Goal: Information Seeking & Learning: Compare options

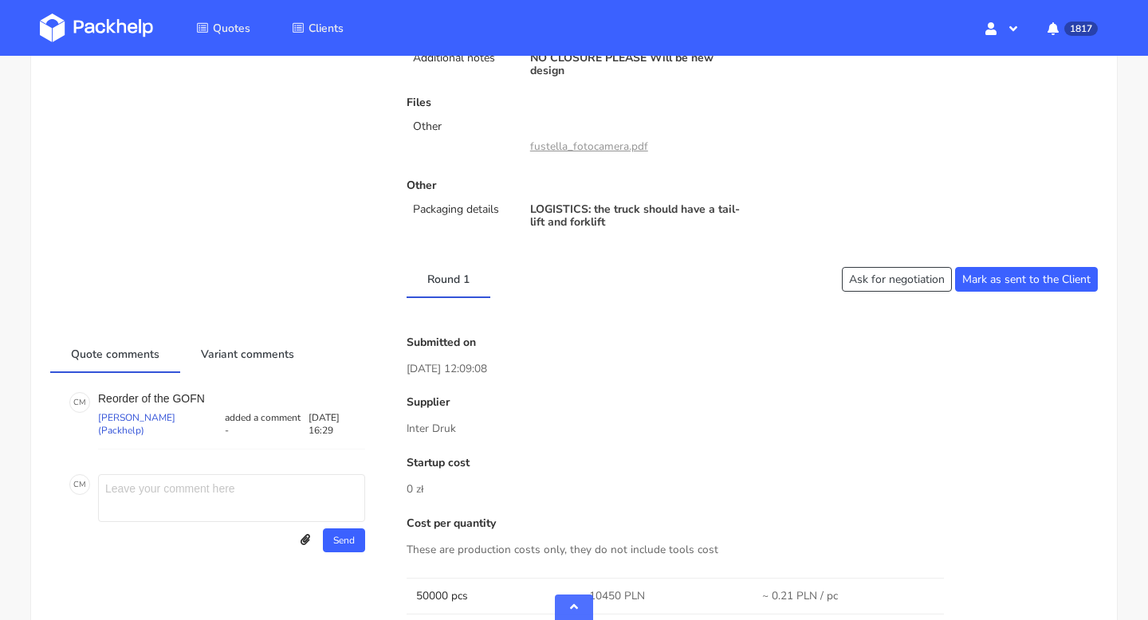
scroll to position [28, 0]
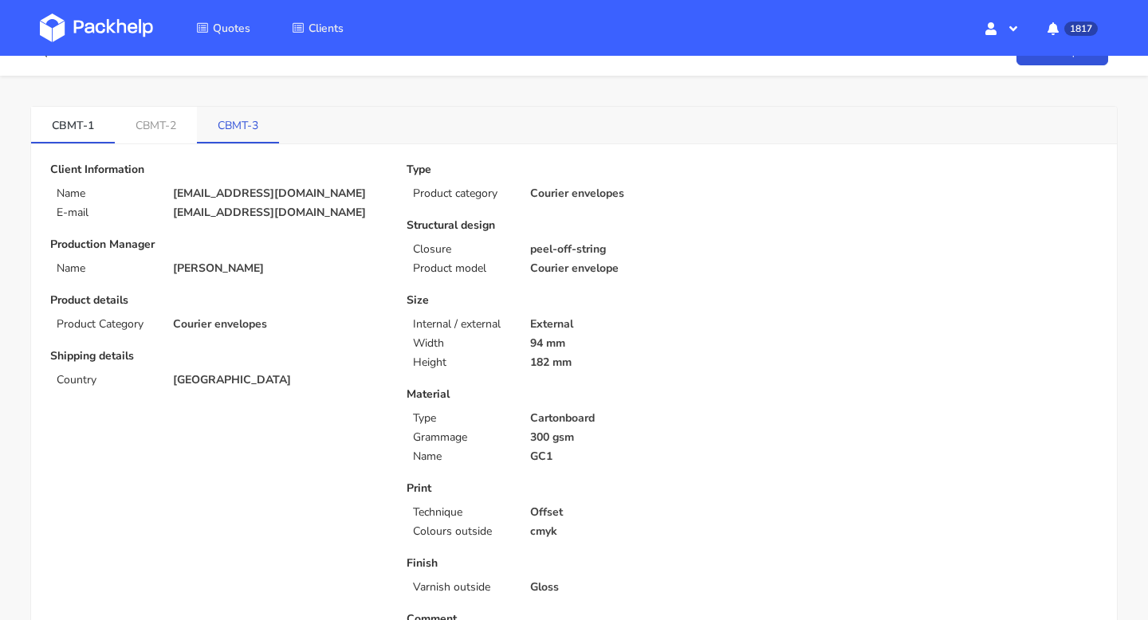
click at [230, 112] on link "CBMT-3" at bounding box center [238, 124] width 82 height 35
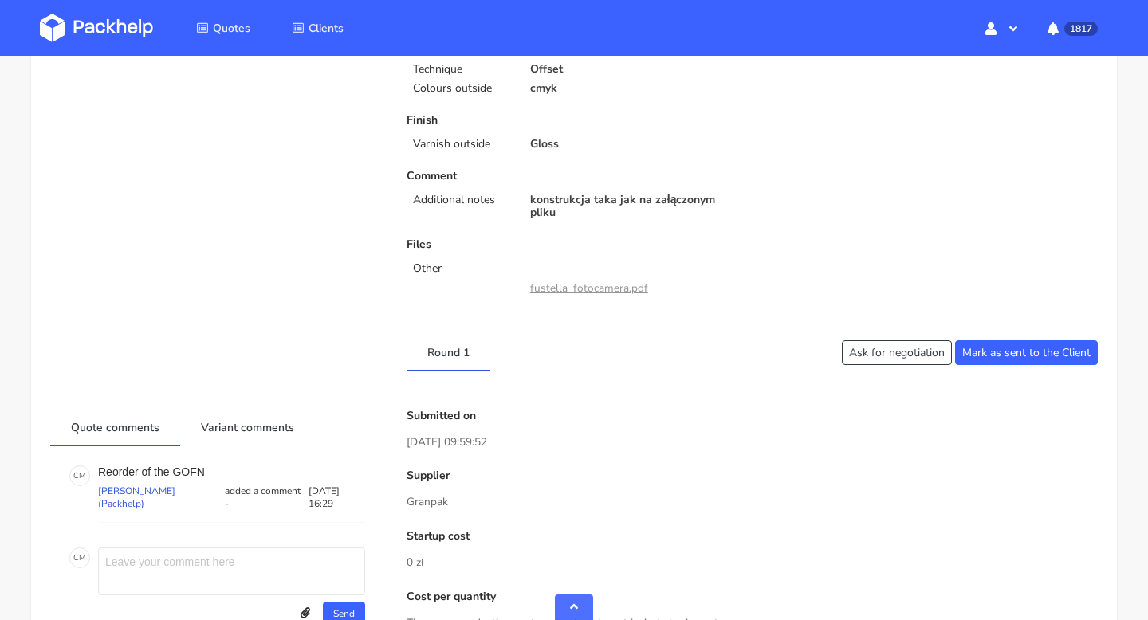
scroll to position [0, 0]
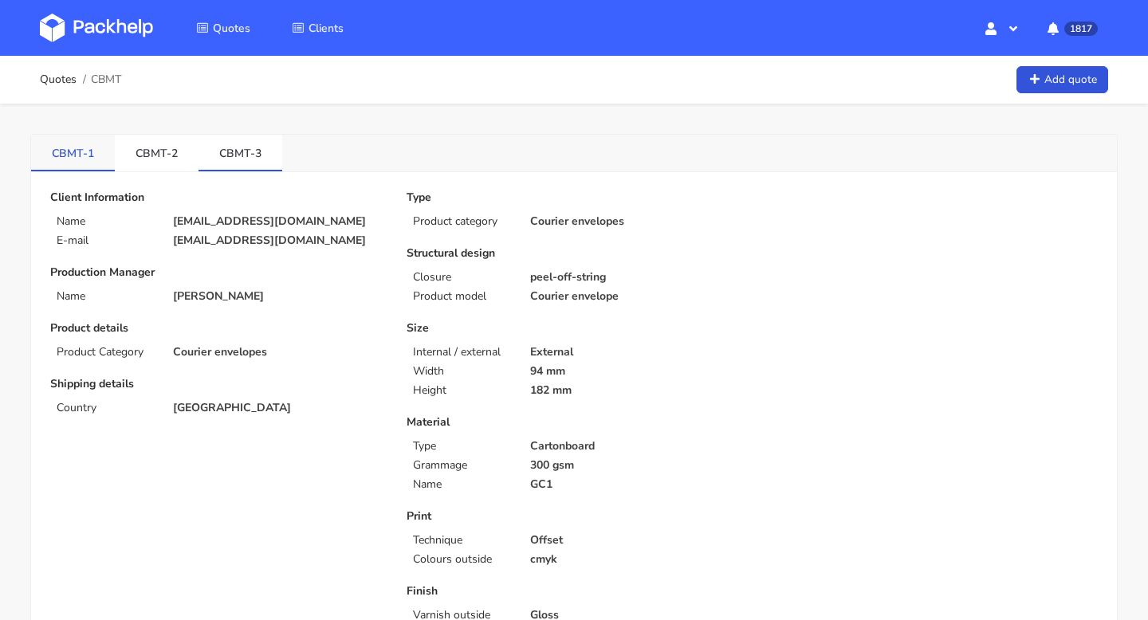
click at [97, 149] on link "CBMT-1" at bounding box center [73, 152] width 84 height 35
click at [164, 143] on link "CBMT-2" at bounding box center [157, 152] width 84 height 35
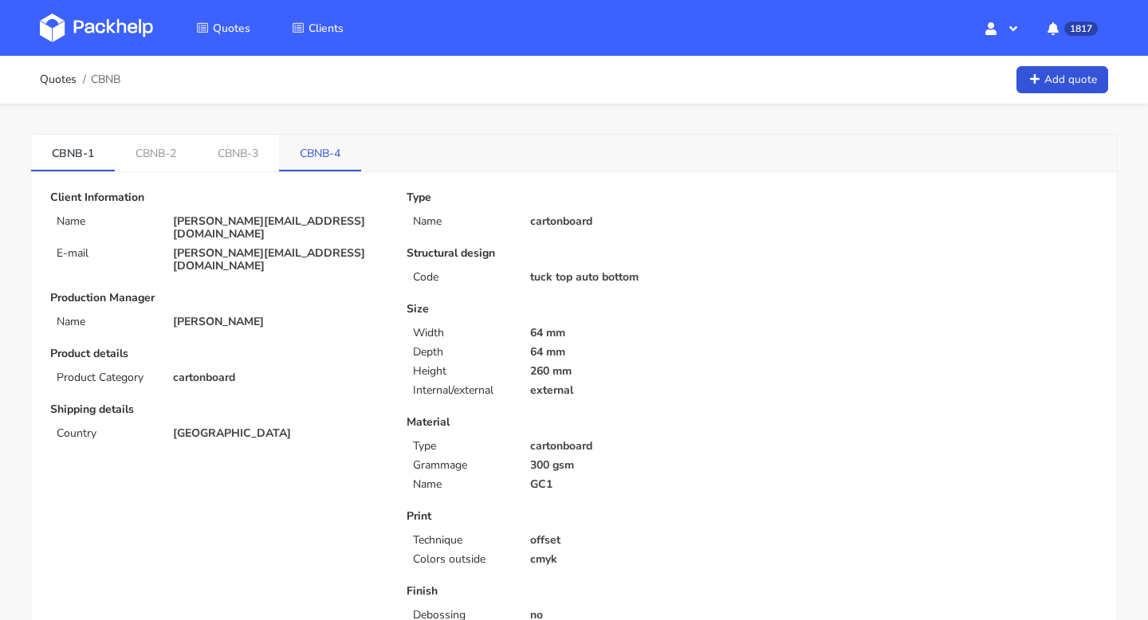
click at [327, 152] on link "CBNB-4" at bounding box center [320, 152] width 82 height 35
click at [307, 138] on link "CBNB-4" at bounding box center [320, 152] width 82 height 35
drag, startPoint x: 346, startPoint y: 151, endPoint x: 292, endPoint y: 154, distance: 53.4
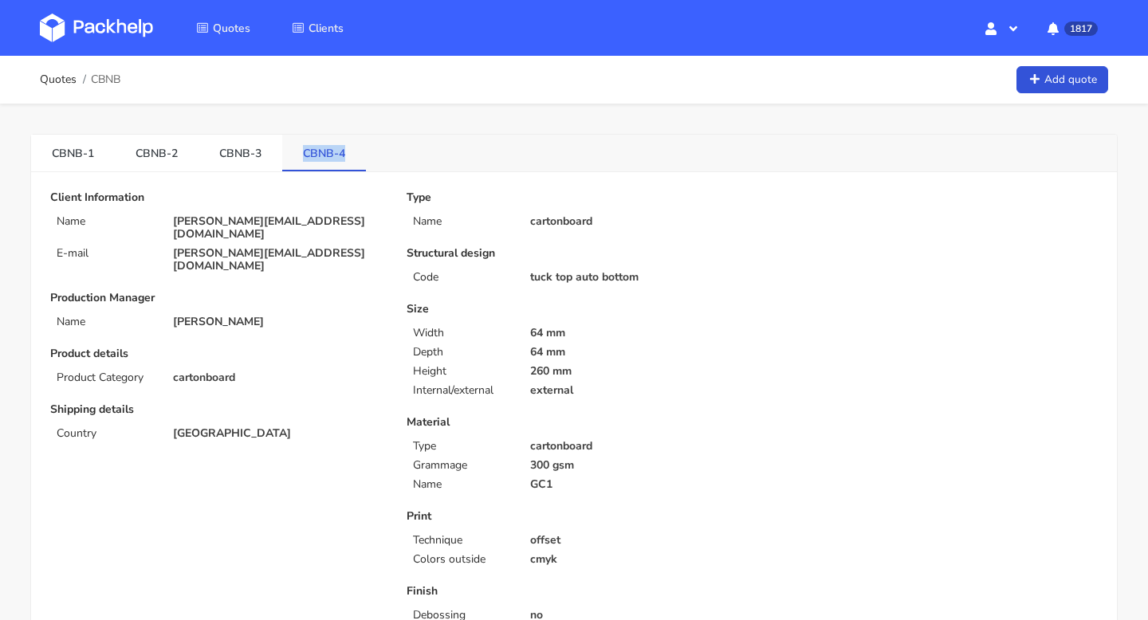
click at [292, 154] on link "CBNB-4" at bounding box center [324, 152] width 84 height 35
copy link "CBNB-4"
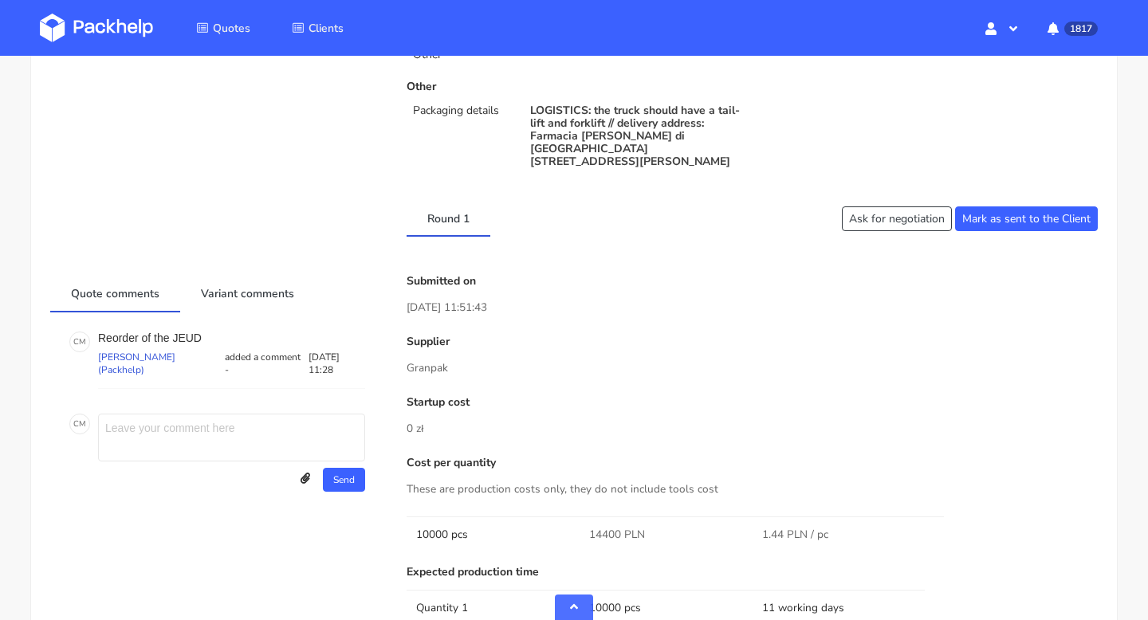
scroll to position [735, 0]
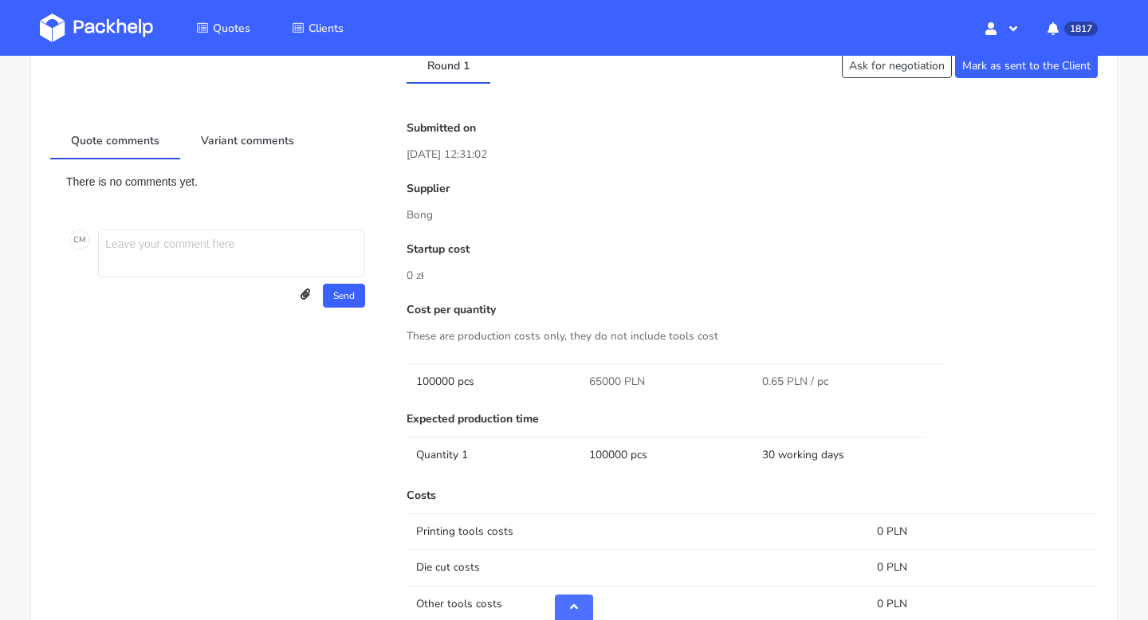
scroll to position [558, 0]
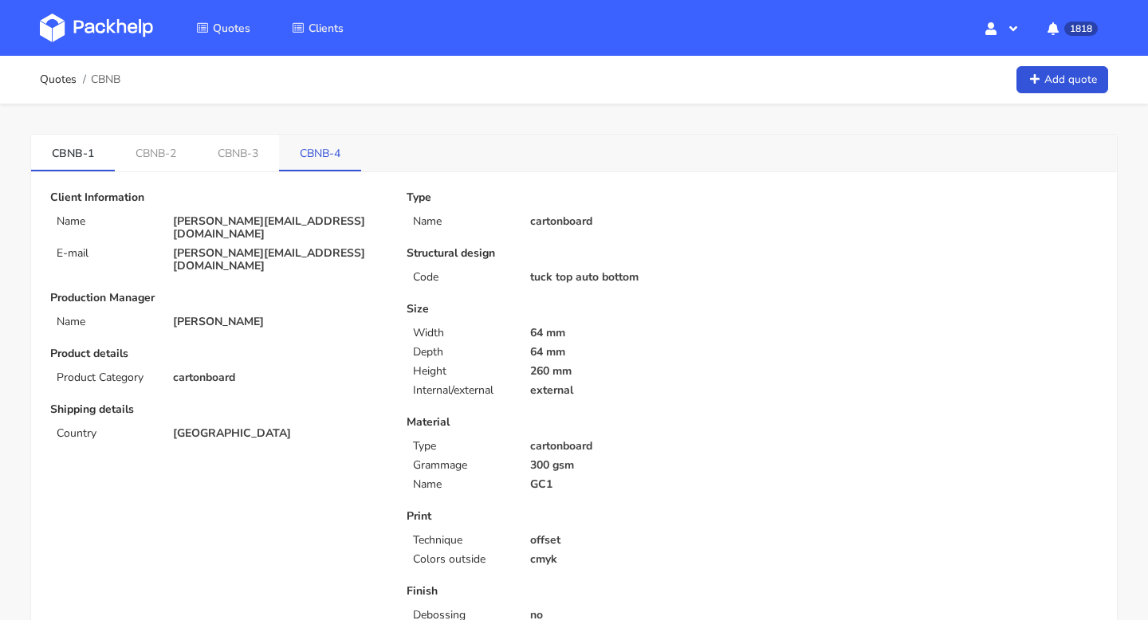
click at [312, 154] on link "CBNB-4" at bounding box center [320, 152] width 82 height 35
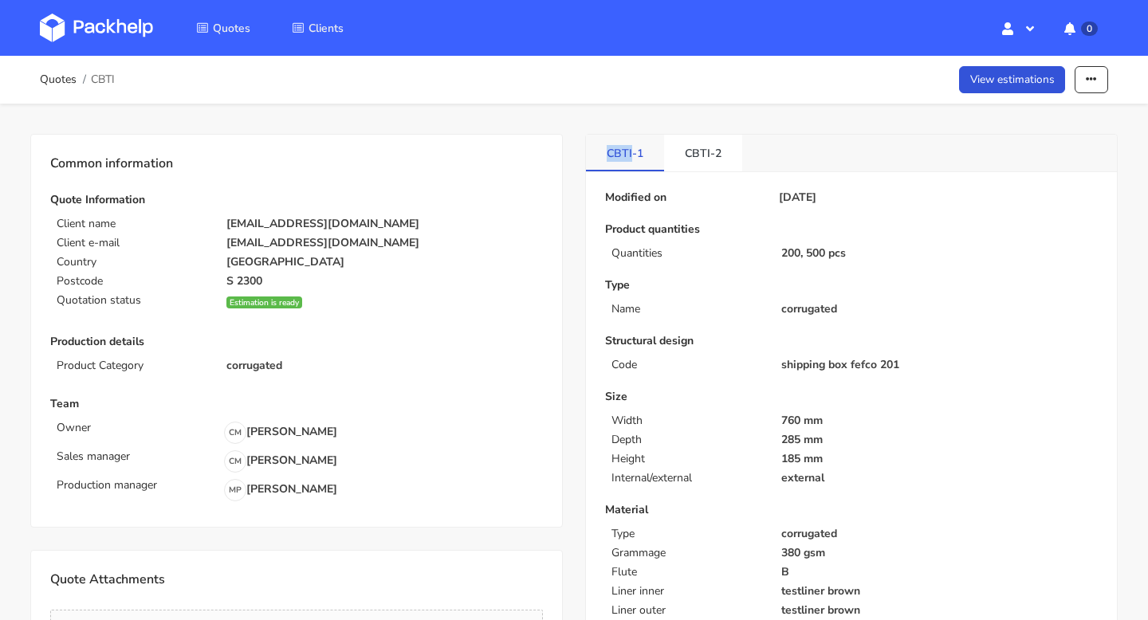
drag, startPoint x: 603, startPoint y: 153, endPoint x: 632, endPoint y: 157, distance: 29.0
click at [632, 157] on link "CBTI-1" at bounding box center [625, 152] width 78 height 35
copy link "CBTI"
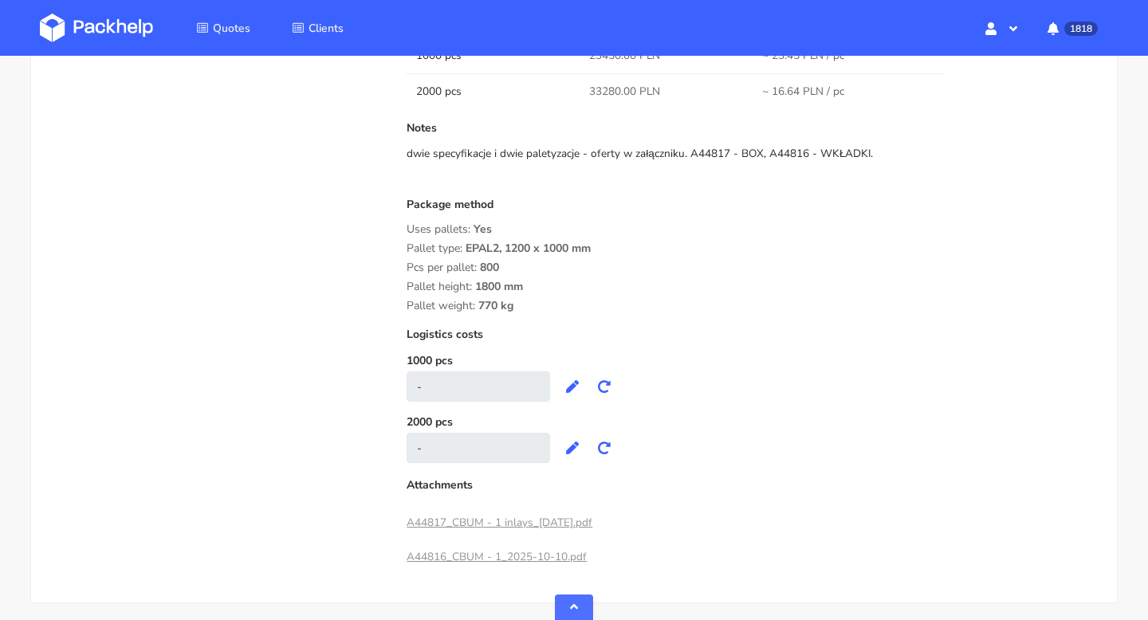
scroll to position [1870, 0]
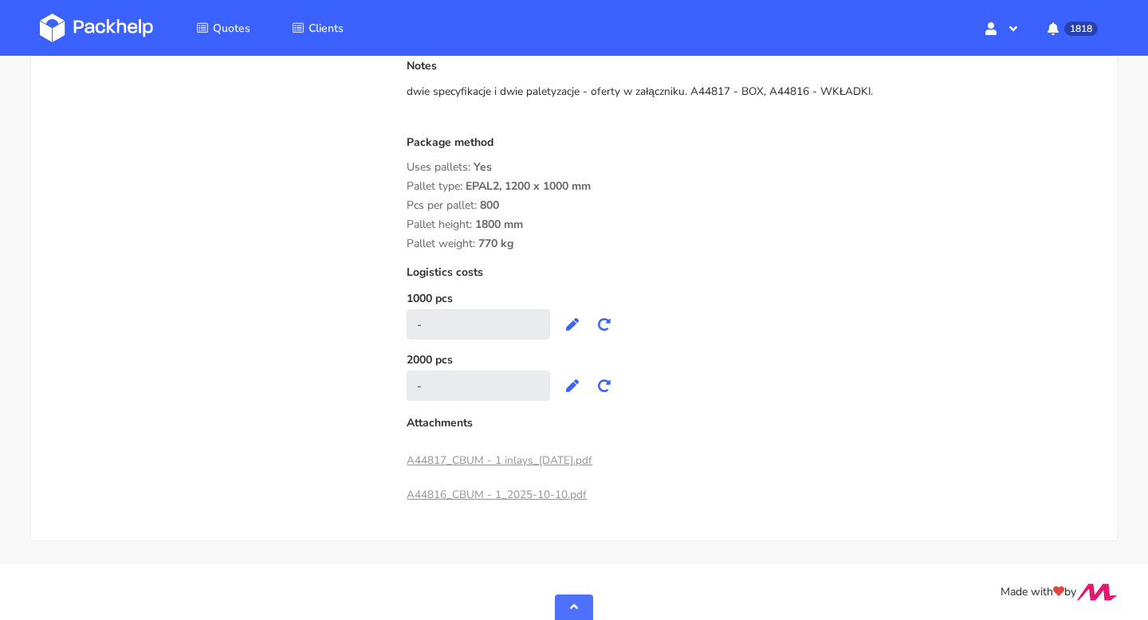
click at [496, 493] on link "A44816_CBUM - 1_2025-10-10.pdf" at bounding box center [496, 494] width 180 height 15
click at [559, 456] on link "A44817_CBUM - 1 inlays_2025-10-10.pdf" at bounding box center [499, 460] width 186 height 15
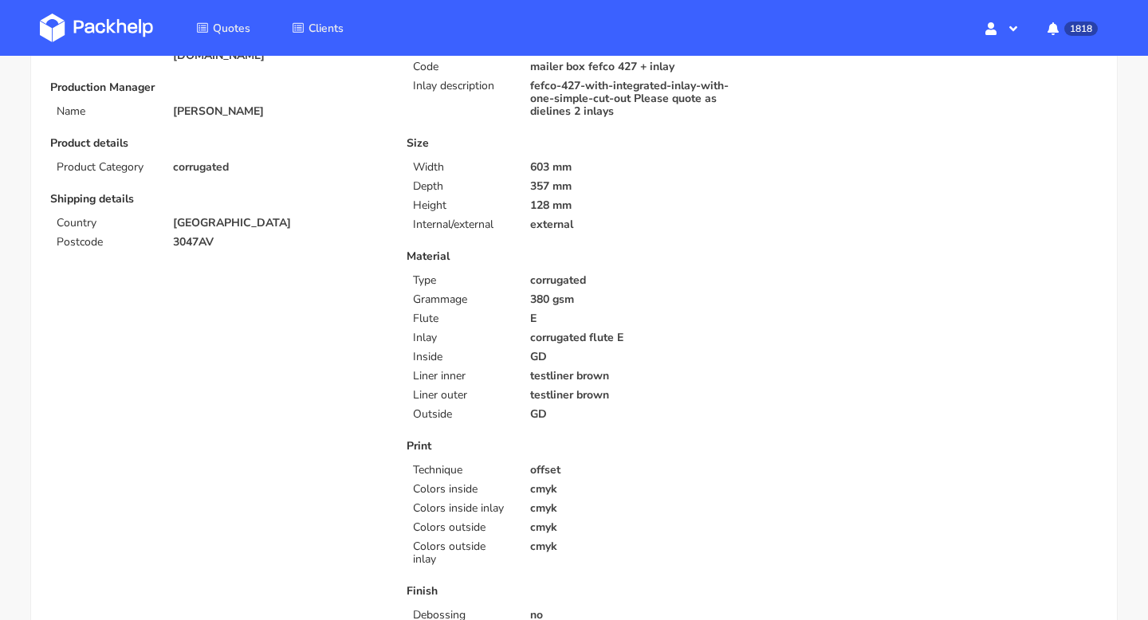
scroll to position [0, 0]
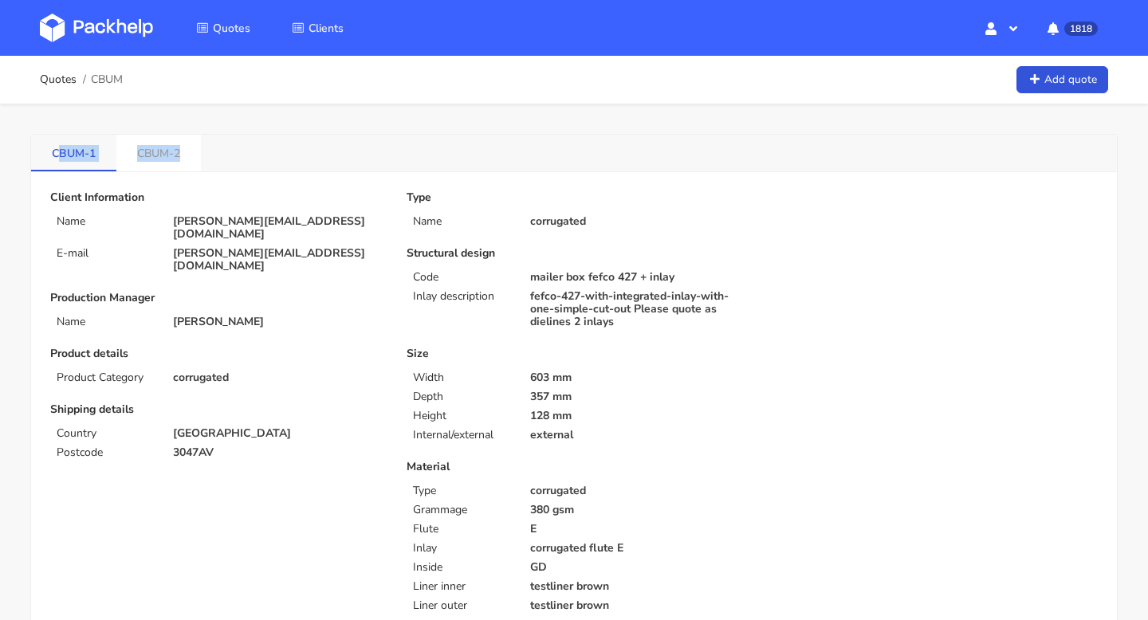
drag, startPoint x: 195, startPoint y: 147, endPoint x: 57, endPoint y: 147, distance: 137.9
click at [57, 147] on ul "CBUM-1 CBUM-2" at bounding box center [116, 153] width 170 height 37
drag, startPoint x: 44, startPoint y: 150, endPoint x: 214, endPoint y: 168, distance: 171.5
click at [214, 168] on div "CBUM-1 CBUM-2" at bounding box center [573, 153] width 1085 height 37
copy ul "CBUM-1 CBUM-2"
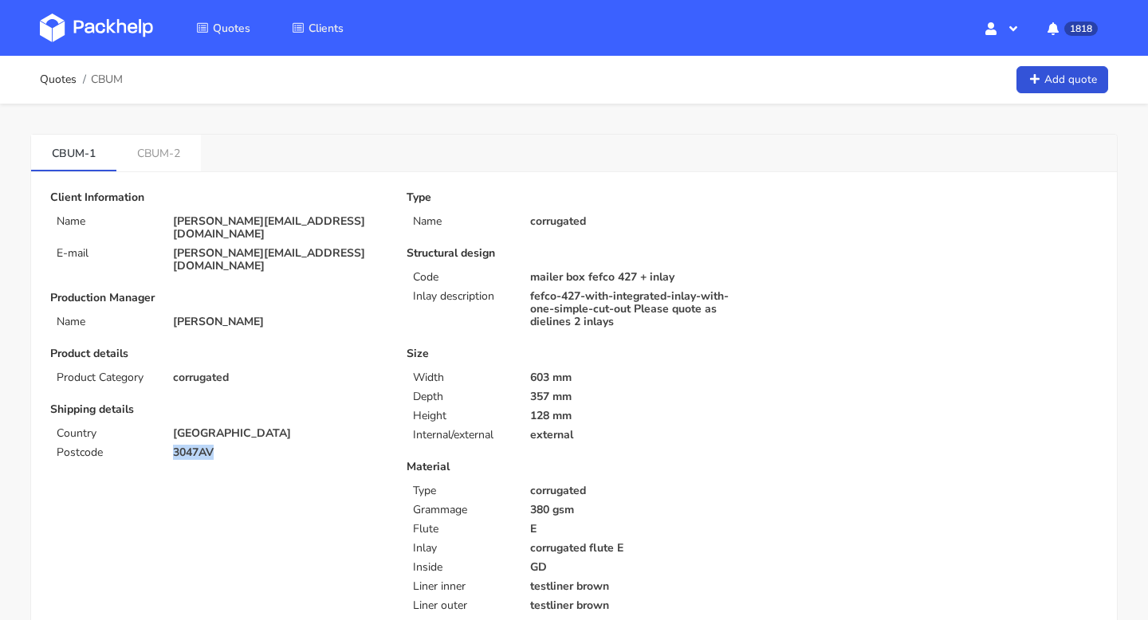
drag, startPoint x: 236, startPoint y: 426, endPoint x: 155, endPoint y: 424, distance: 80.5
click at [155, 446] on div "Postcode 3047AV" at bounding box center [217, 452] width 356 height 13
copy div "3047AV"
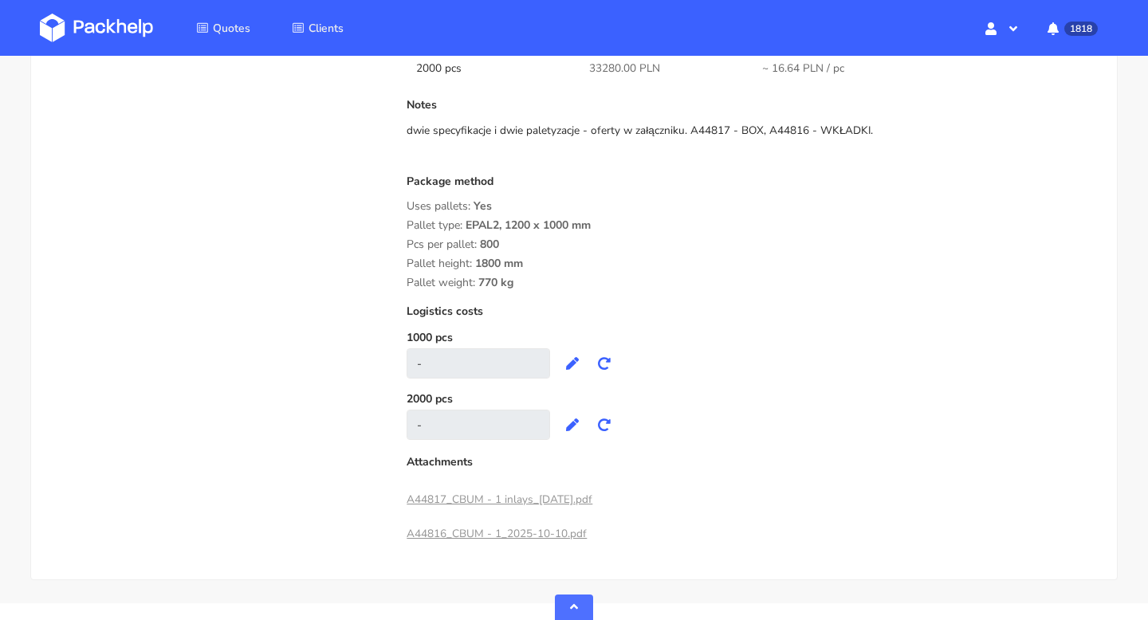
scroll to position [1870, 0]
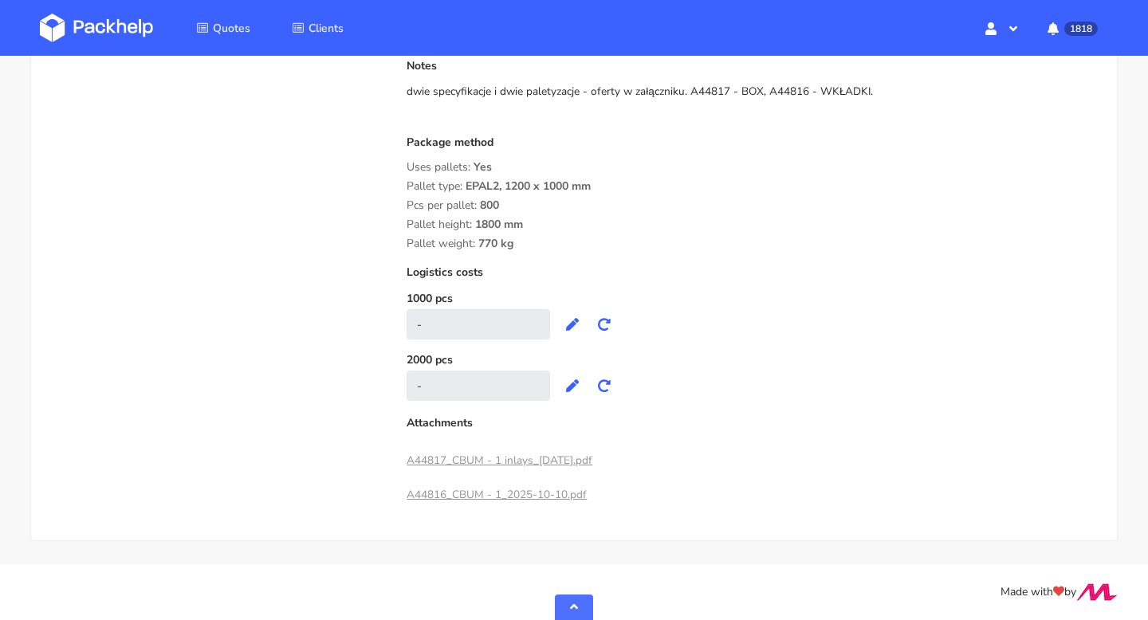
click at [497, 461] on link "A44817_CBUM - 1 inlays_2025-10-10.pdf" at bounding box center [499, 460] width 186 height 15
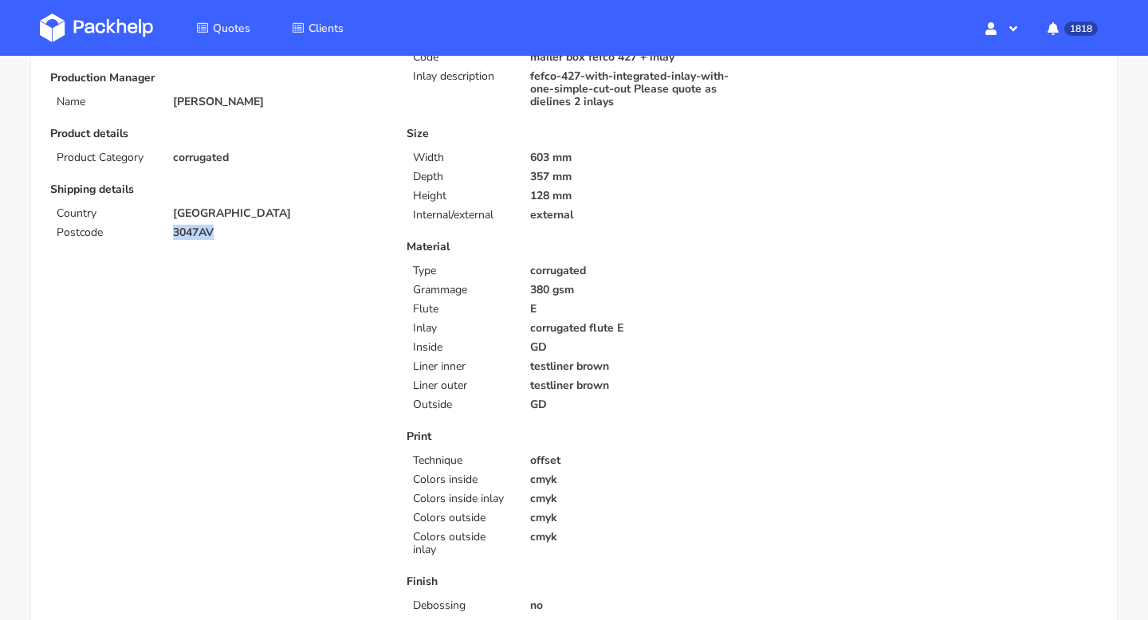
scroll to position [0, 0]
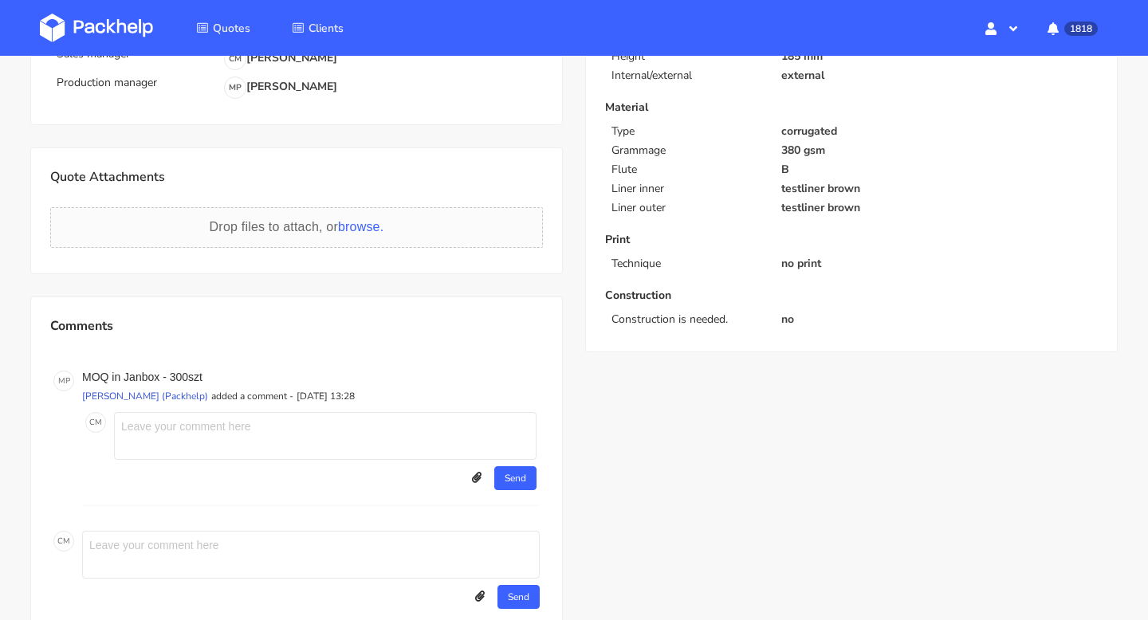
scroll to position [14, 0]
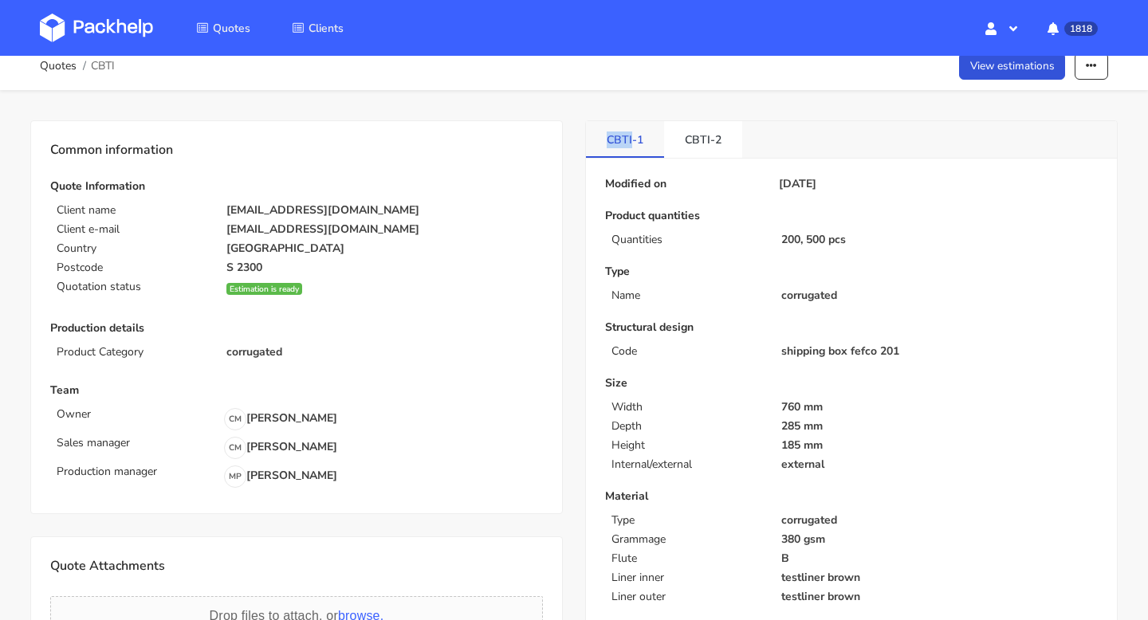
drag, startPoint x: 596, startPoint y: 135, endPoint x: 632, endPoint y: 140, distance: 36.3
click at [632, 140] on link "CBTI-1" at bounding box center [625, 138] width 78 height 35
copy link "CBTI"
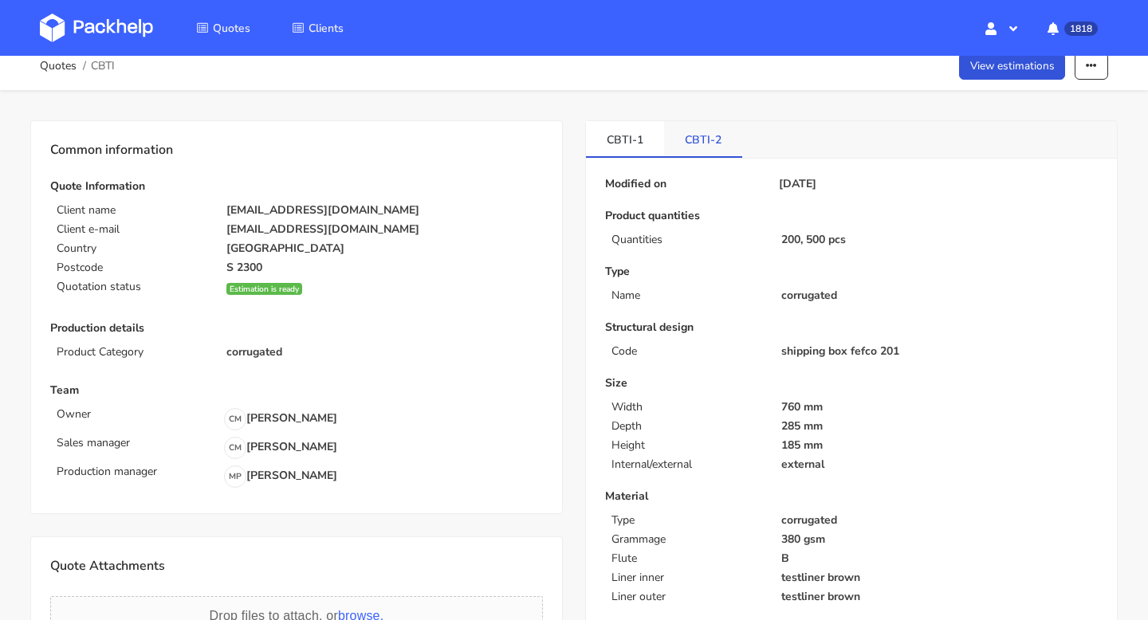
click at [699, 140] on link "CBTI-2" at bounding box center [703, 138] width 78 height 35
click at [651, 143] on link "CBTI-1" at bounding box center [625, 138] width 78 height 35
click at [689, 136] on link "CBTI-2" at bounding box center [703, 138] width 78 height 35
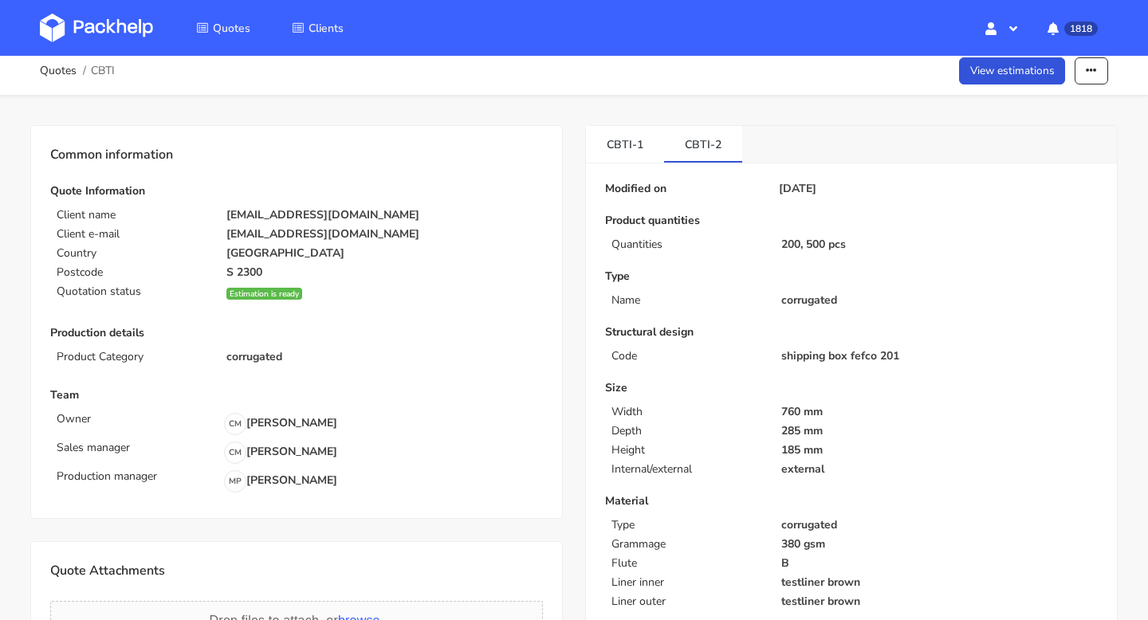
scroll to position [0, 0]
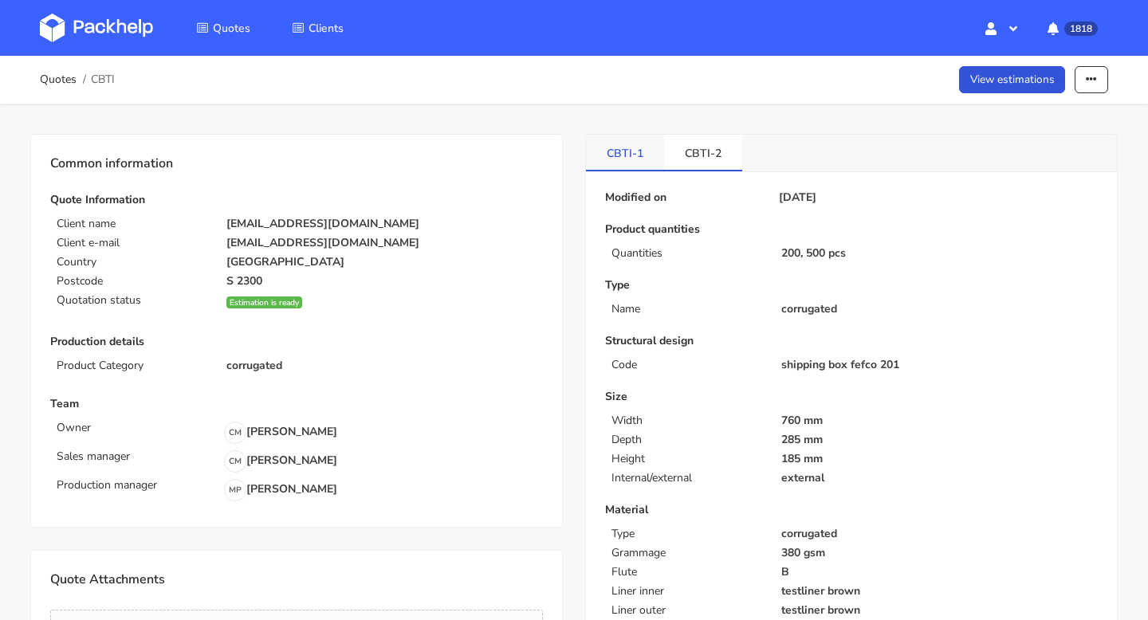
click at [620, 152] on link "CBTI-1" at bounding box center [625, 152] width 78 height 35
click at [1015, 80] on link "View estimations" at bounding box center [1012, 80] width 107 height 28
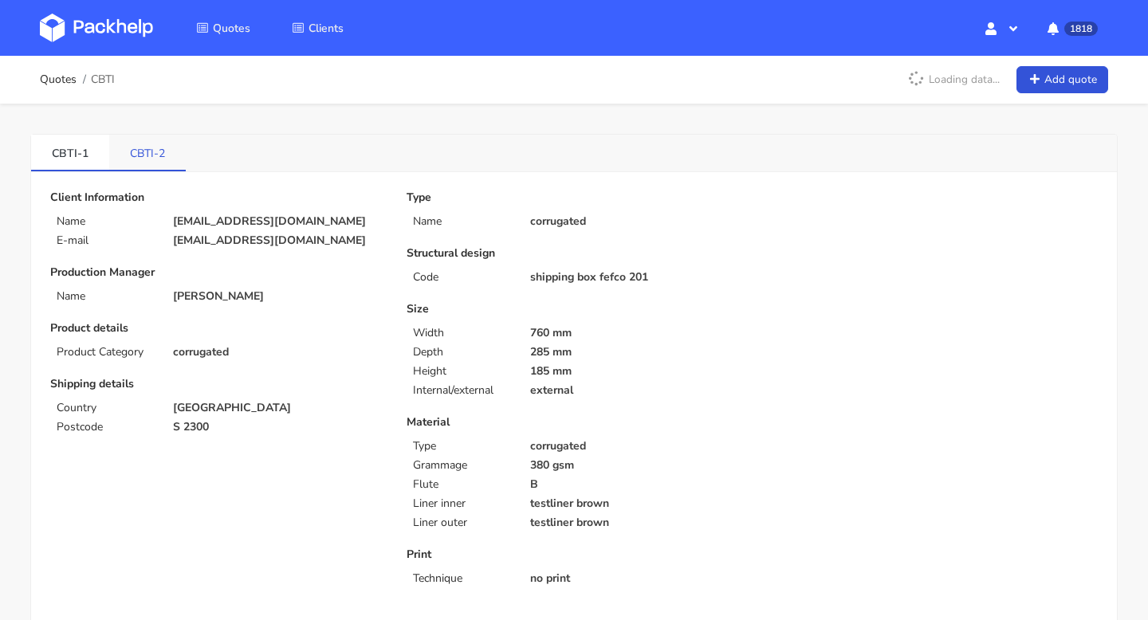
click at [147, 155] on link "CBTI-2" at bounding box center [147, 152] width 77 height 35
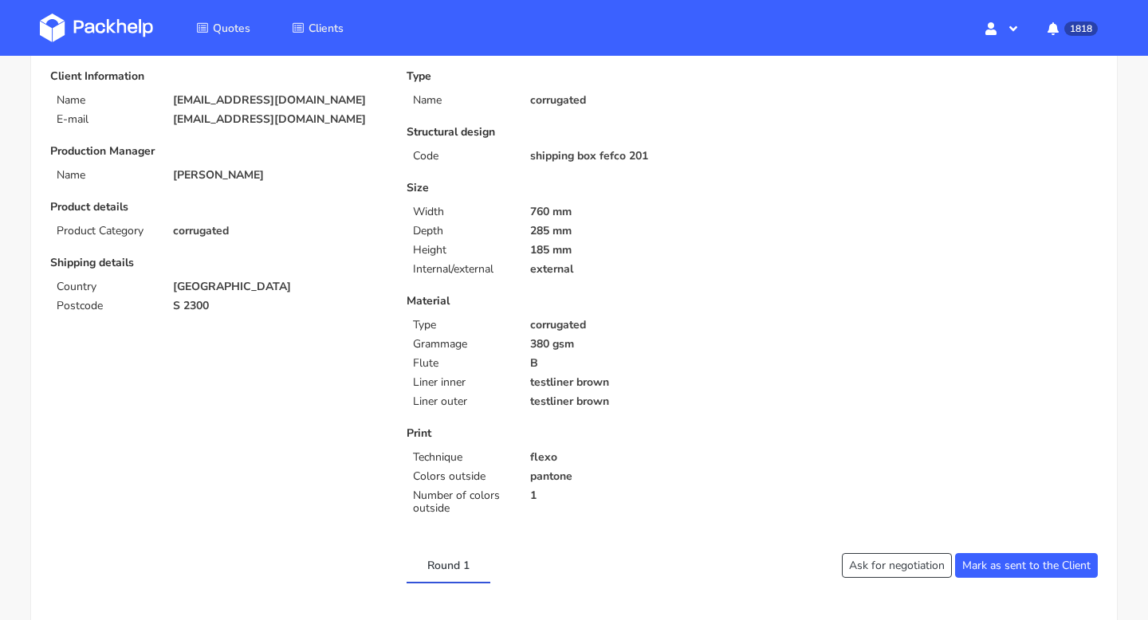
scroll to position [300, 0]
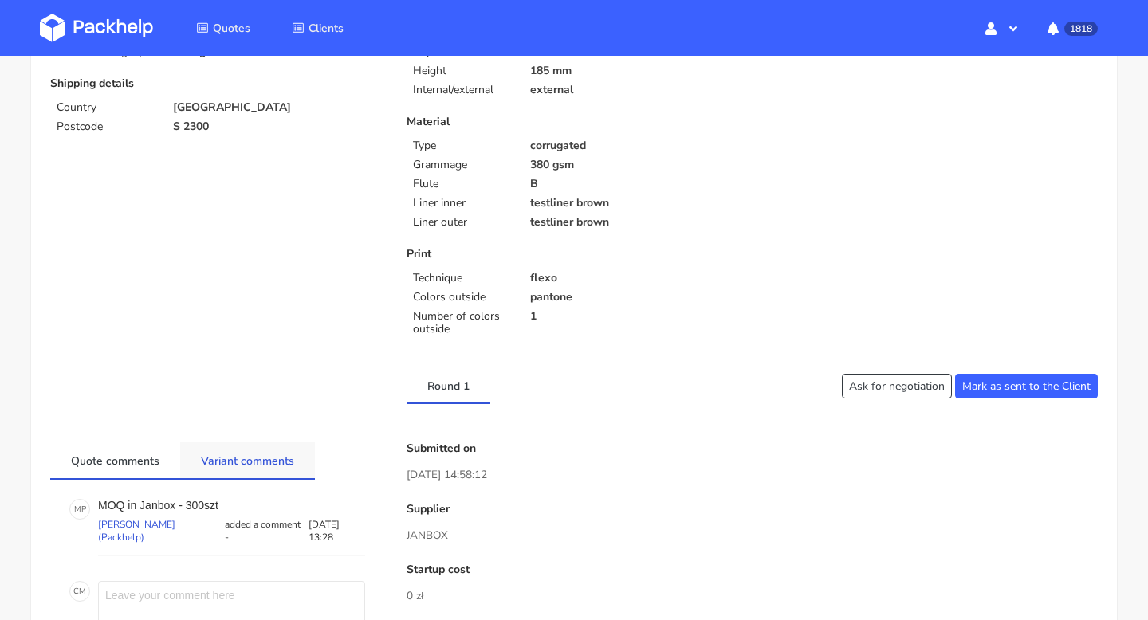
click at [266, 456] on link "Variant comments" at bounding box center [247, 459] width 135 height 35
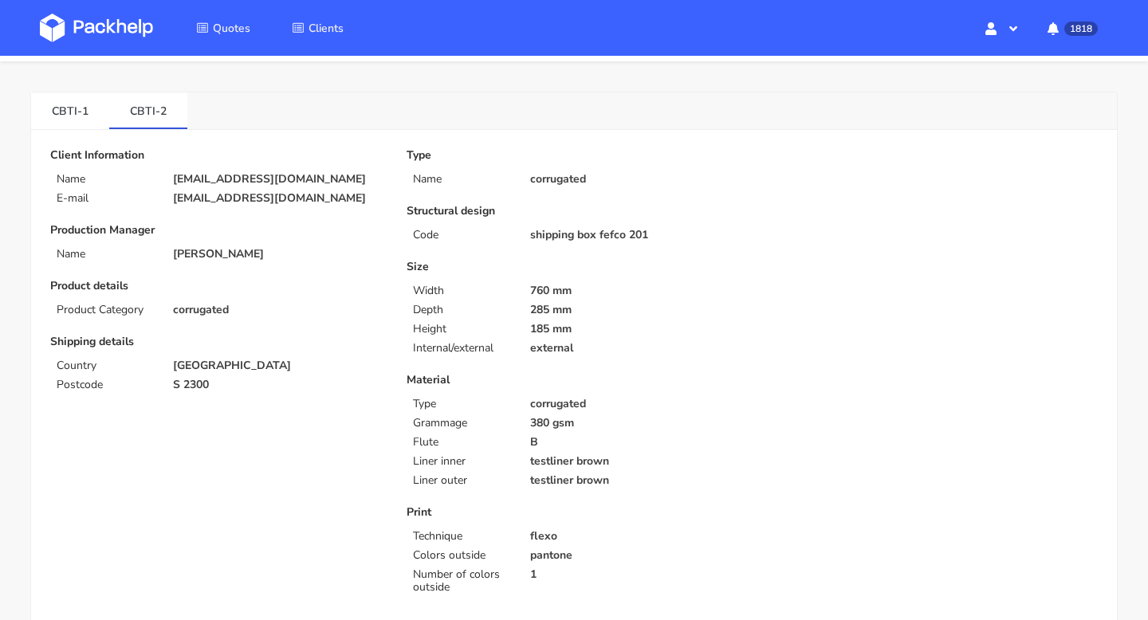
scroll to position [0, 0]
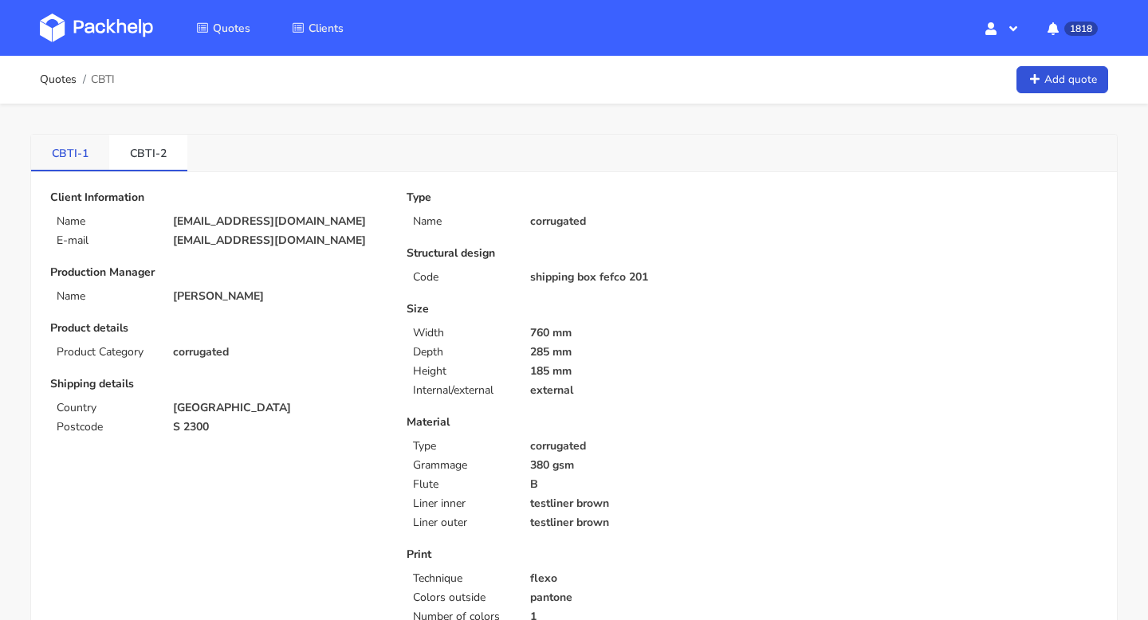
click at [61, 142] on link "CBTI-1" at bounding box center [70, 152] width 78 height 35
click at [155, 156] on link "CBTI-2" at bounding box center [148, 152] width 78 height 35
click at [88, 149] on link "CBTI-1" at bounding box center [70, 152] width 78 height 35
drag, startPoint x: 46, startPoint y: 151, endPoint x: 167, endPoint y: 154, distance: 121.2
click at [167, 154] on ul "CBTI-1 CBTI-2" at bounding box center [109, 153] width 156 height 37
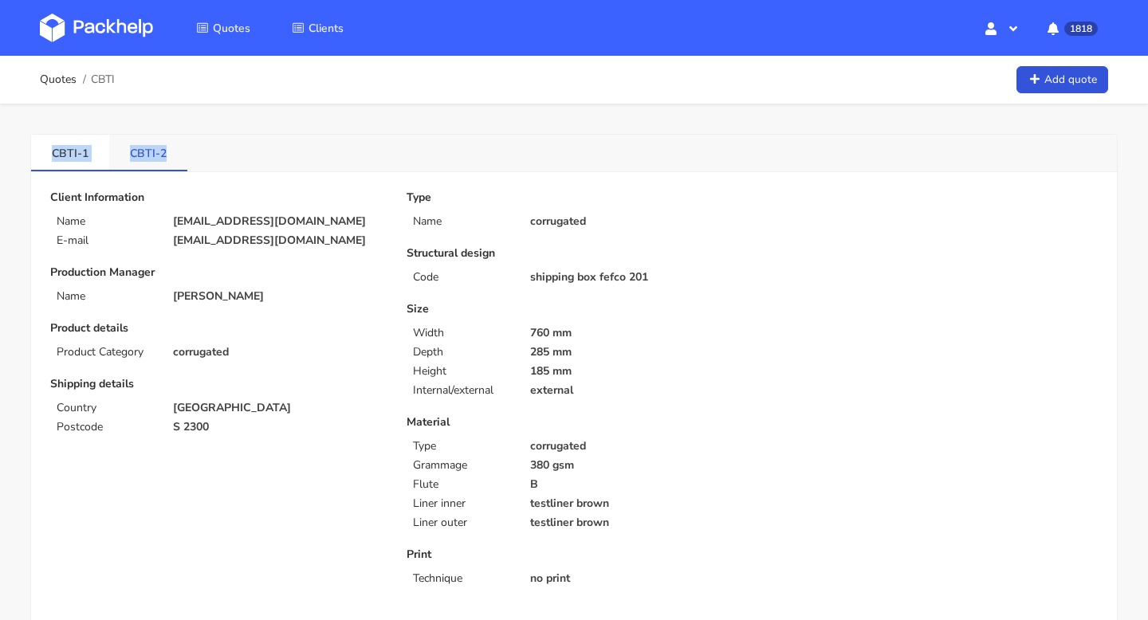
copy ul "CBTI-1 CBTI-2"
click at [131, 146] on link "CBTI-2" at bounding box center [148, 152] width 78 height 35
drag, startPoint x: 36, startPoint y: 151, endPoint x: 178, endPoint y: 155, distance: 141.9
click at [178, 155] on ul "CBTI-1 CBTI-2" at bounding box center [109, 153] width 156 height 37
copy ul "CBTI-1 CBTI-2"
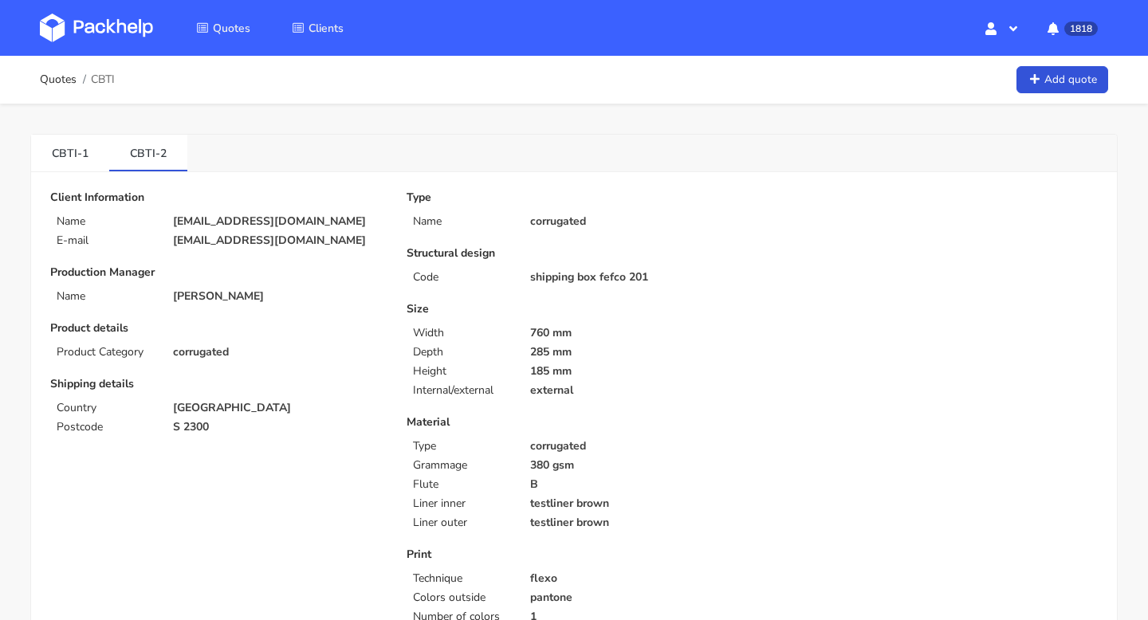
click at [381, 271] on p "Production Manager" at bounding box center [217, 272] width 334 height 13
drag, startPoint x: 53, startPoint y: 151, endPoint x: 74, endPoint y: 152, distance: 20.7
click at [74, 152] on link "CBTI-1" at bounding box center [70, 152] width 78 height 35
drag, startPoint x: 49, startPoint y: 152, endPoint x: 77, endPoint y: 155, distance: 28.0
click at [77, 155] on link "CBTI-1" at bounding box center [70, 152] width 78 height 35
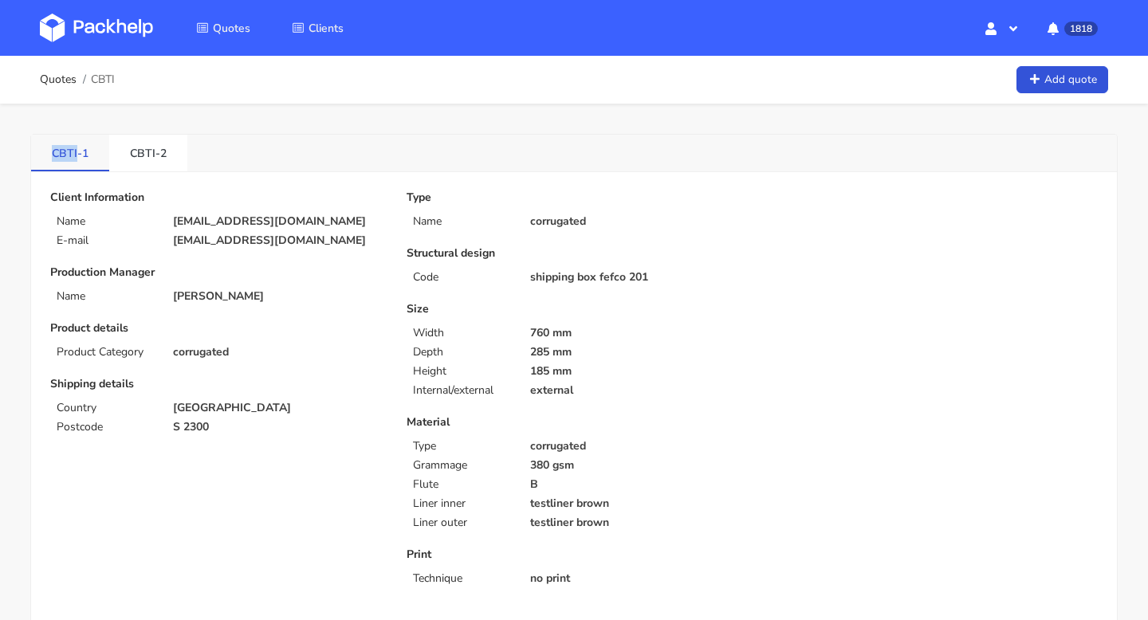
copy link "CBTI"
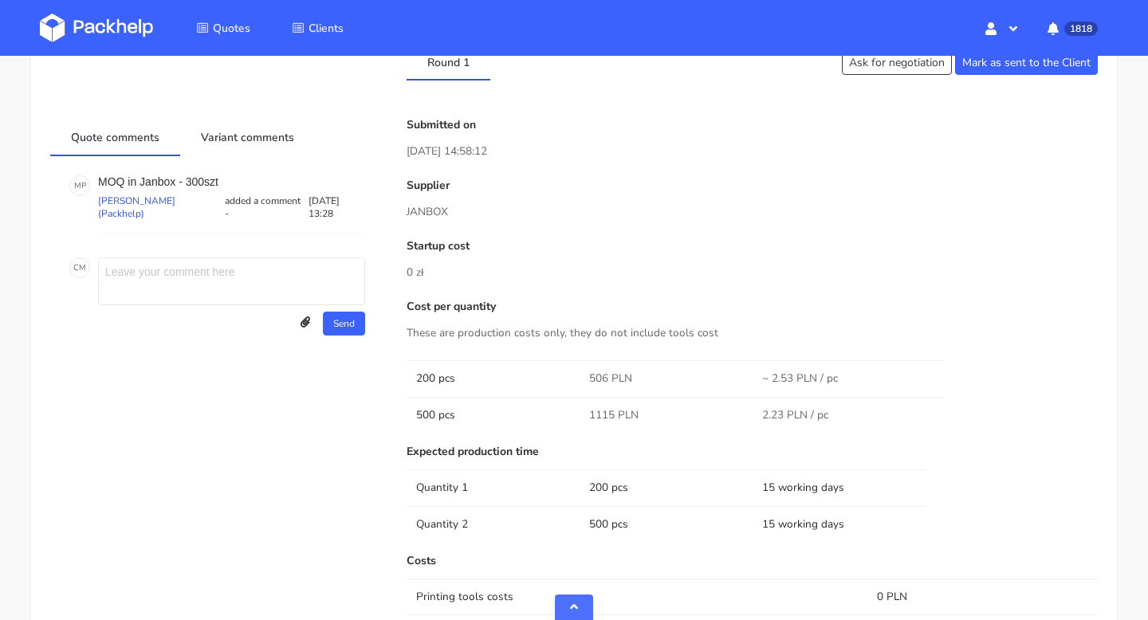
scroll to position [670, 0]
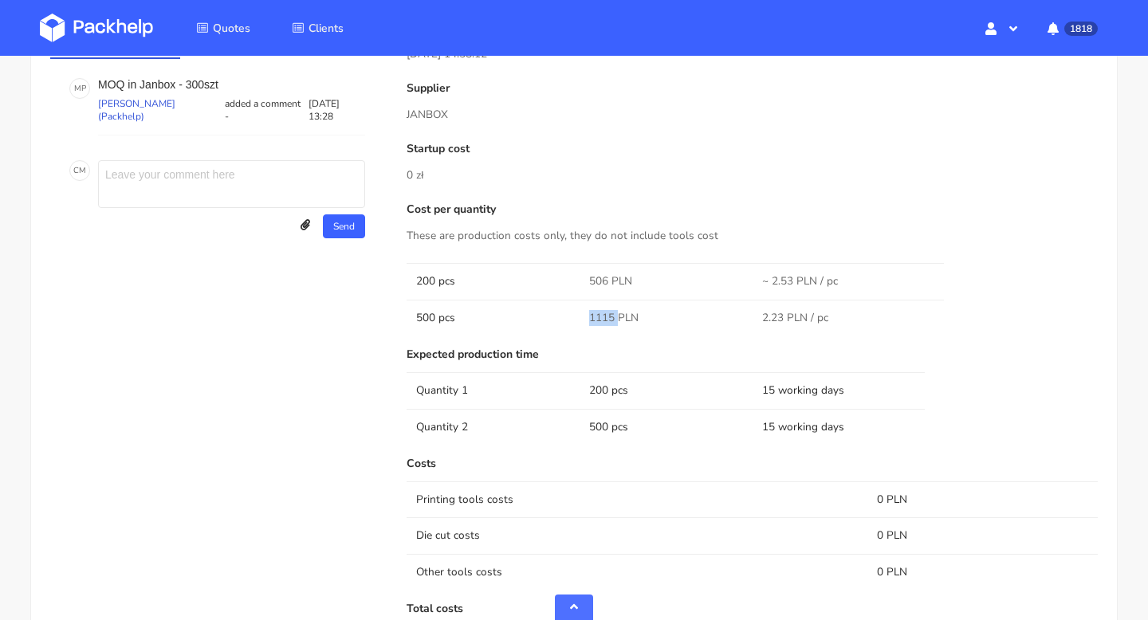
drag, startPoint x: 616, startPoint y: 317, endPoint x: 582, endPoint y: 317, distance: 34.3
click at [582, 317] on td "1115 PLN" at bounding box center [665, 318] width 173 height 36
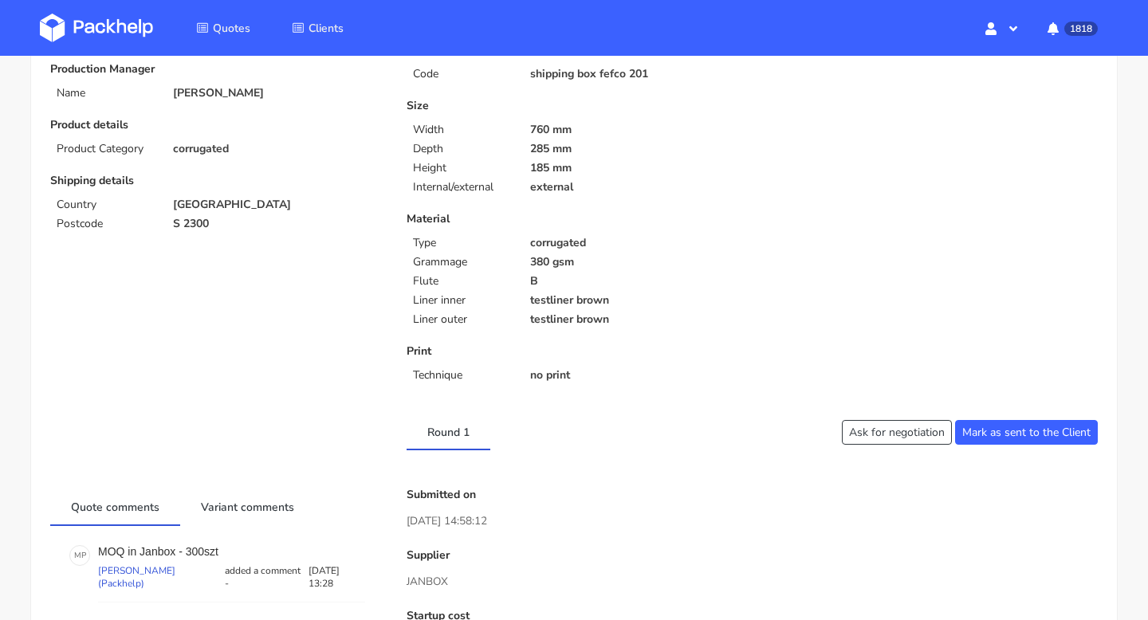
scroll to position [0, 0]
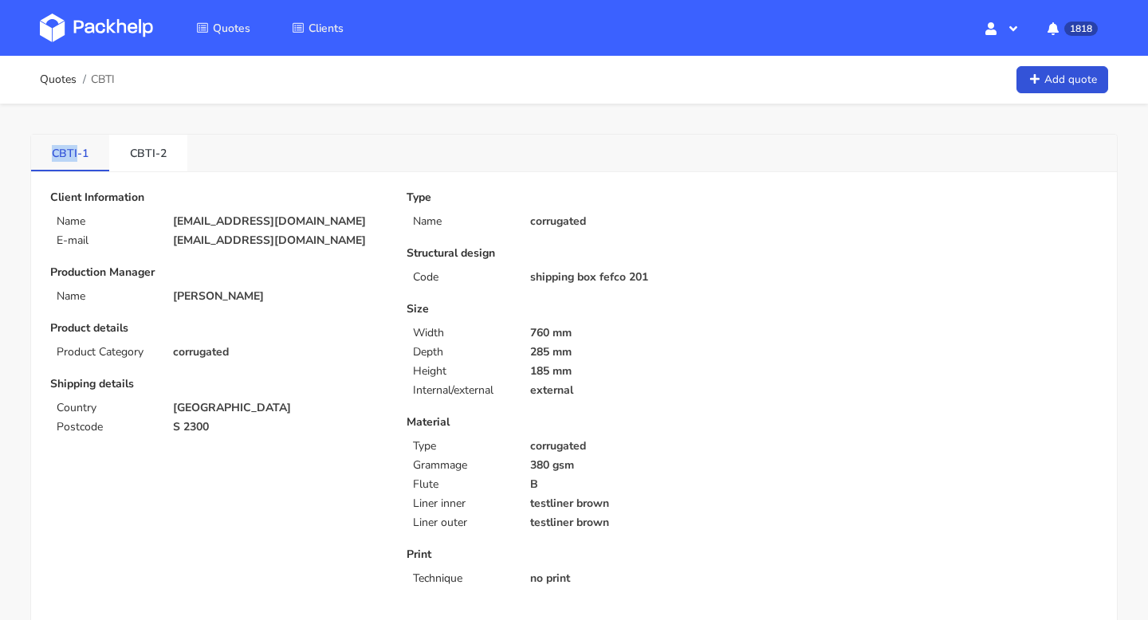
drag, startPoint x: 38, startPoint y: 150, endPoint x: 77, endPoint y: 154, distance: 39.3
click at [77, 154] on link "CBTI-1" at bounding box center [70, 152] width 78 height 35
copy link "CBTI"
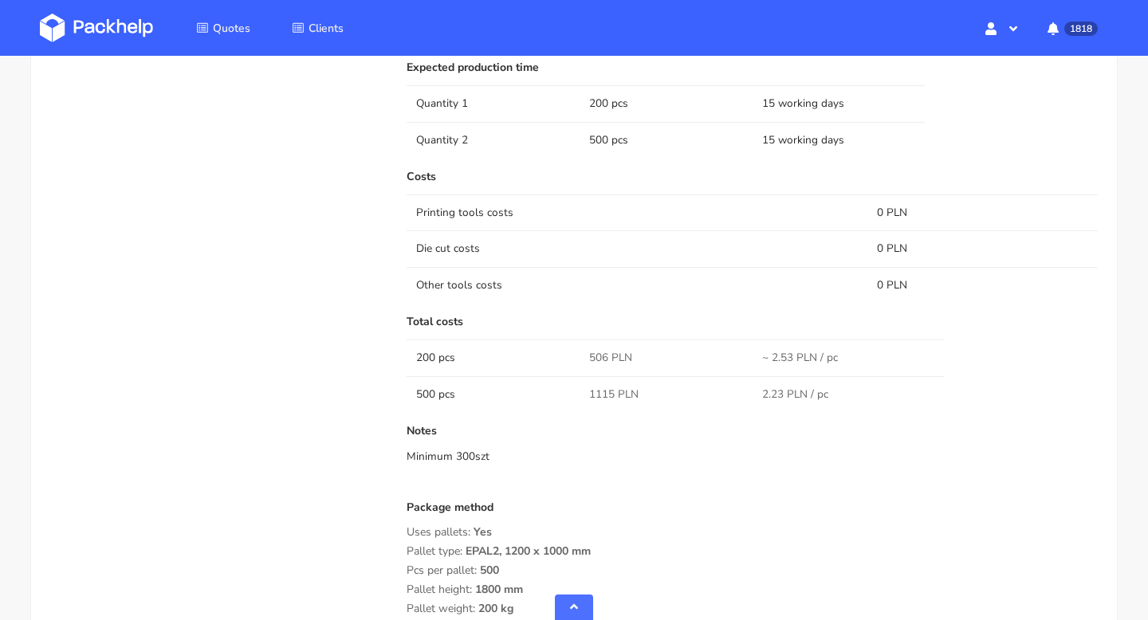
scroll to position [678, 0]
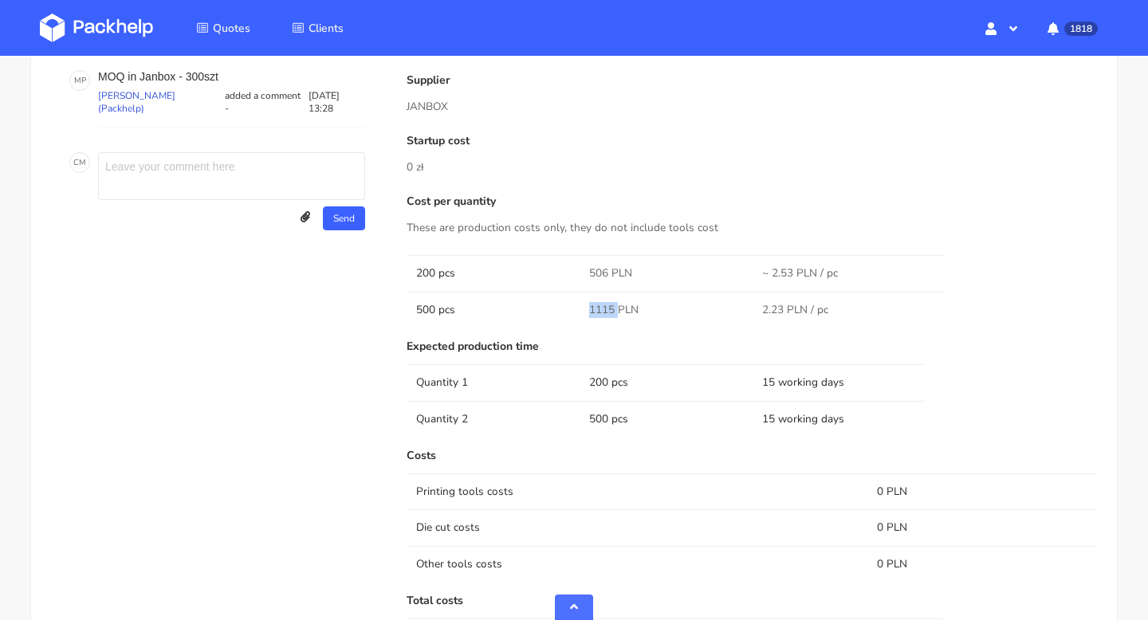
drag, startPoint x: 614, startPoint y: 309, endPoint x: 580, endPoint y: 309, distance: 34.3
click at [581, 309] on td "1115 PLN" at bounding box center [665, 310] width 173 height 36
copy span "1115"
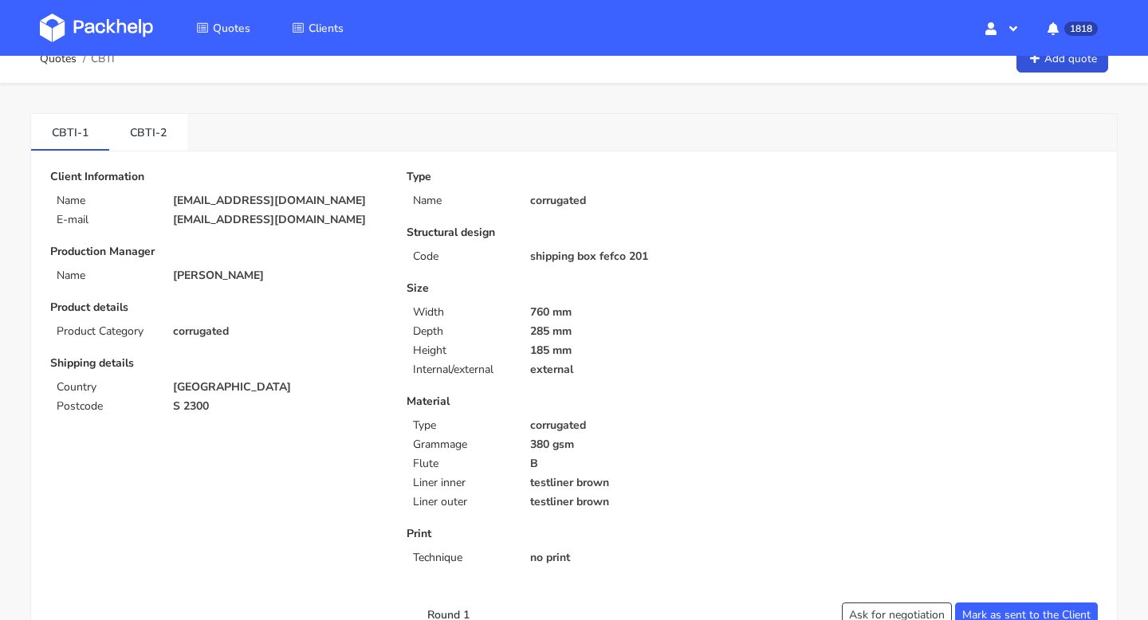
scroll to position [0, 0]
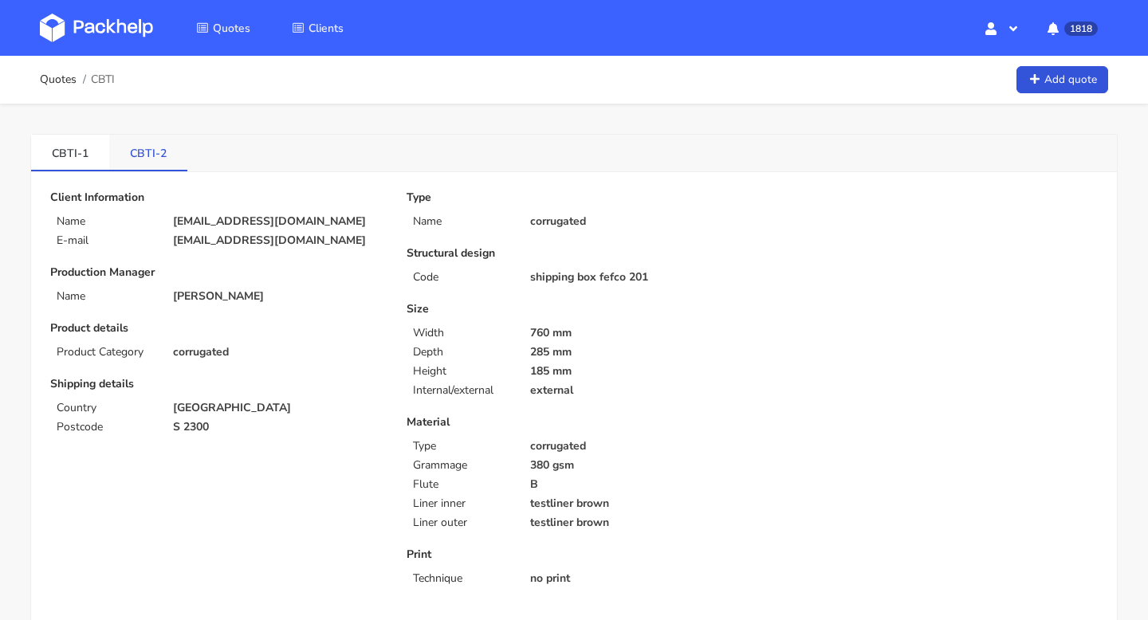
click at [140, 146] on link "CBTI-2" at bounding box center [148, 152] width 78 height 35
click at [60, 155] on link "CBTI-1" at bounding box center [70, 152] width 78 height 35
click at [152, 159] on link "CBTI-2" at bounding box center [148, 152] width 78 height 35
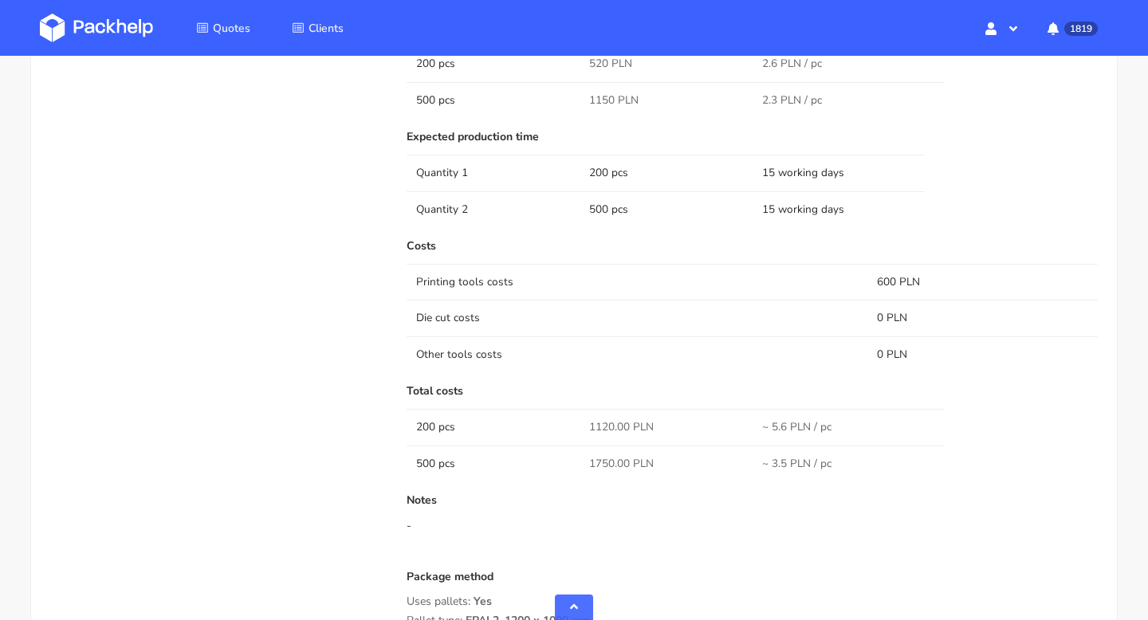
scroll to position [823, 0]
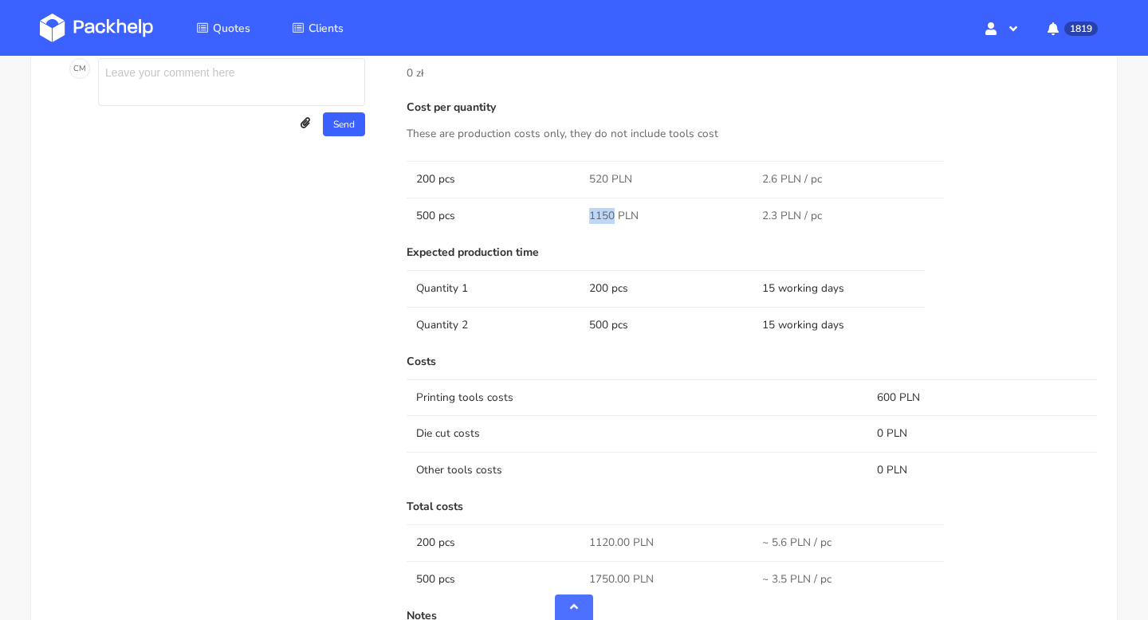
drag, startPoint x: 610, startPoint y: 210, endPoint x: 577, endPoint y: 210, distance: 33.5
click at [578, 210] on tr "500 pcs 1150 PLN 2.3 PLN / pc" at bounding box center [751, 216] width 691 height 36
copy tr "1150"
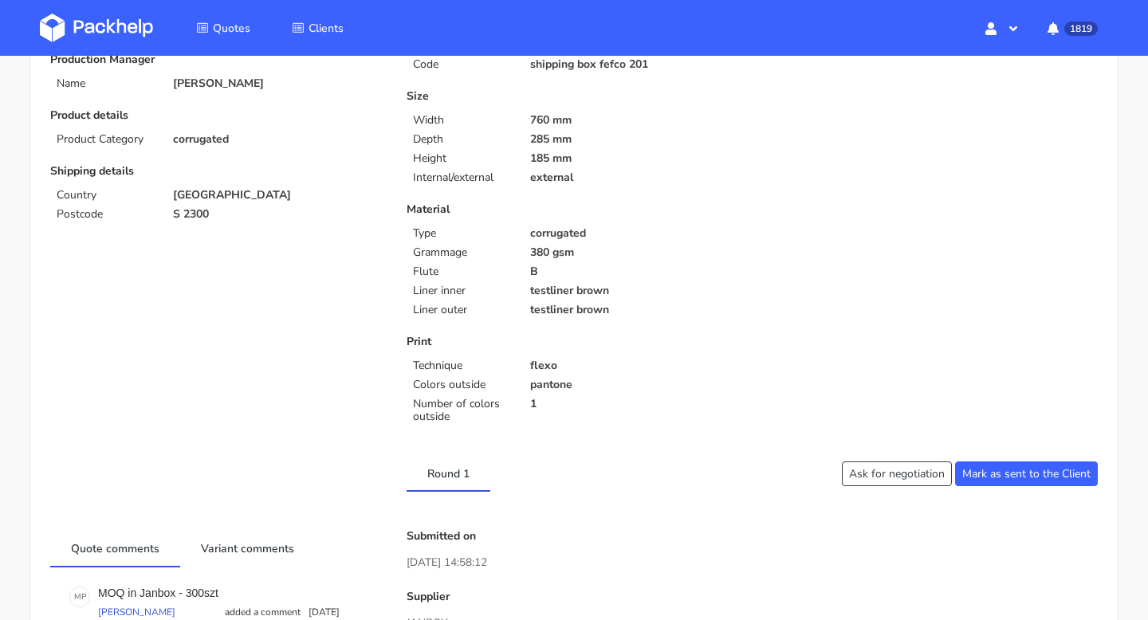
scroll to position [0, 0]
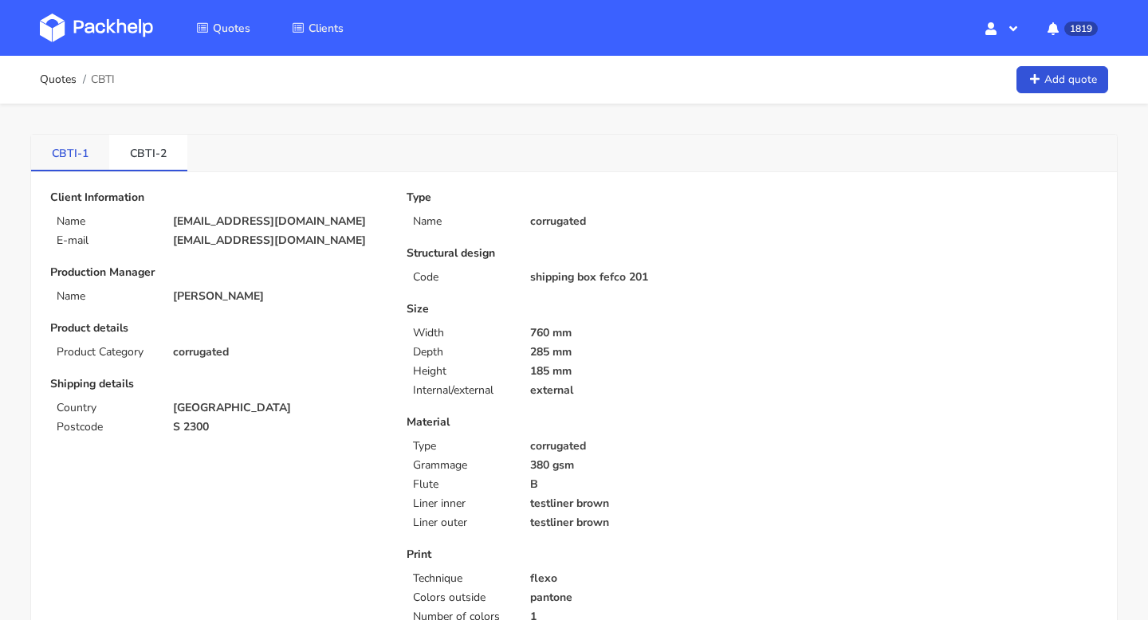
click at [80, 150] on link "CBTI-1" at bounding box center [70, 152] width 78 height 35
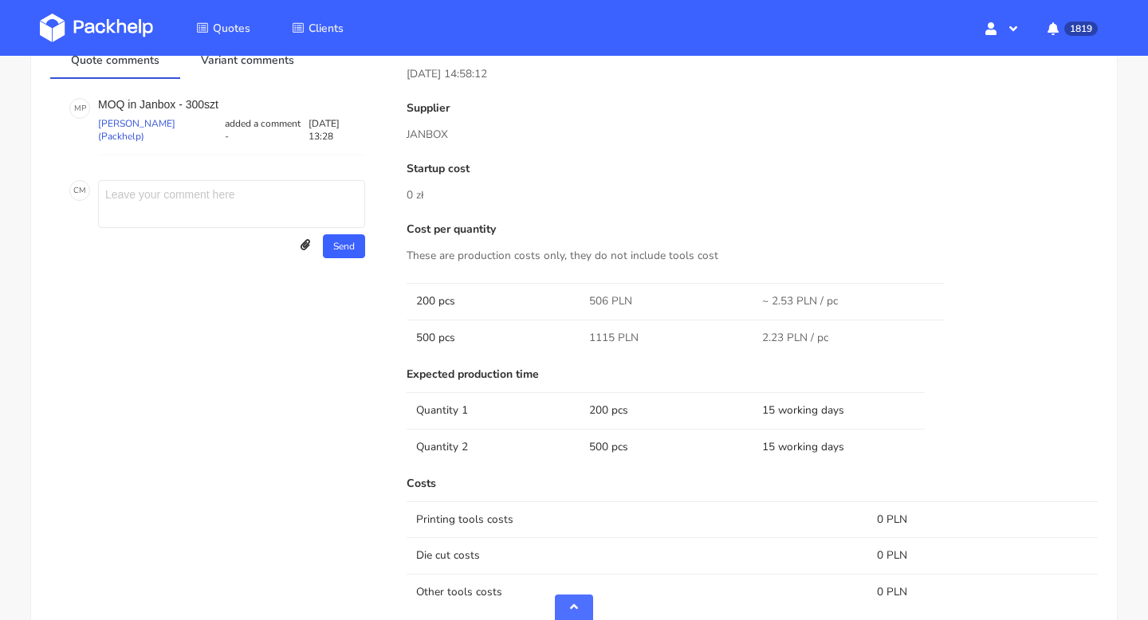
scroll to position [741, 0]
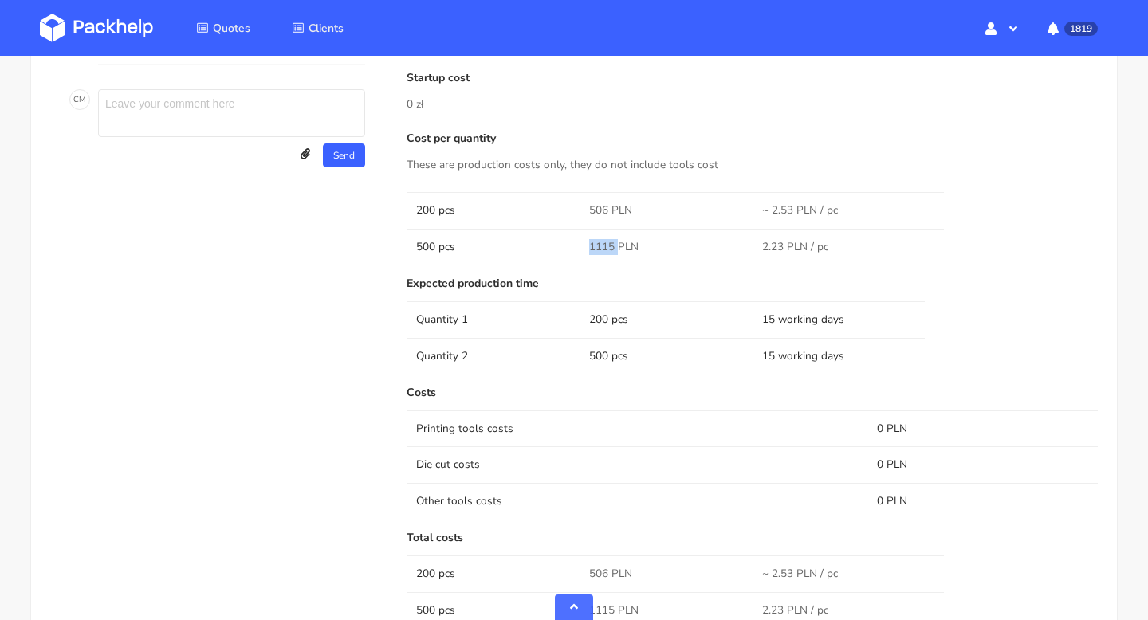
drag, startPoint x: 617, startPoint y: 246, endPoint x: 586, endPoint y: 246, distance: 31.1
click at [586, 246] on td "1115 PLN" at bounding box center [665, 247] width 173 height 36
copy span "1115"
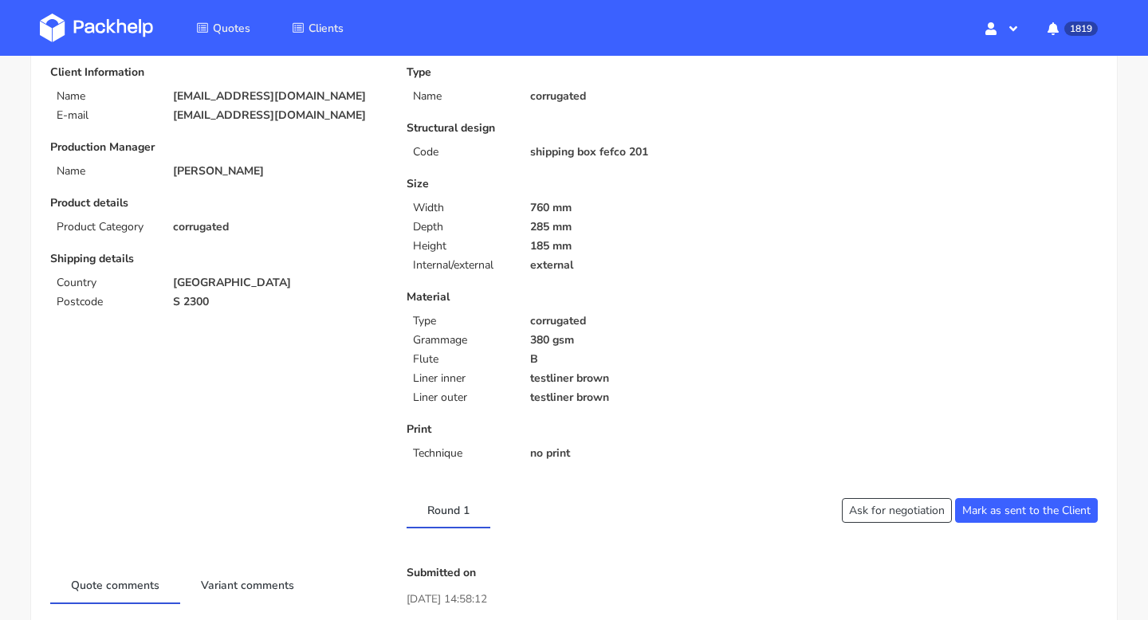
scroll to position [0, 0]
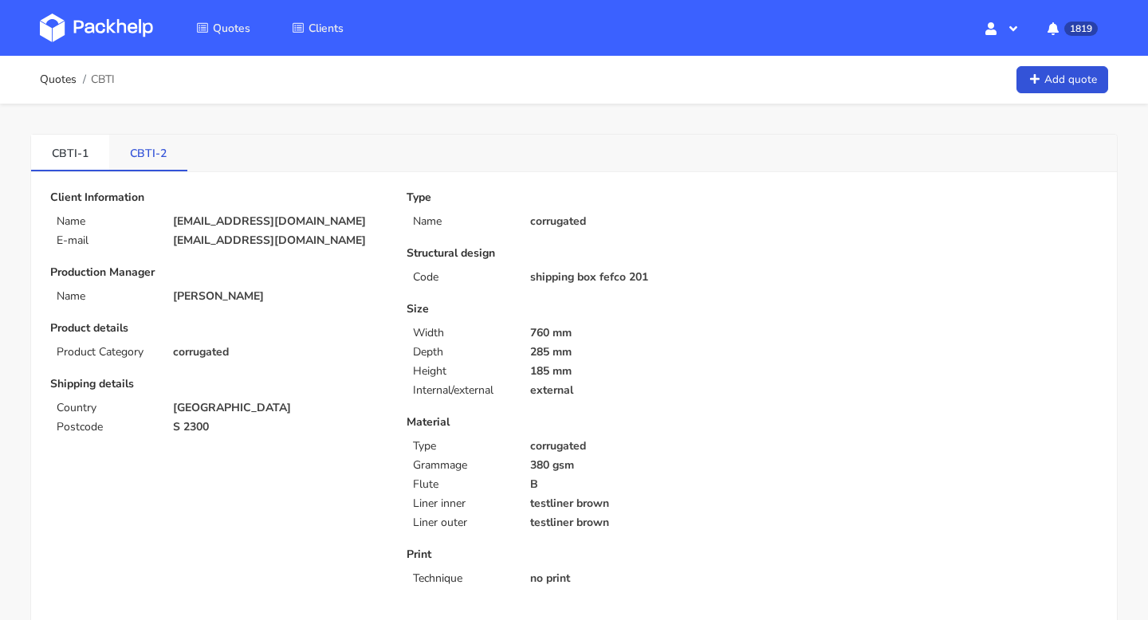
click at [155, 147] on link "CBTI-2" at bounding box center [148, 152] width 78 height 35
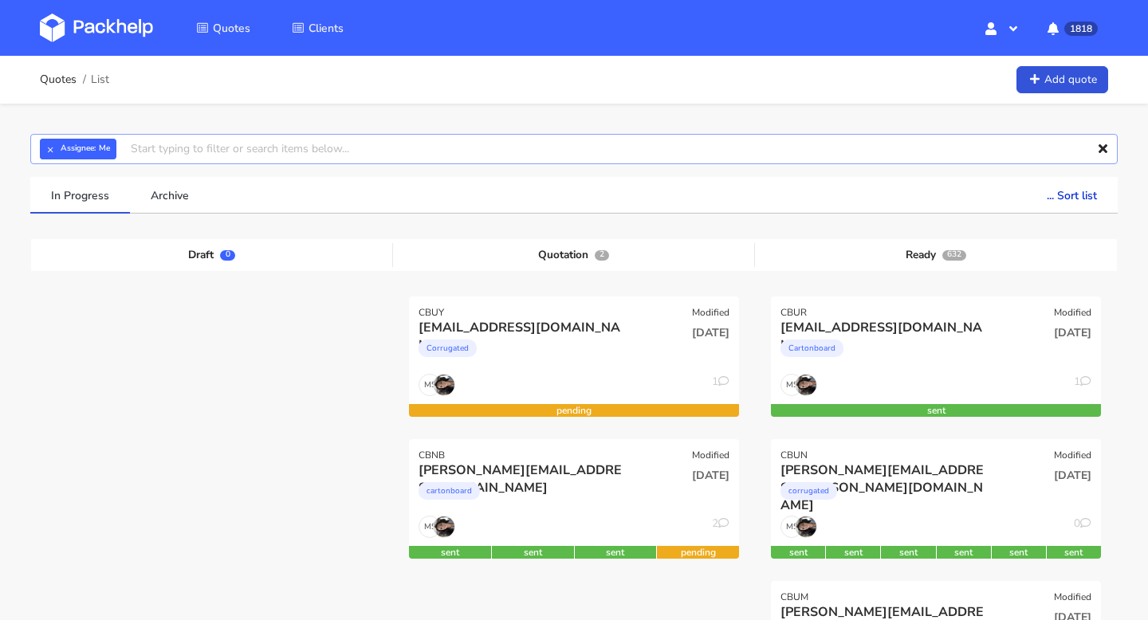
click at [178, 149] on input "text" at bounding box center [573, 149] width 1087 height 30
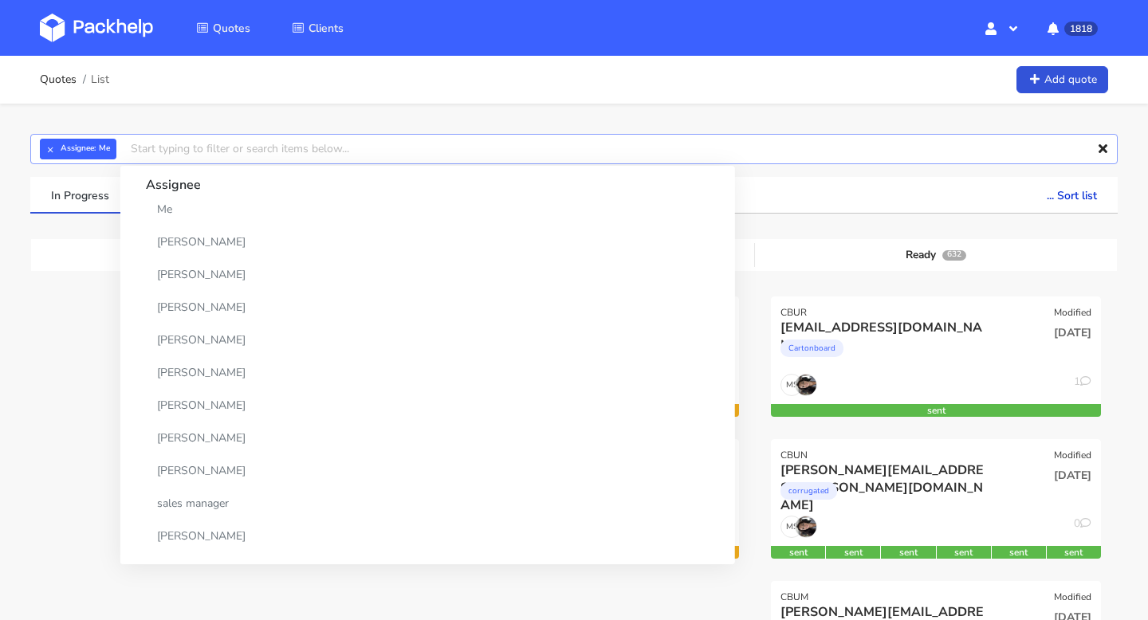
paste input "CBUM"
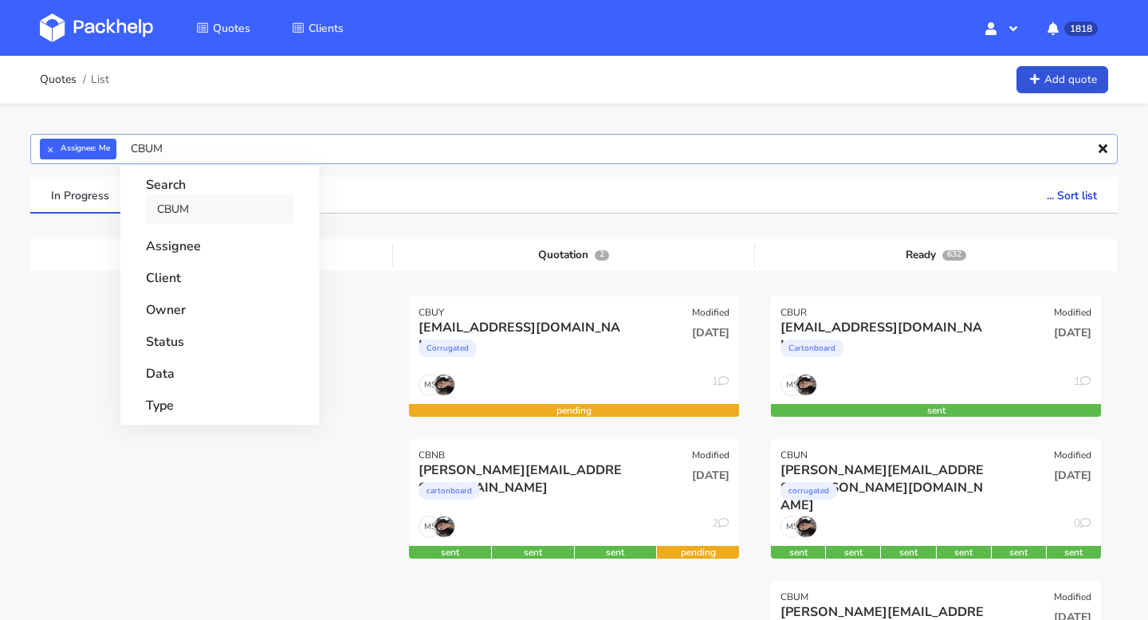
type input "CBUM"
click at [177, 208] on link "CBUM" at bounding box center [220, 208] width 148 height 29
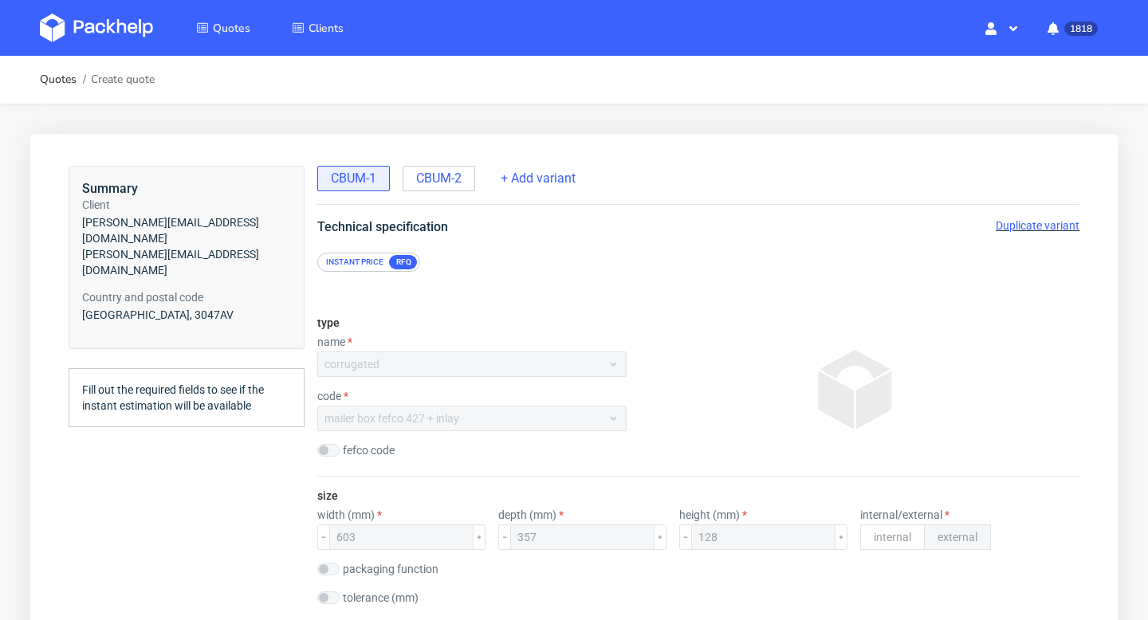
click at [1050, 221] on span "Duplicate variant" at bounding box center [1037, 225] width 84 height 13
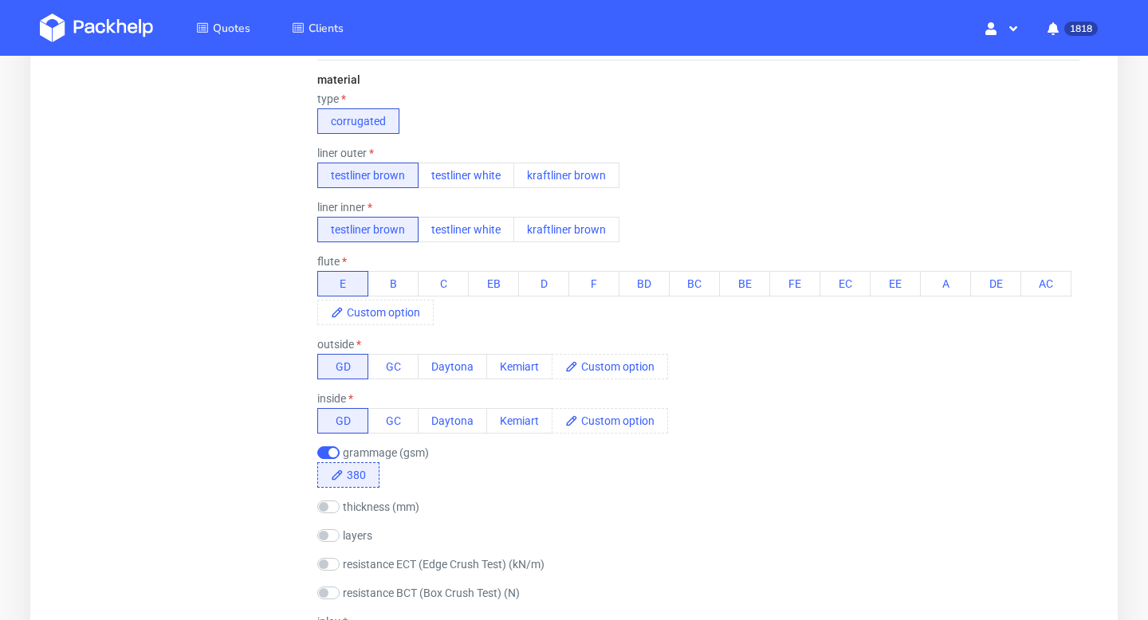
scroll to position [579, 0]
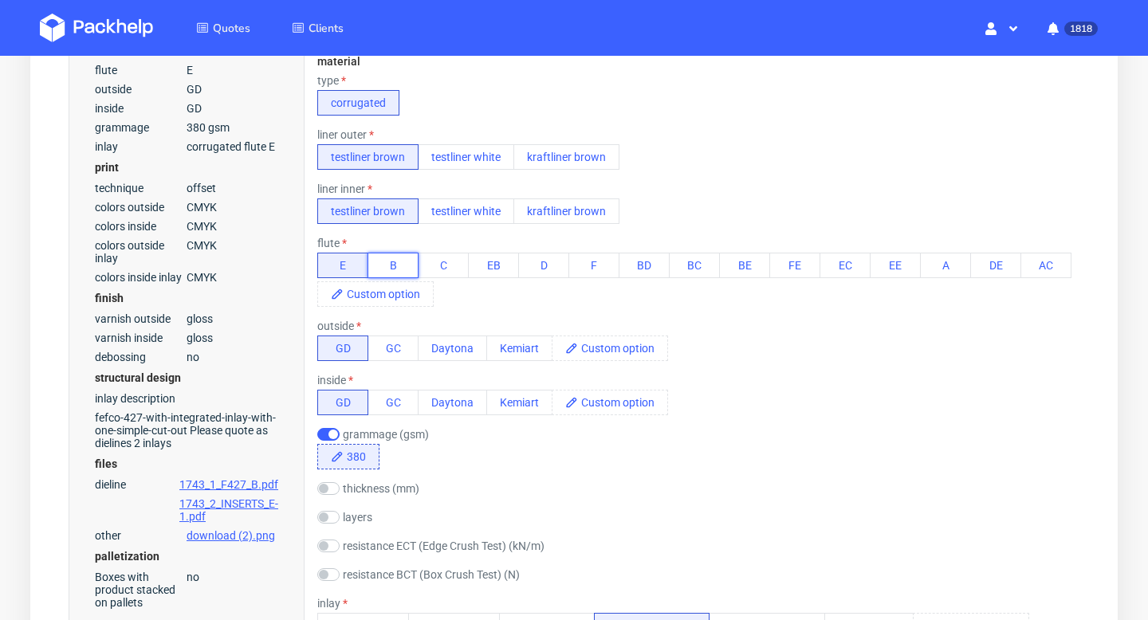
click at [405, 258] on button "B" at bounding box center [392, 266] width 51 height 26
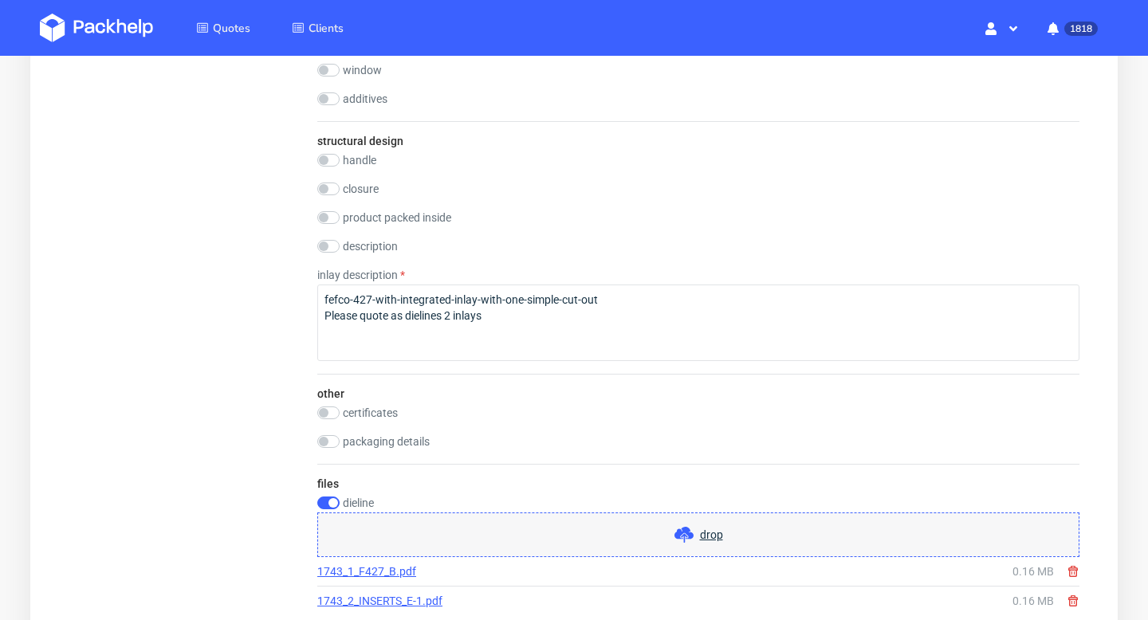
scroll to position [1934, 0]
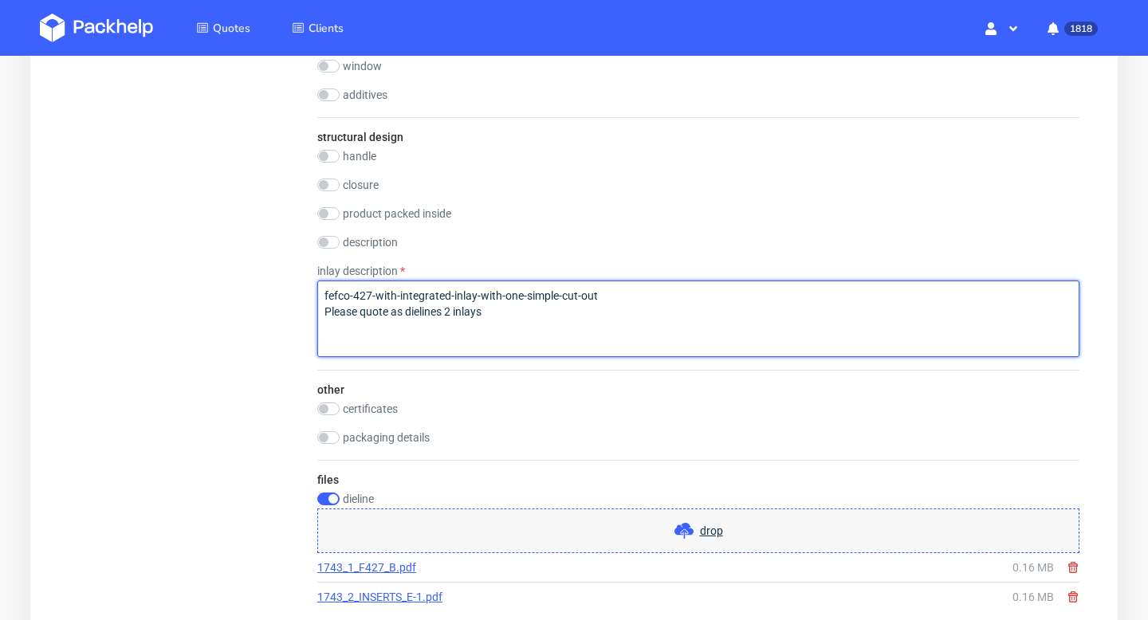
click at [531, 308] on textarea "fefco-427-with-integrated-inlay-with-one-simple-cut-out Please quote as dieline…" at bounding box center [698, 319] width 762 height 77
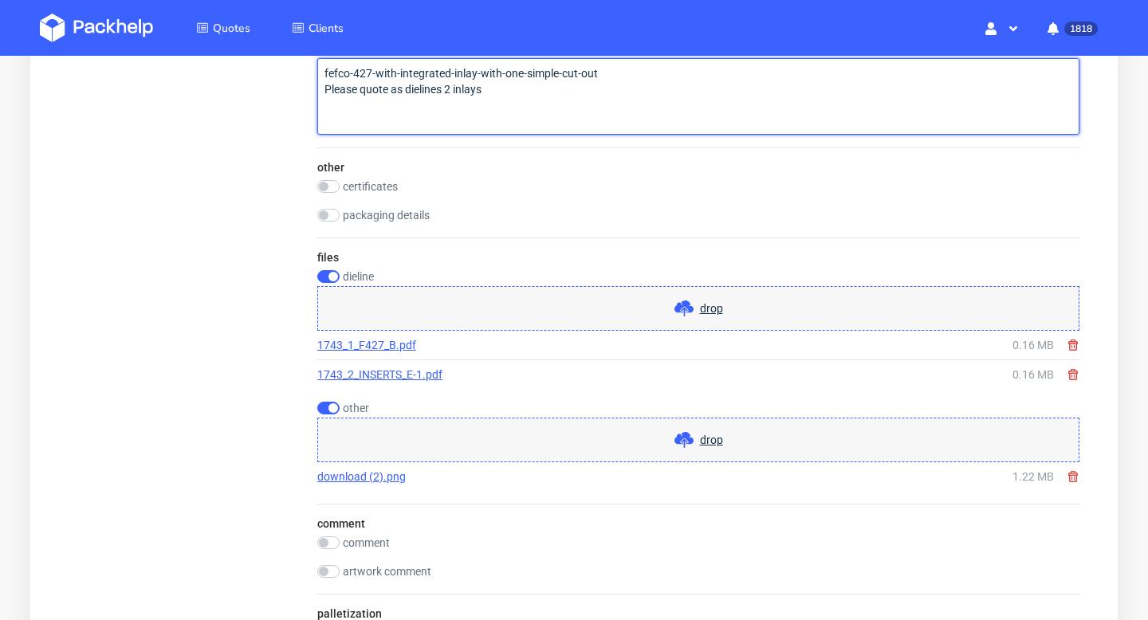
scroll to position [1891, 0]
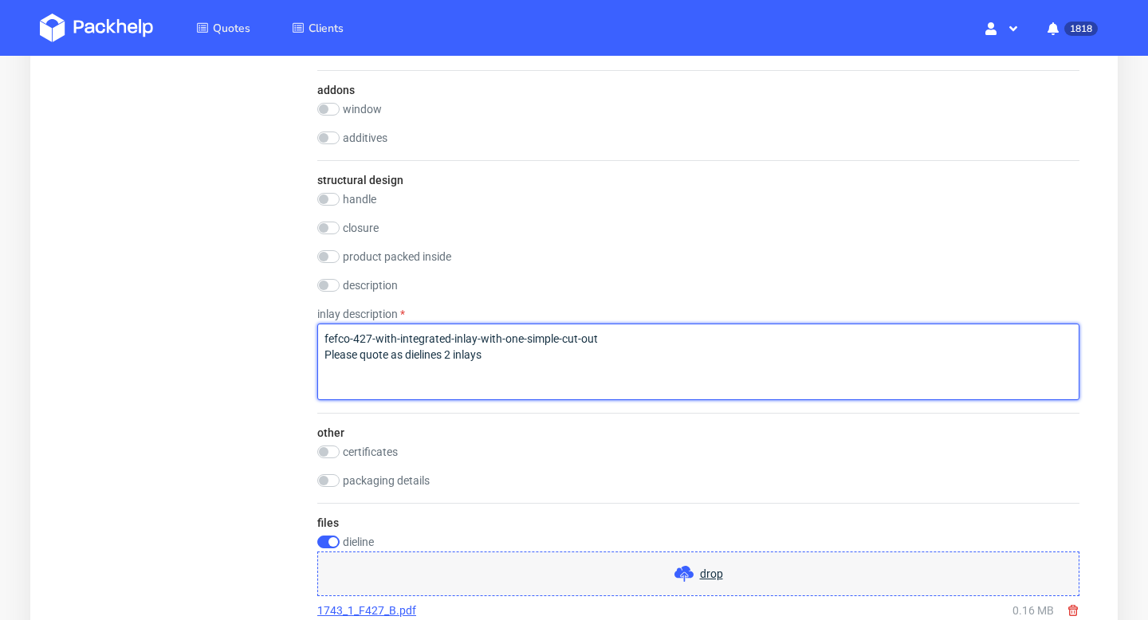
drag, startPoint x: 485, startPoint y: 359, endPoint x: 446, endPoint y: 352, distance: 39.7
click at [446, 352] on textarea "fefco-427-with-integrated-inlay-with-one-simple-cut-out Please quote as dieline…" at bounding box center [698, 362] width 762 height 77
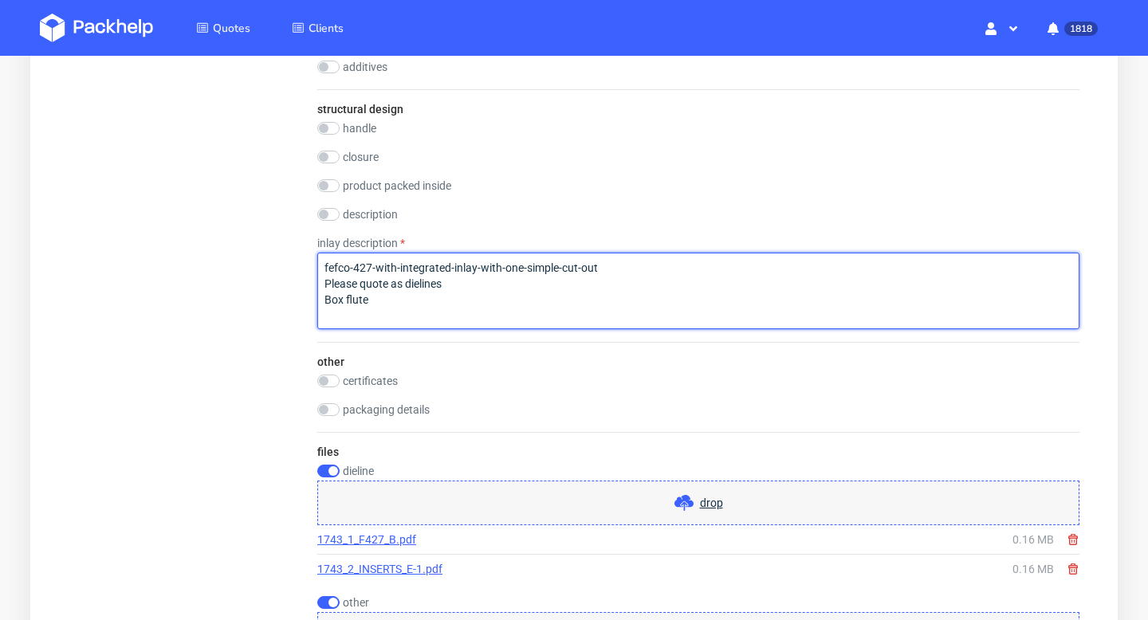
scroll to position [2082, 0]
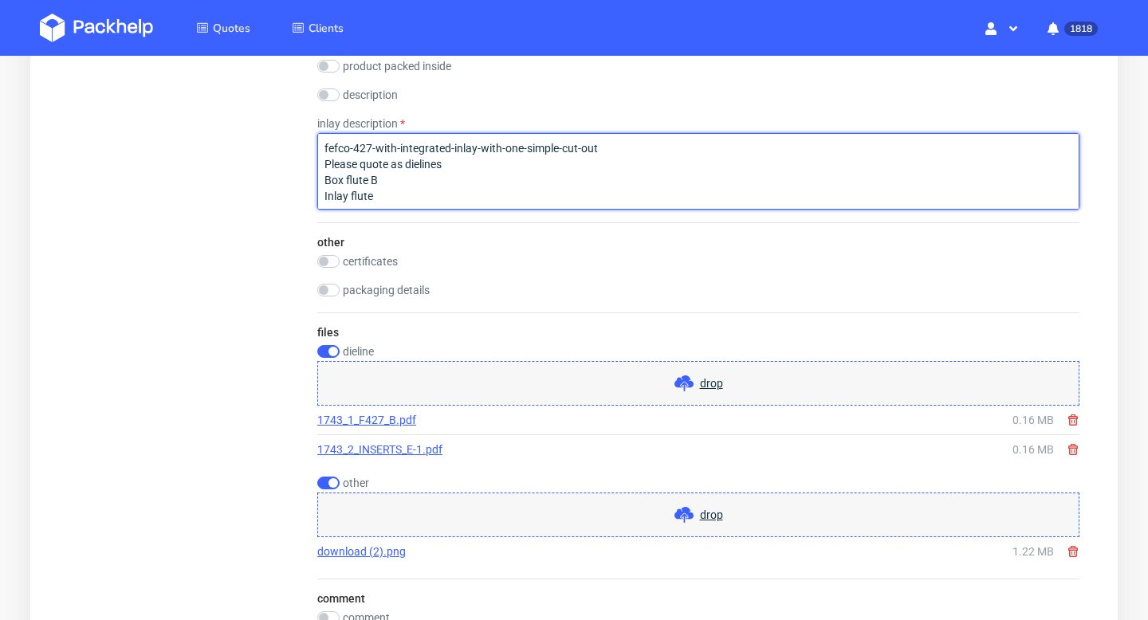
type textarea "fefco-427-with-integrated-inlay-with-one-simple-cut-out Please quote as dieline…"
drag, startPoint x: 406, startPoint y: 199, endPoint x: 311, endPoint y: 119, distance: 125.0
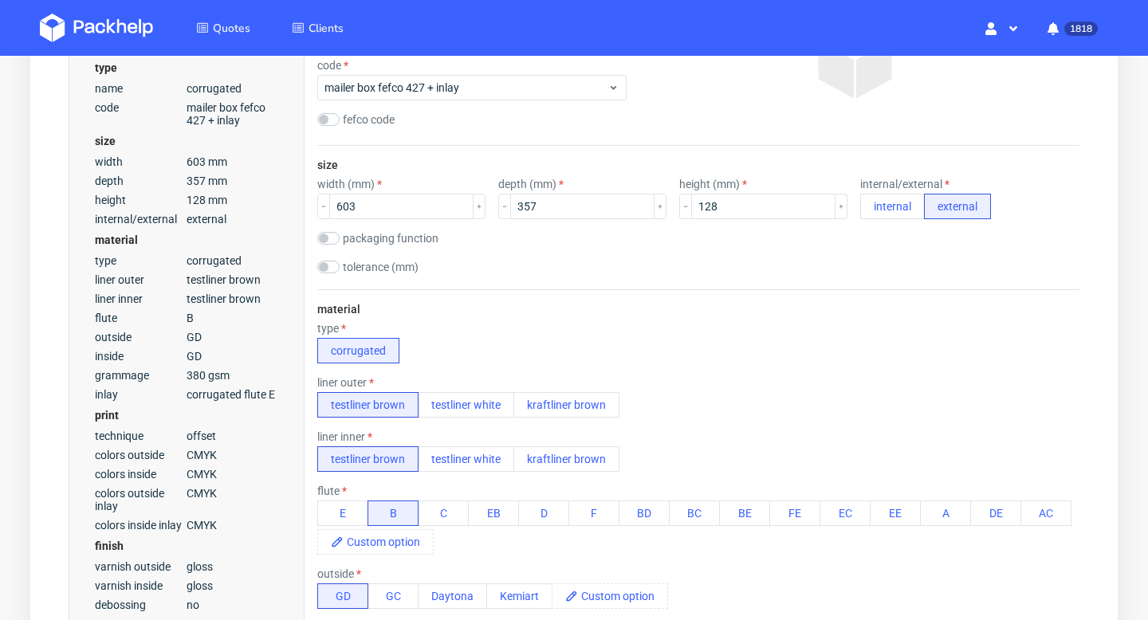
scroll to position [0, 0]
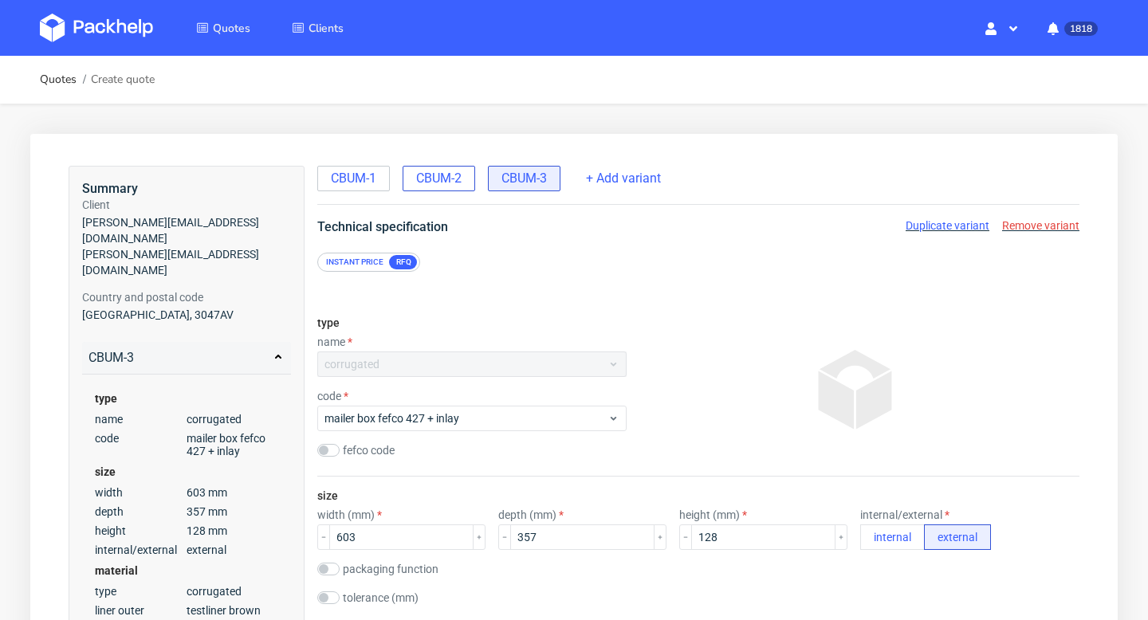
click at [435, 186] on span "CBUM-2" at bounding box center [438, 179] width 45 height 18
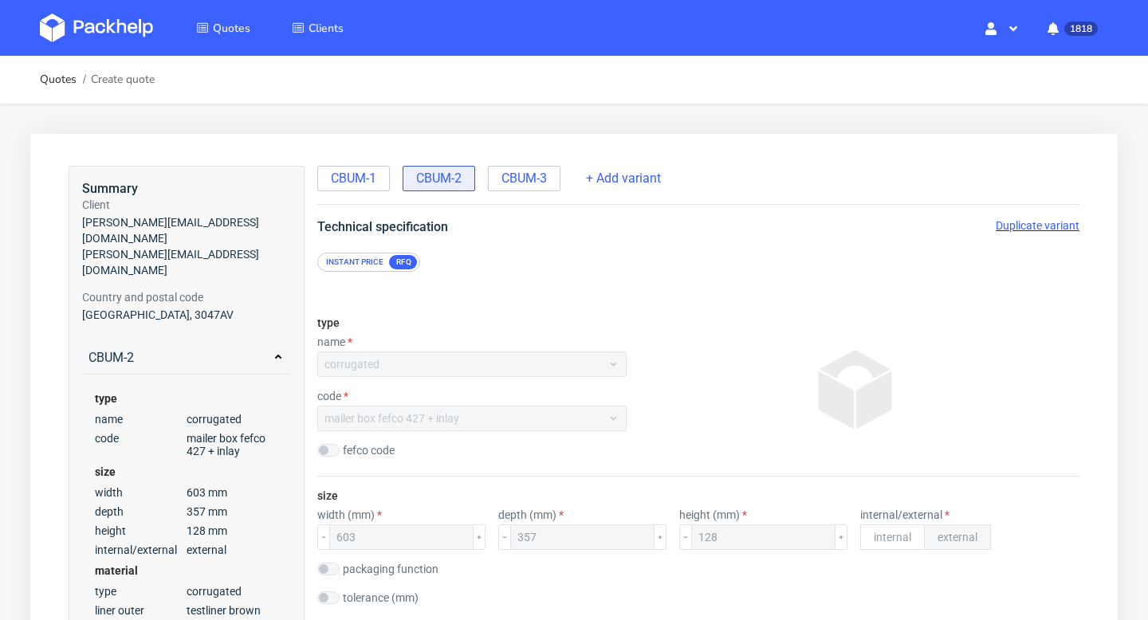
click at [1004, 223] on span "Duplicate variant" at bounding box center [1037, 225] width 84 height 13
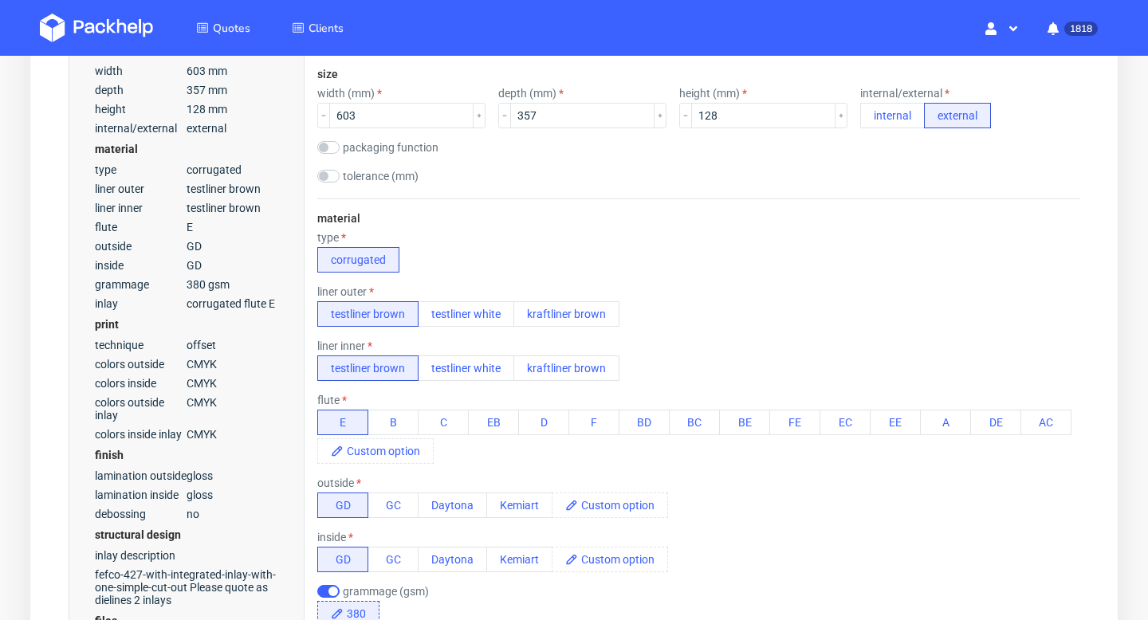
scroll to position [481, 0]
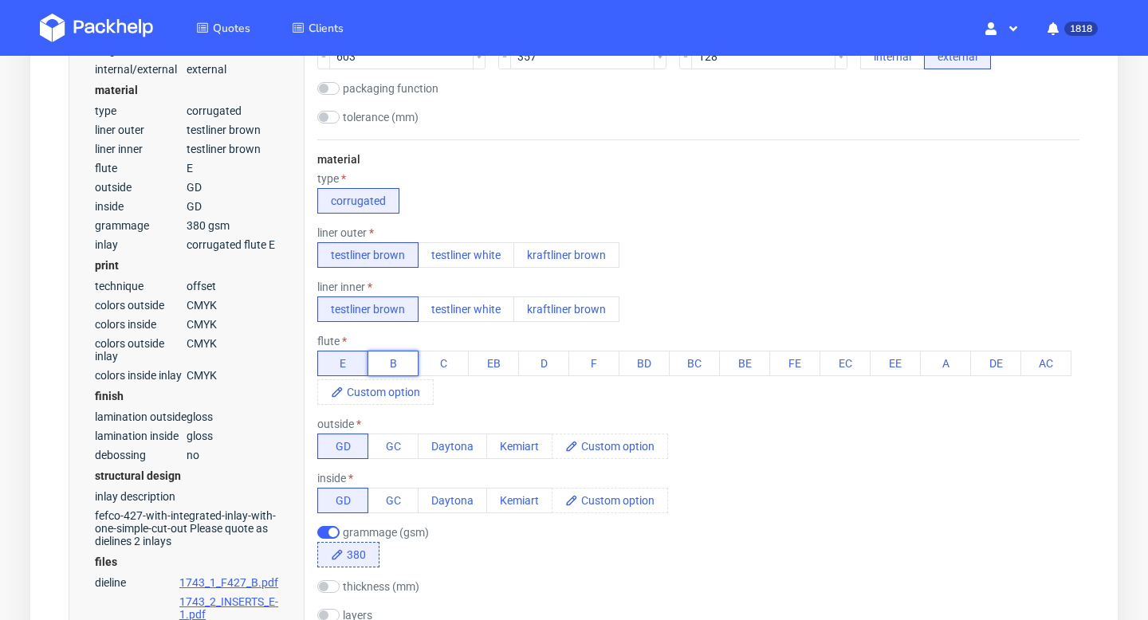
click at [406, 365] on button "B" at bounding box center [392, 364] width 51 height 26
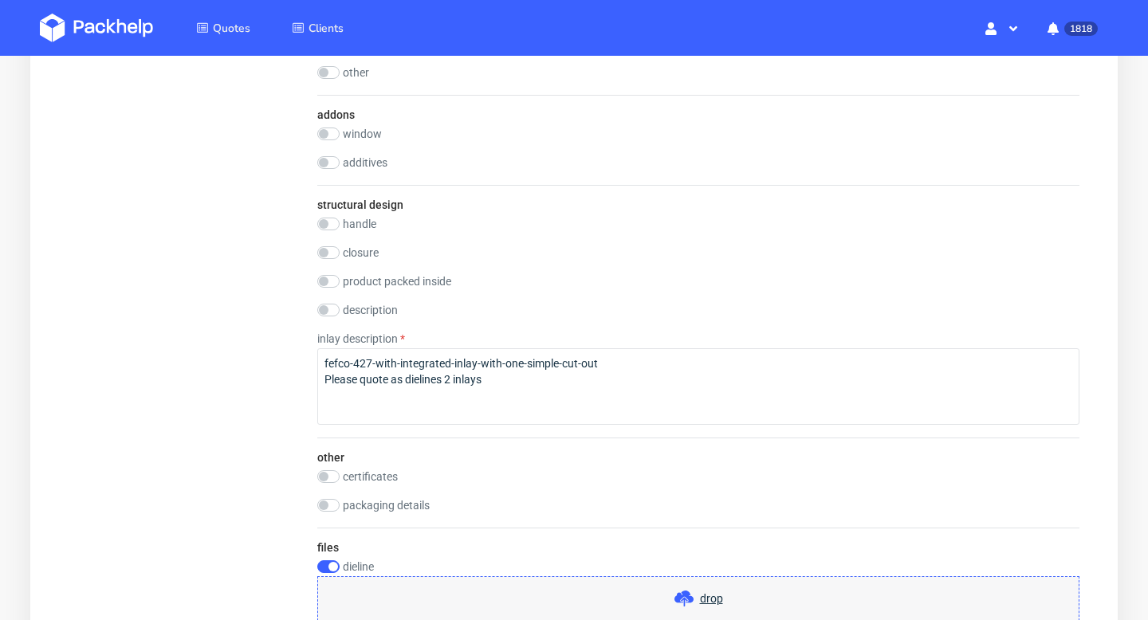
scroll to position [1950, 0]
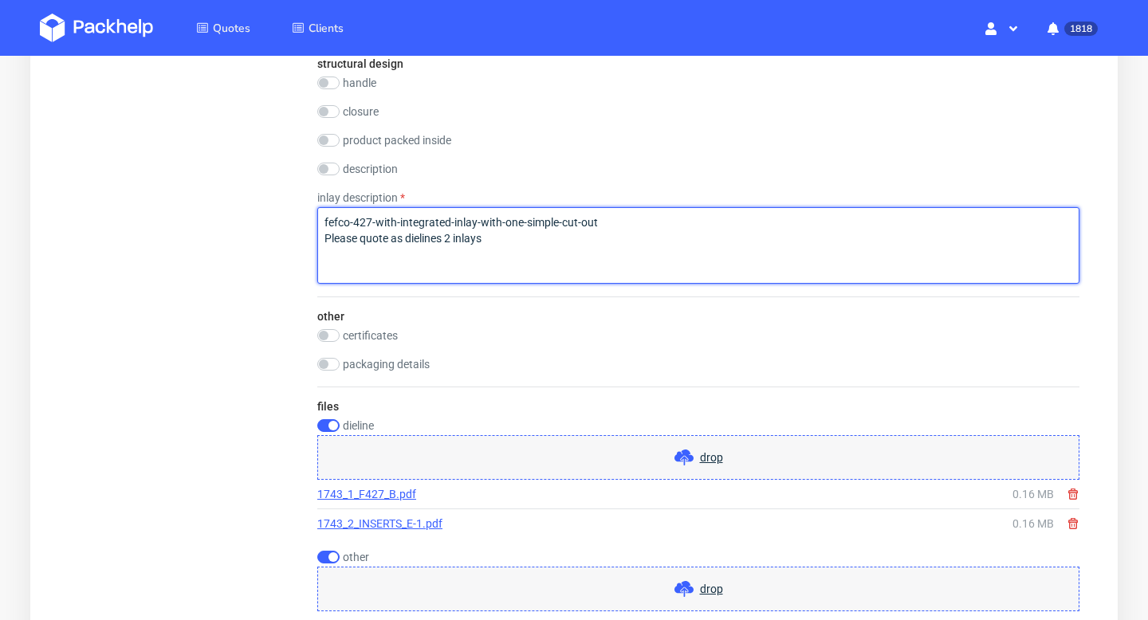
drag, startPoint x: 503, startPoint y: 245, endPoint x: 332, endPoint y: 241, distance: 170.6
click at [331, 243] on textarea "fefco-427-with-integrated-inlay-with-one-simple-cut-out Please quote as dieline…" at bounding box center [698, 245] width 762 height 77
drag, startPoint x: 549, startPoint y: 251, endPoint x: 259, endPoint y: 186, distance: 297.3
paste textarea "Box flute B Inlay flute E"
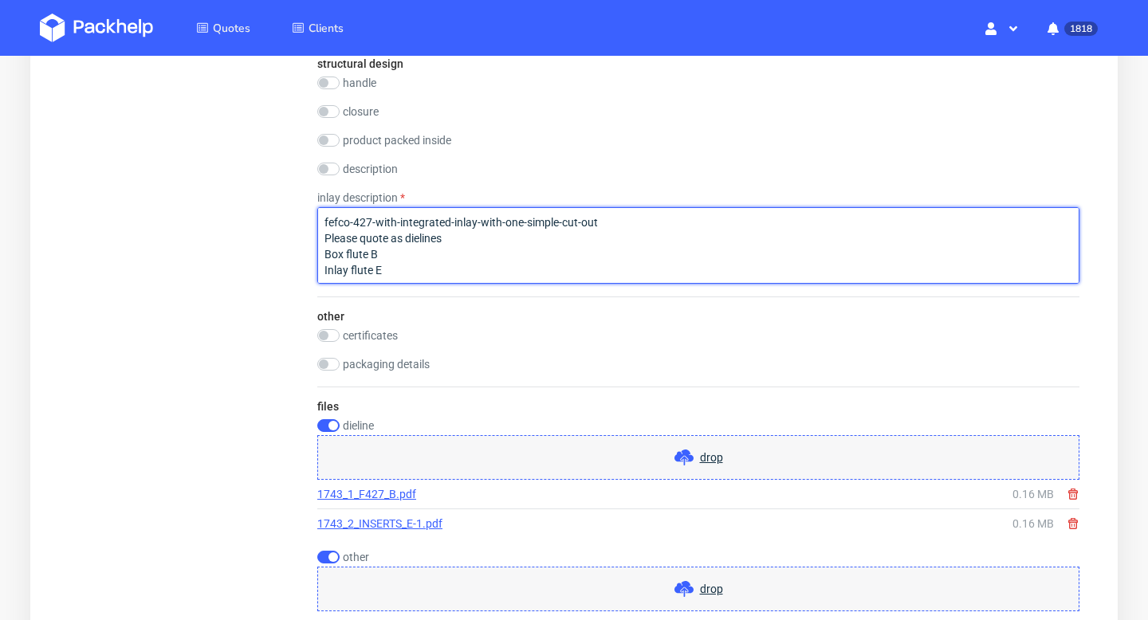
scroll to position [2490, 0]
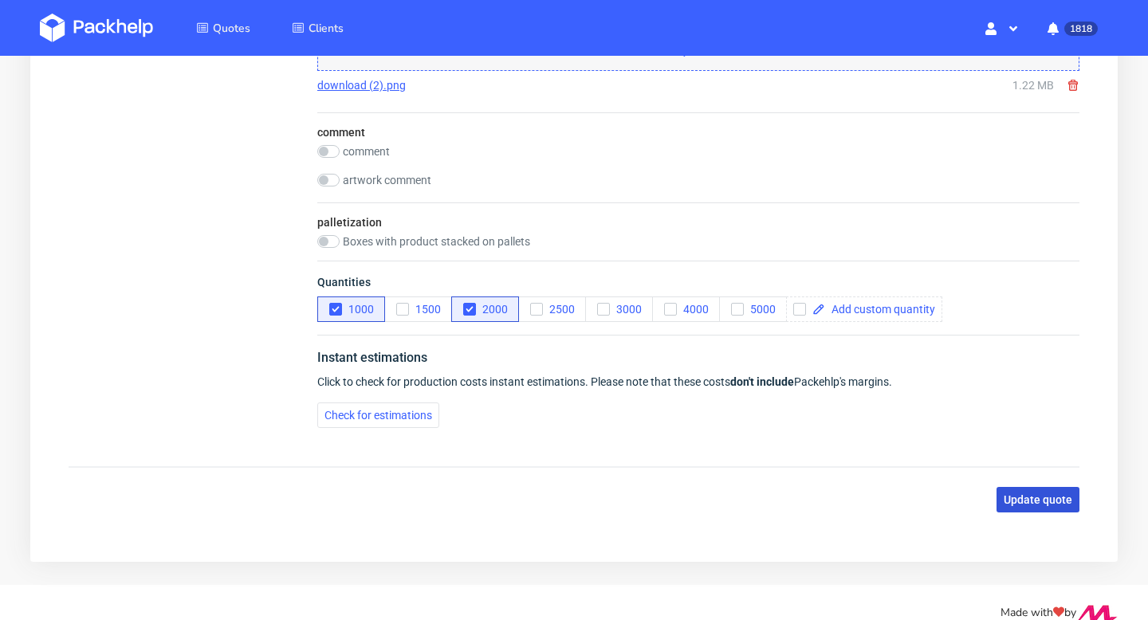
type textarea "fefco-427-with-integrated-inlay-with-one-simple-cut-out Please quote as dieline…"
click at [1049, 499] on span "Update quote" at bounding box center [1037, 499] width 69 height 11
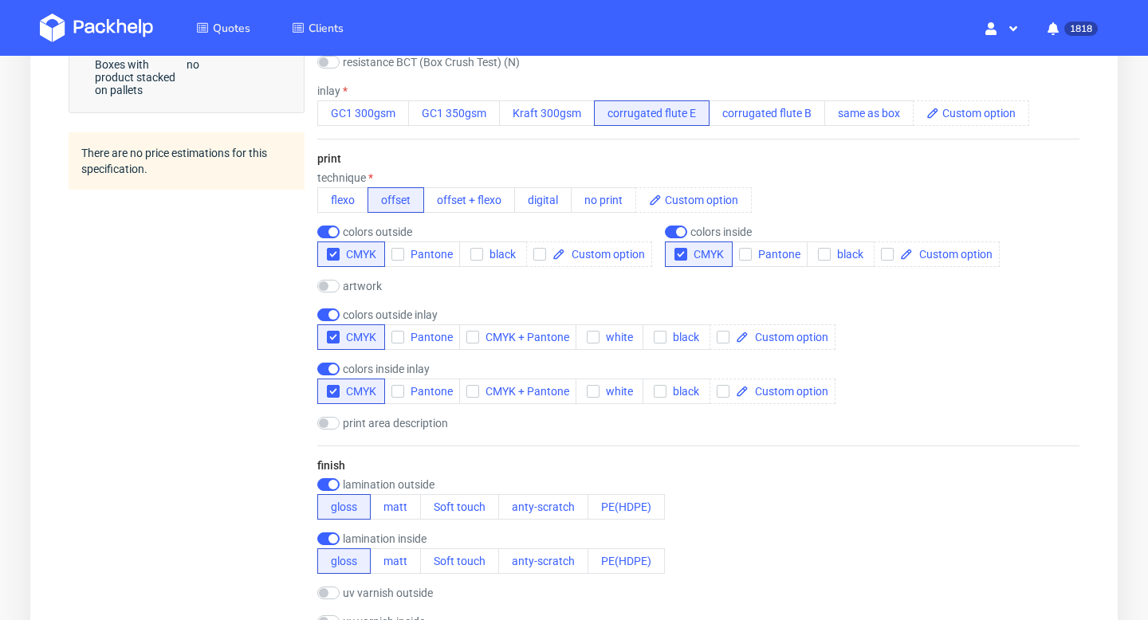
scroll to position [1097, 0]
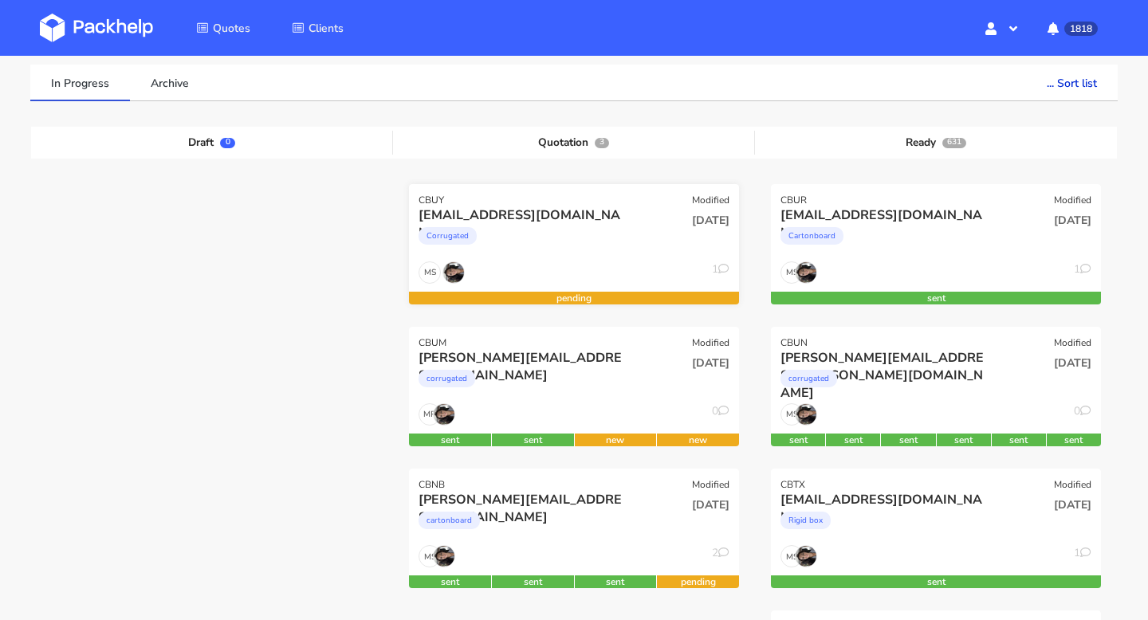
scroll to position [188, 0]
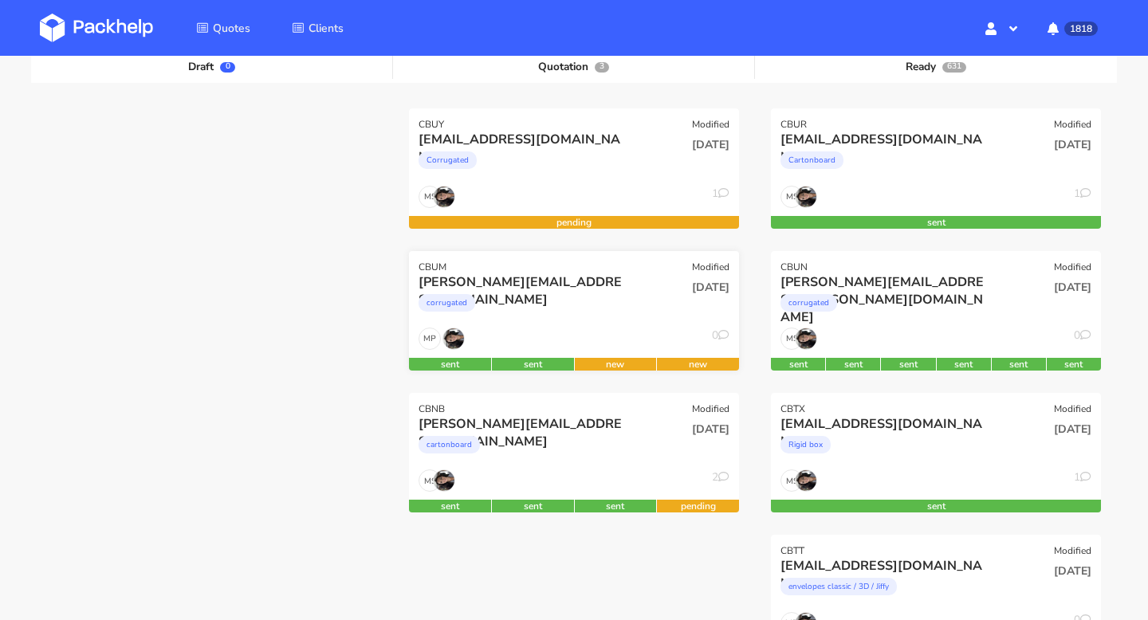
click at [567, 342] on div "MP 0" at bounding box center [574, 343] width 330 height 30
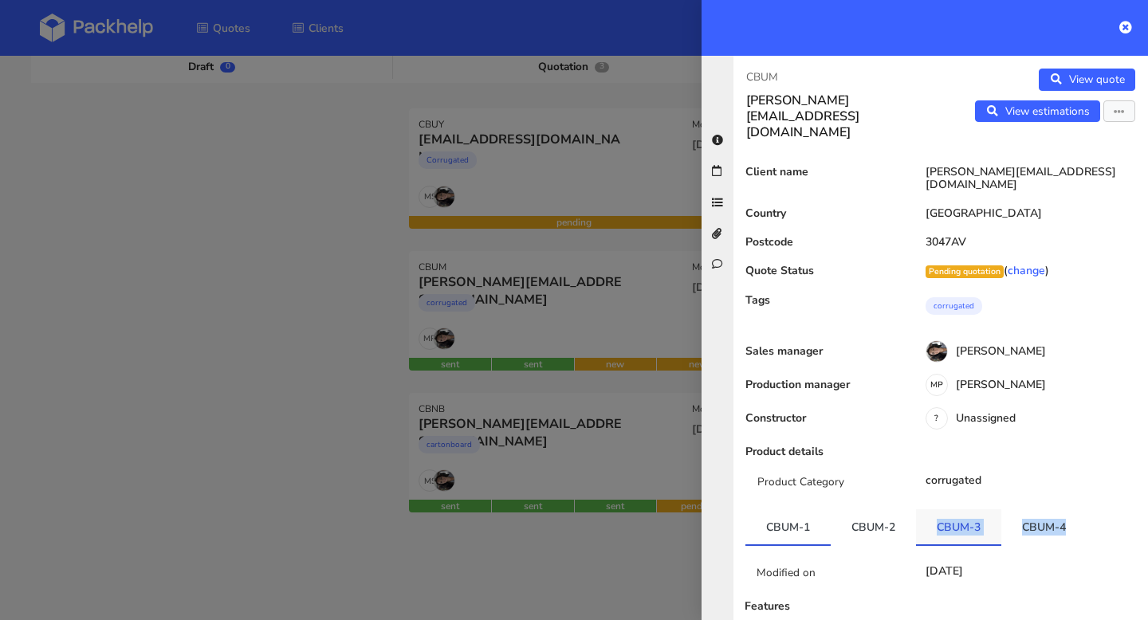
copy ul "CBUM-3 CBUM-4"
drag, startPoint x: 1085, startPoint y: 489, endPoint x: 934, endPoint y: 492, distance: 150.6
click at [934, 509] on ul "CBUM-1 CBUM-2 CBUM-3 CBUM-4" at bounding box center [940, 527] width 390 height 37
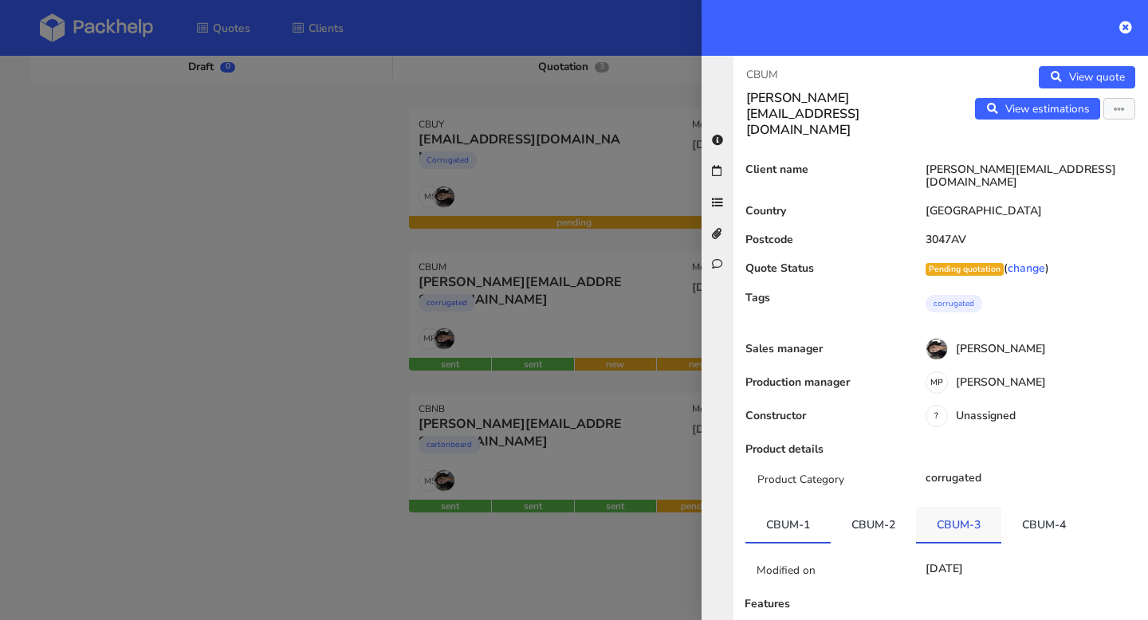
click at [934, 507] on link "CBUM-3" at bounding box center [958, 524] width 85 height 35
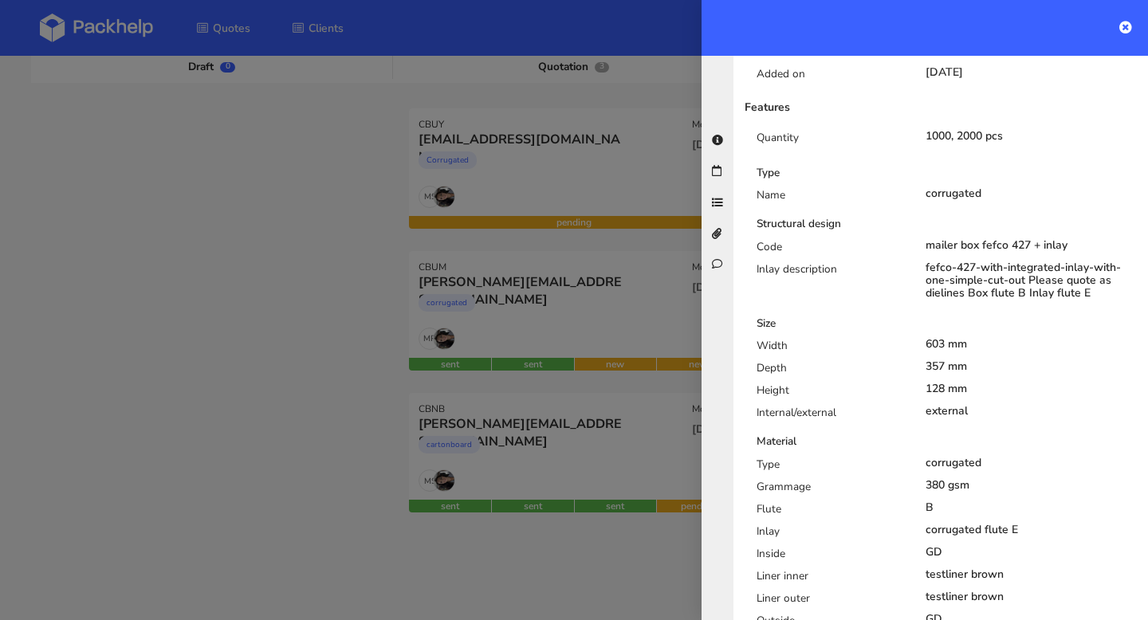
scroll to position [391, 0]
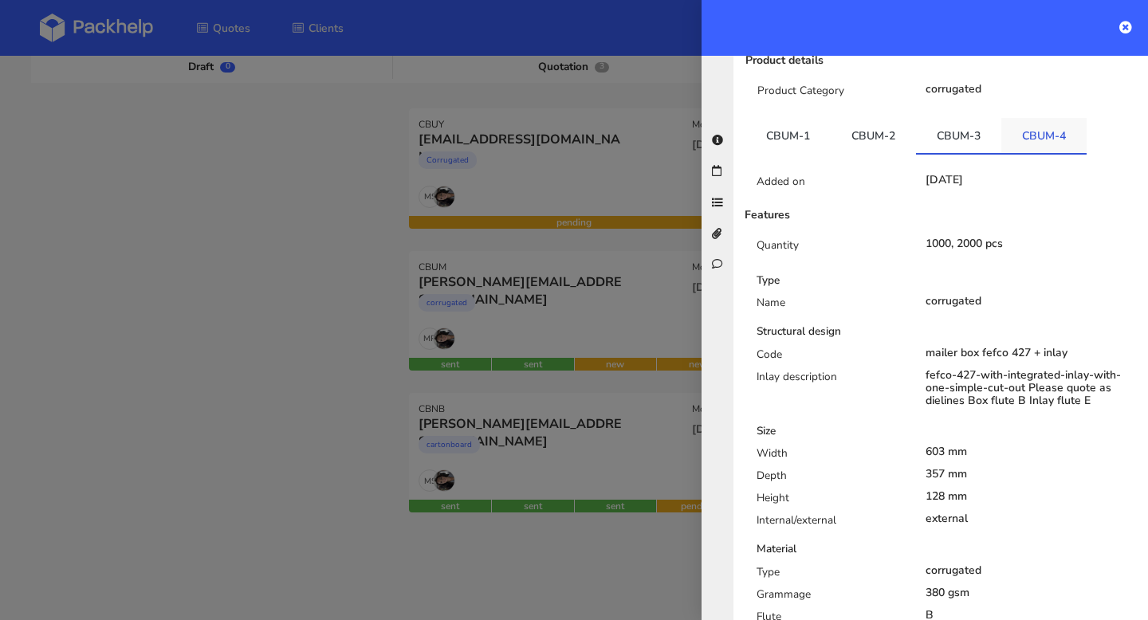
click at [1040, 118] on link "CBUM-4" at bounding box center [1043, 135] width 85 height 35
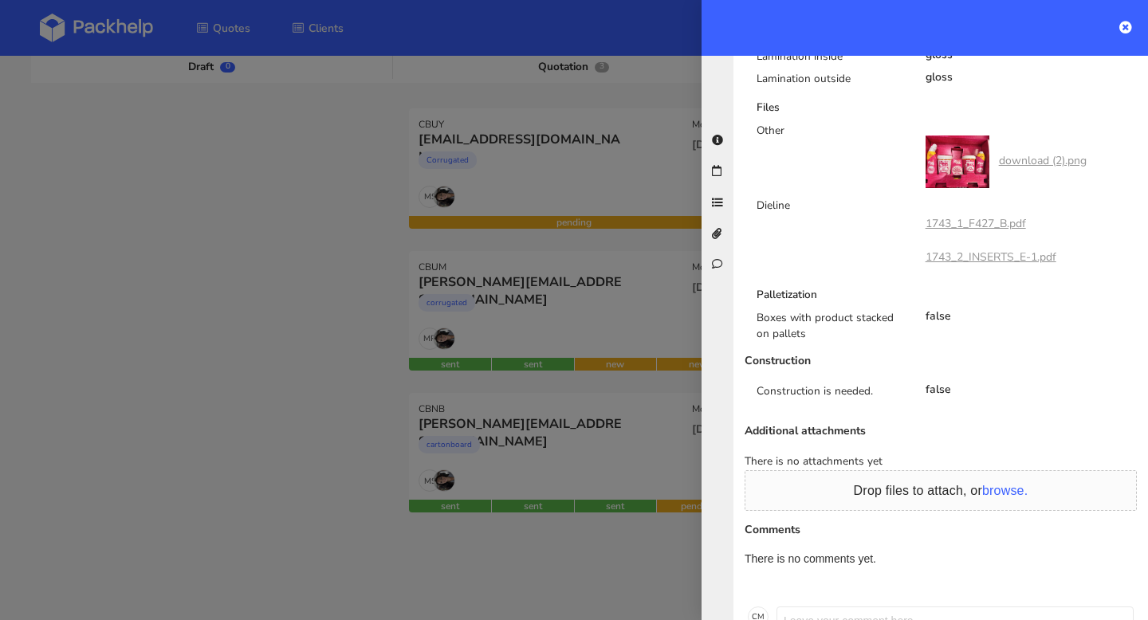
scroll to position [1301, 0]
click at [1126, 22] on icon at bounding box center [1125, 27] width 13 height 13
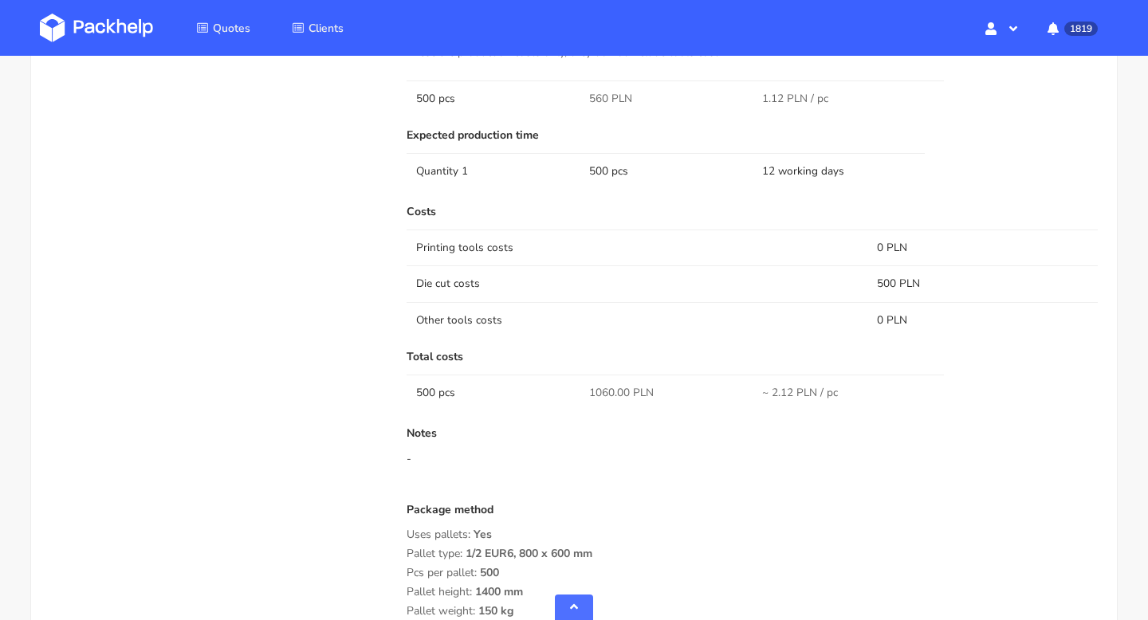
scroll to position [1039, 0]
drag, startPoint x: 606, startPoint y: 101, endPoint x: 578, endPoint y: 101, distance: 27.9
click at [578, 101] on tr "500 pcs 560 PLN 1.12 PLN / pc" at bounding box center [751, 101] width 691 height 36
copy tr "560"
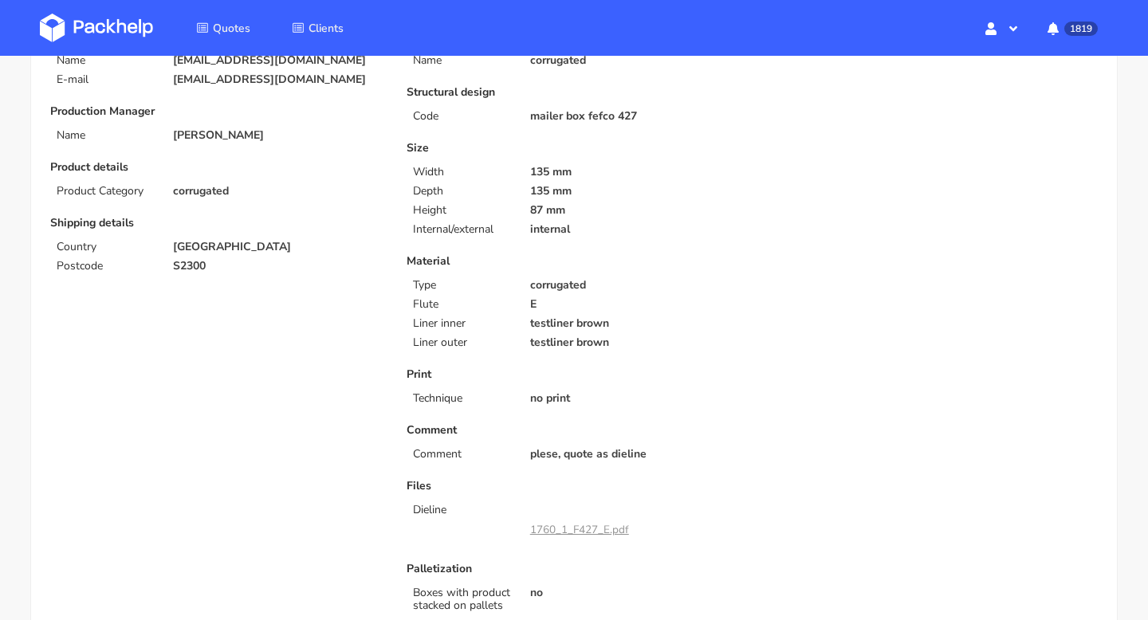
scroll to position [0, 0]
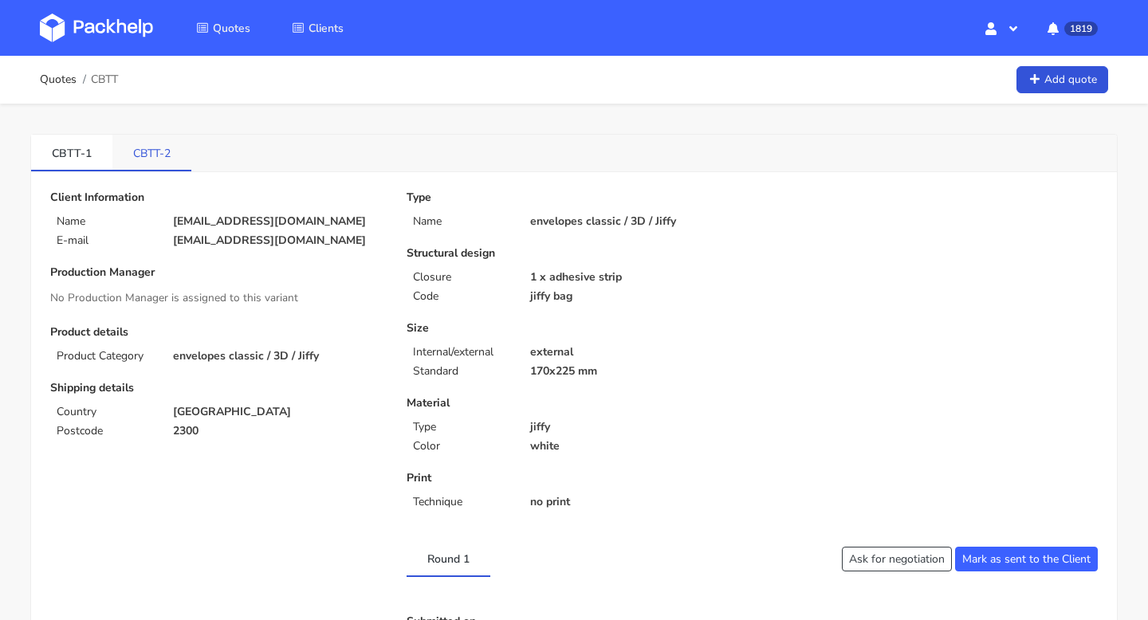
click at [144, 147] on link "CBTT-2" at bounding box center [151, 152] width 79 height 35
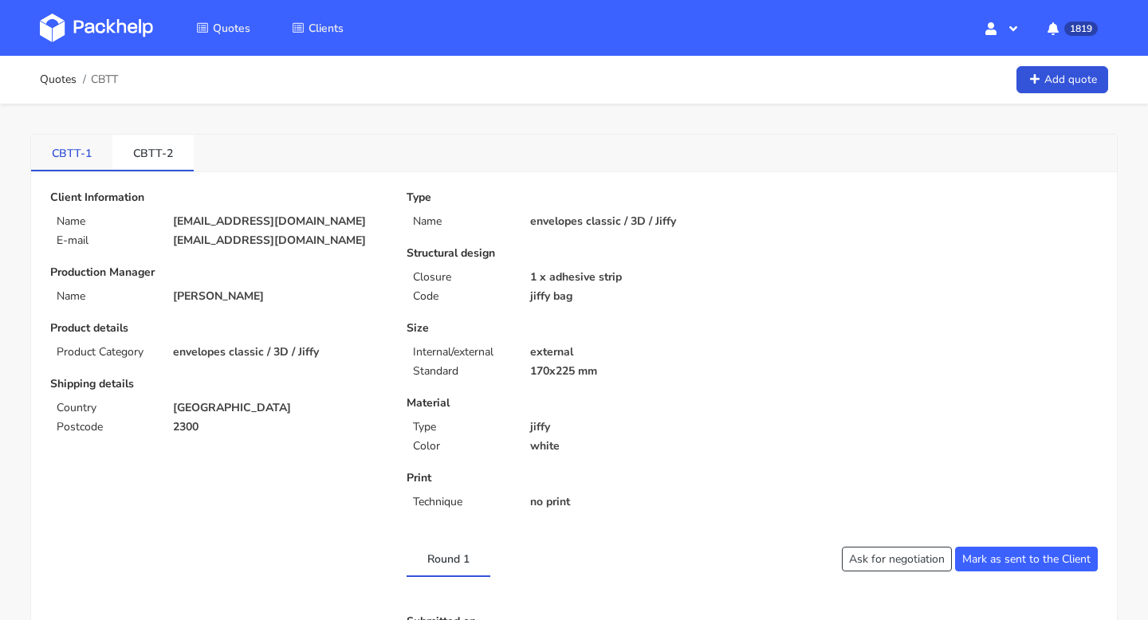
click at [69, 141] on link "CBTT-1" at bounding box center [71, 152] width 81 height 35
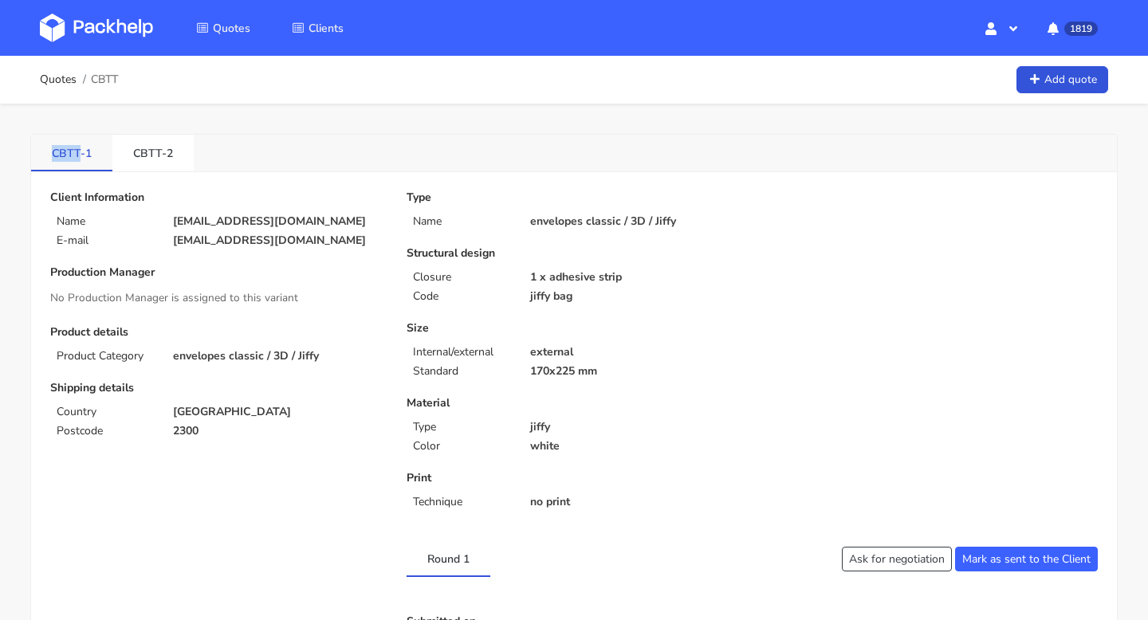
drag, startPoint x: 49, startPoint y: 151, endPoint x: 78, endPoint y: 153, distance: 29.5
click at [78, 153] on link "CBTT-1" at bounding box center [71, 152] width 81 height 35
copy link "CBTT"
click at [148, 151] on link "CBTT-2" at bounding box center [152, 152] width 81 height 35
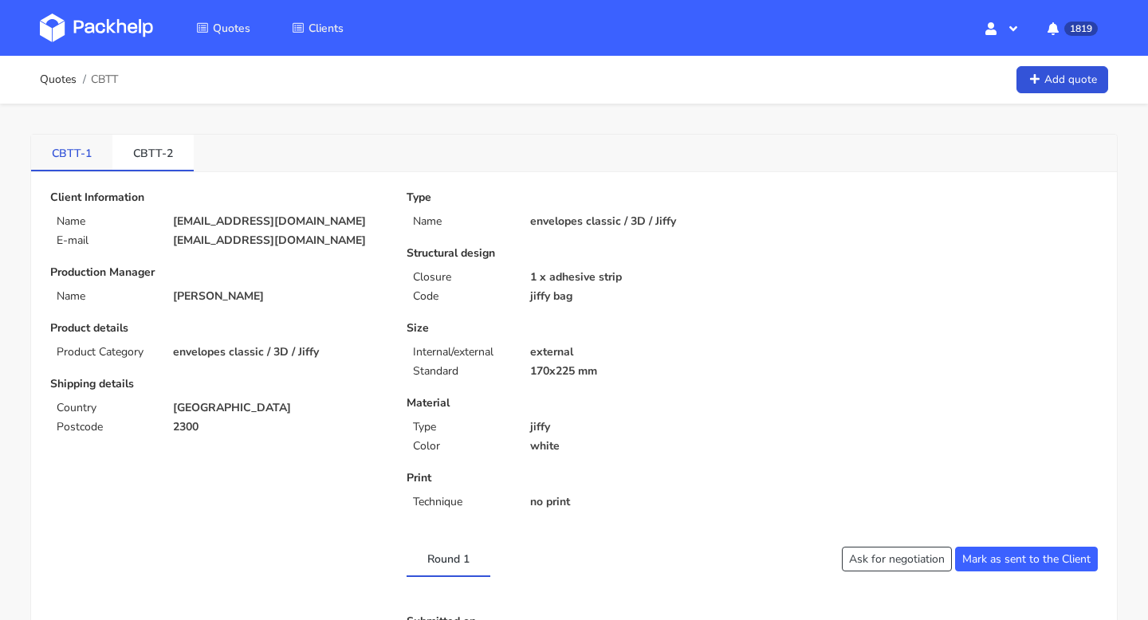
click at [73, 146] on link "CBTT-1" at bounding box center [71, 152] width 81 height 35
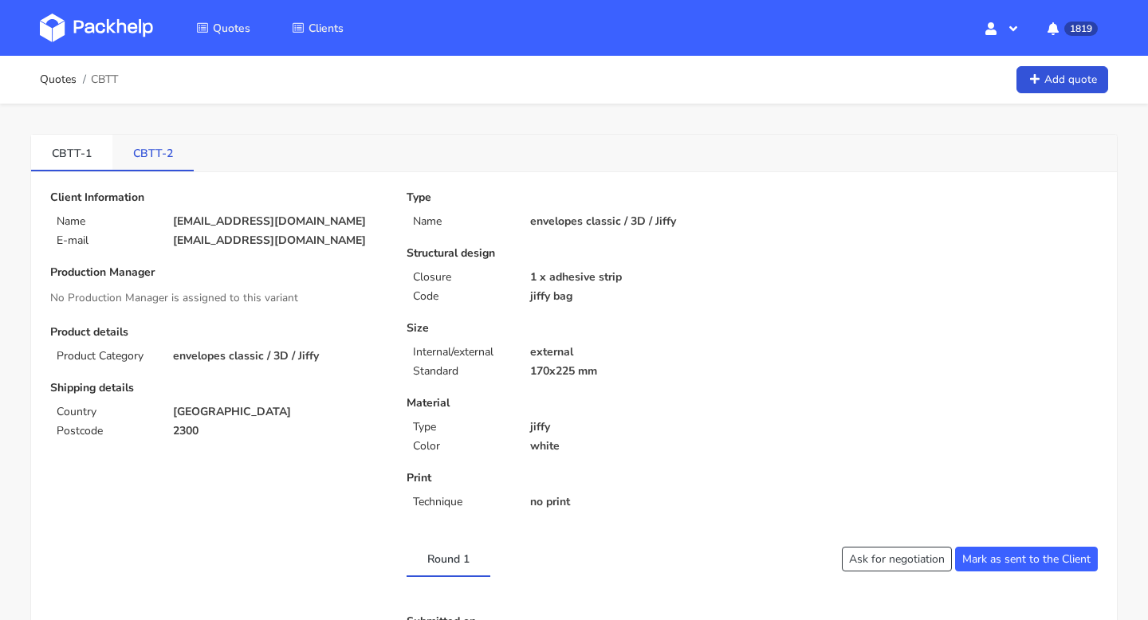
click at [155, 142] on link "CBTT-2" at bounding box center [152, 152] width 81 height 35
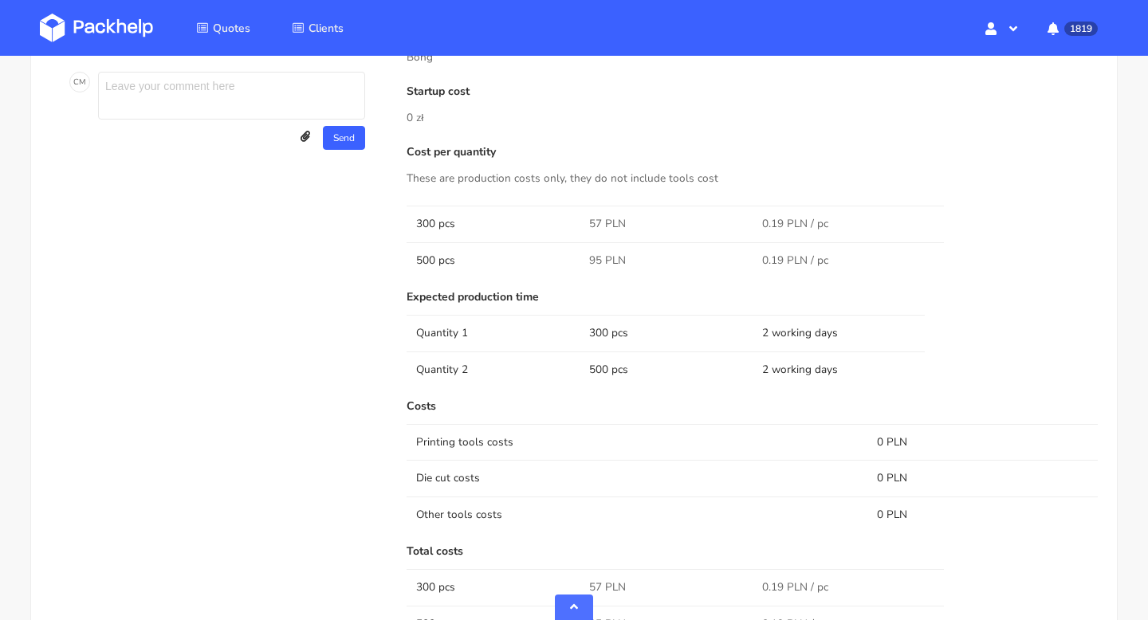
scroll to position [585, 0]
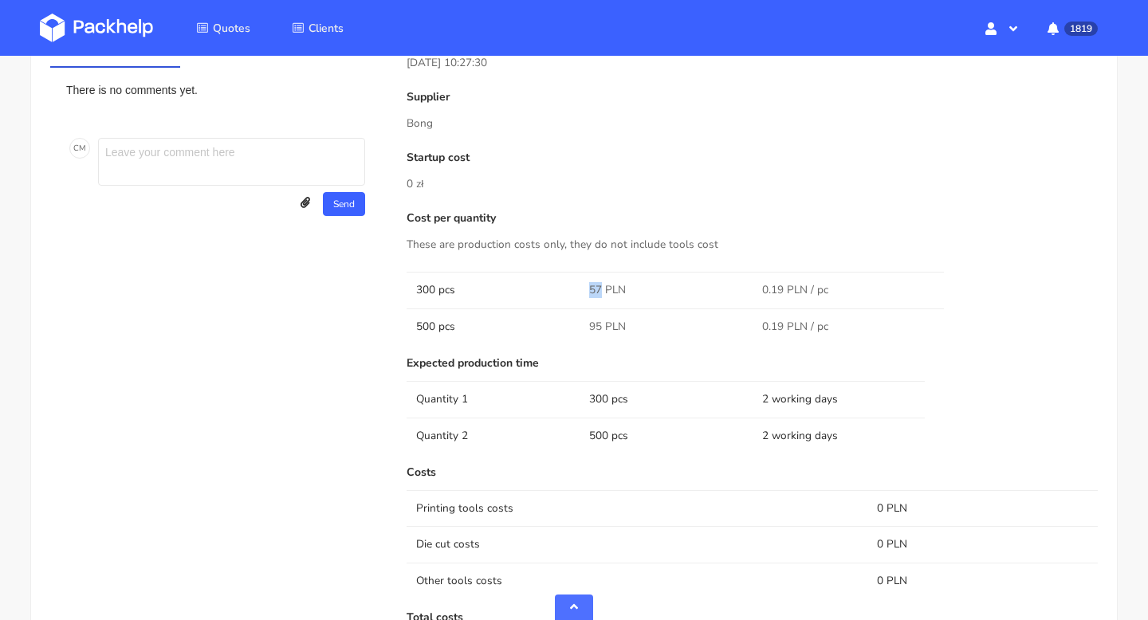
drag, startPoint x: 601, startPoint y: 288, endPoint x: 588, endPoint y: 288, distance: 12.8
click at [589, 288] on span "57 PLN" at bounding box center [607, 290] width 37 height 16
click at [597, 322] on span "95 PLN" at bounding box center [607, 327] width 37 height 16
click at [593, 322] on span "95 PLN" at bounding box center [607, 327] width 37 height 16
drag, startPoint x: 588, startPoint y: 323, endPoint x: 598, endPoint y: 323, distance: 10.4
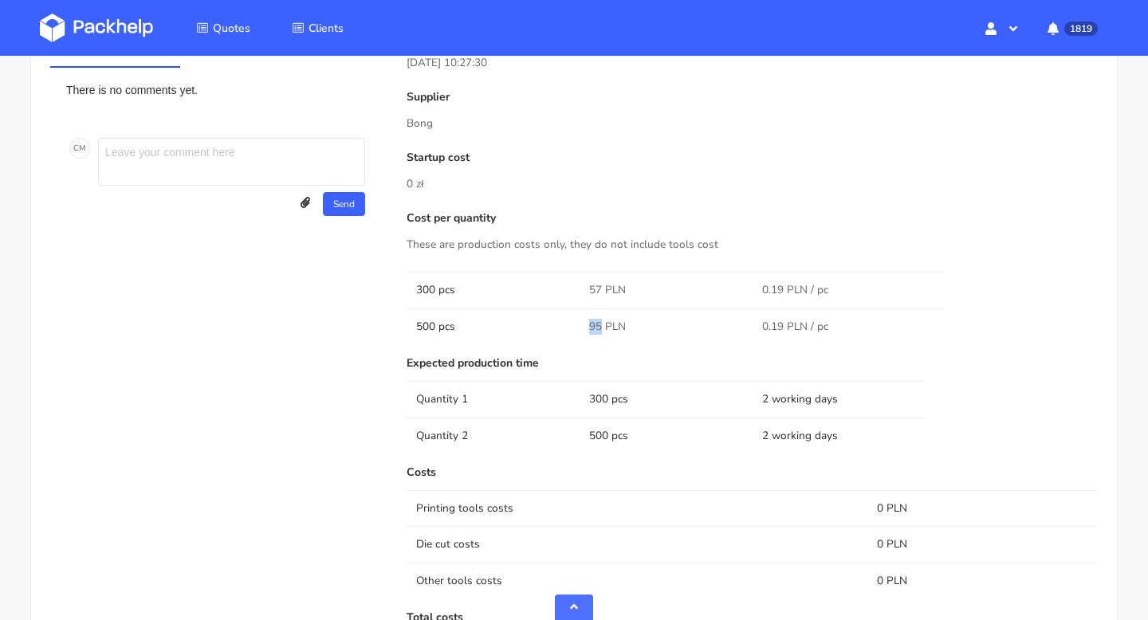
click at [598, 323] on span "95 PLN" at bounding box center [607, 327] width 37 height 16
copy span "95"
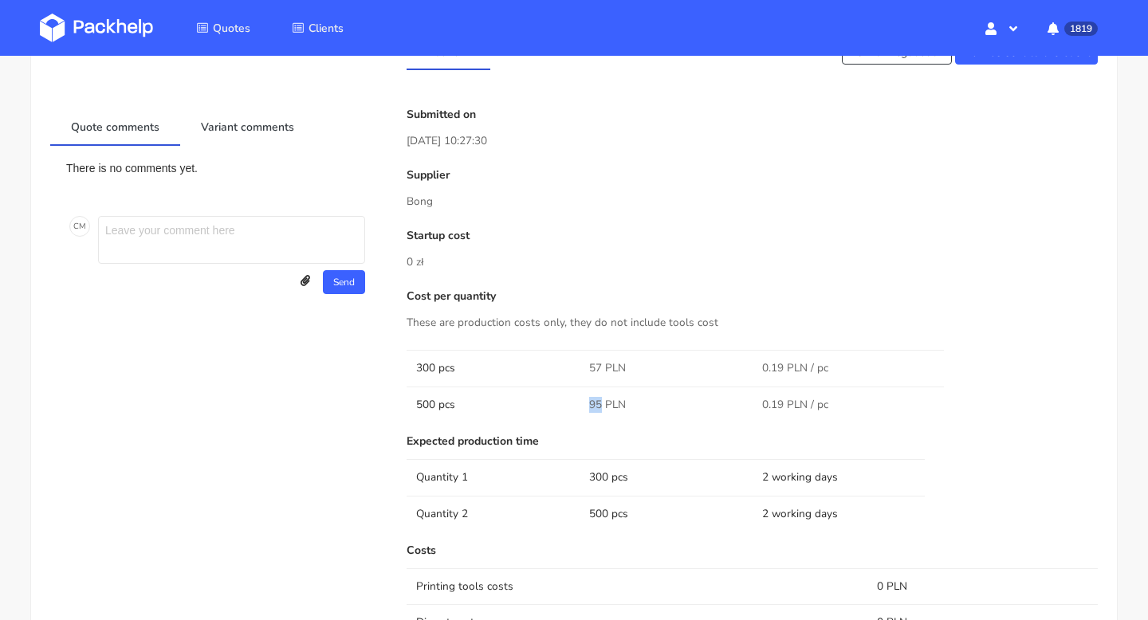
scroll to position [0, 0]
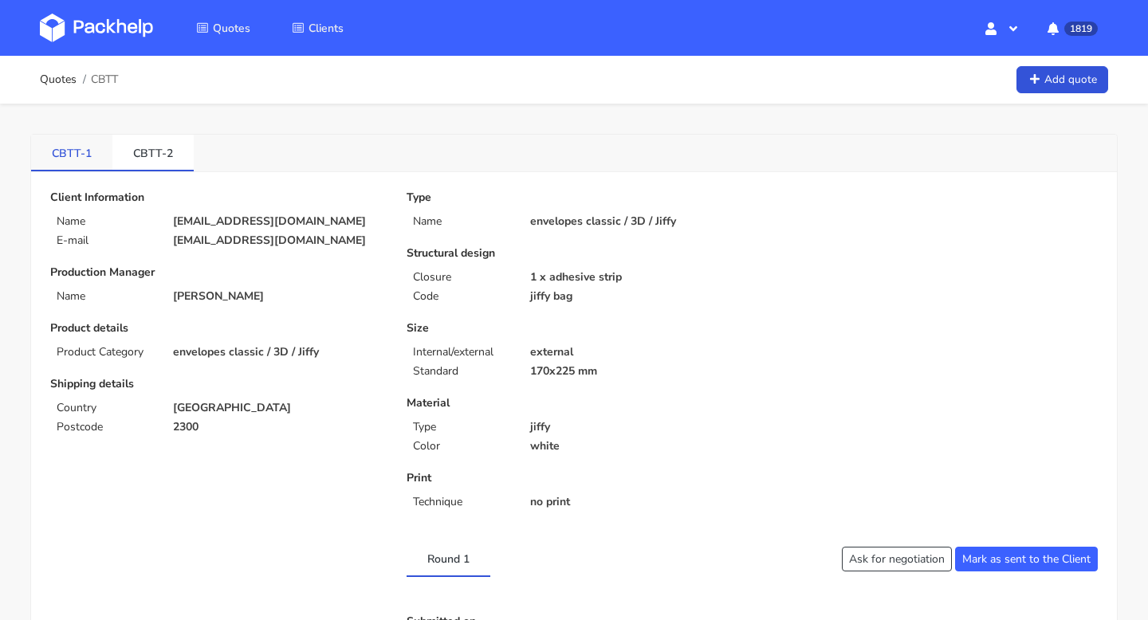
click at [73, 141] on link "CBTT-1" at bounding box center [71, 152] width 81 height 35
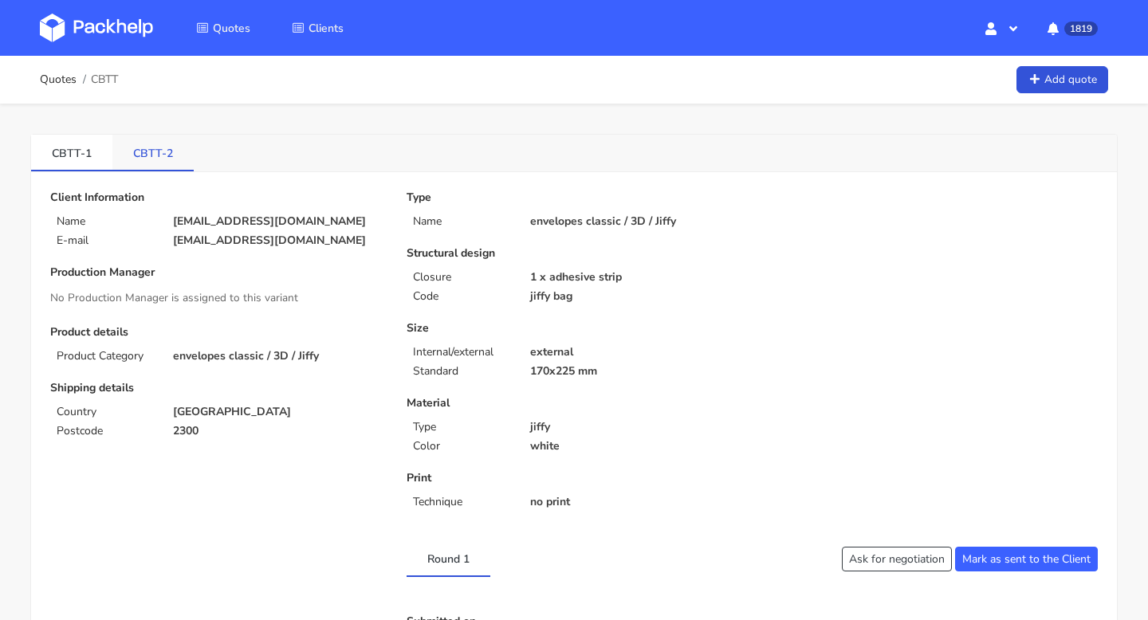
click at [151, 152] on link "CBTT-2" at bounding box center [152, 152] width 81 height 35
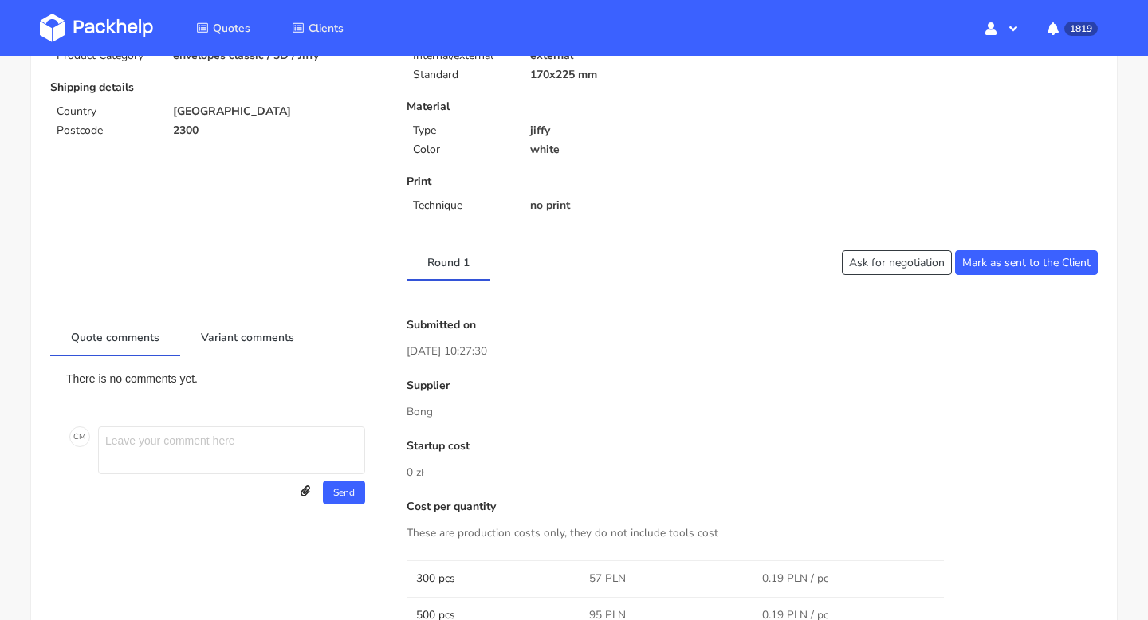
scroll to position [649, 0]
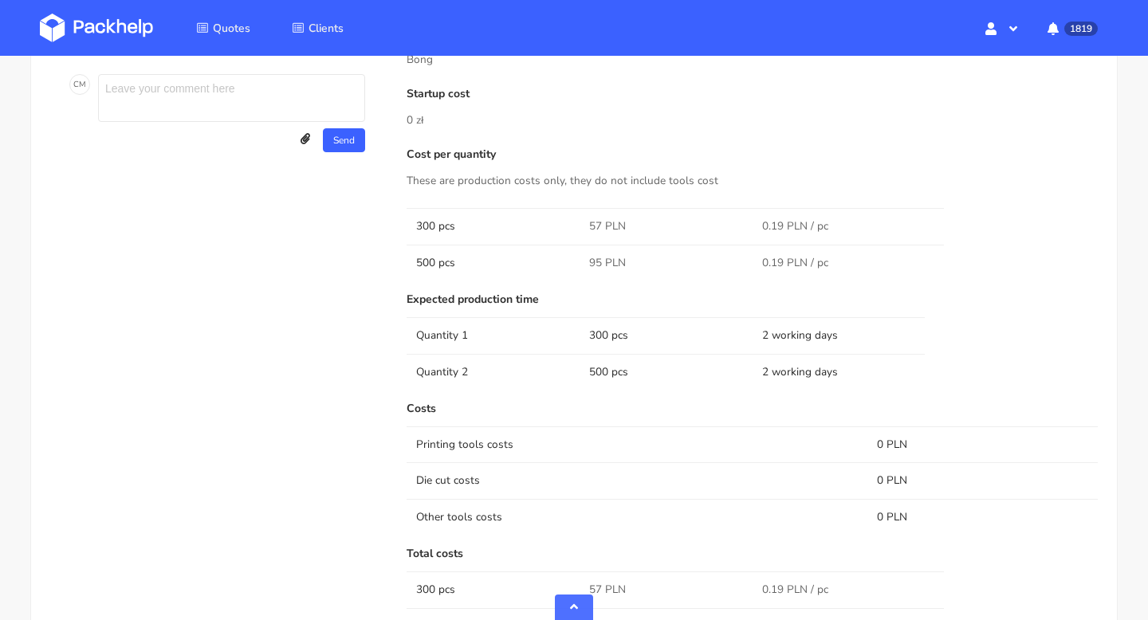
drag, startPoint x: 598, startPoint y: 228, endPoint x: 581, endPoint y: 228, distance: 16.7
click at [582, 228] on td "57 PLN" at bounding box center [665, 226] width 173 height 36
drag, startPoint x: 603, startPoint y: 223, endPoint x: 575, endPoint y: 223, distance: 28.7
click at [575, 223] on tr "300 pcs 57 PLN 0.19 PLN / pc" at bounding box center [751, 226] width 691 height 36
copy tr "57"
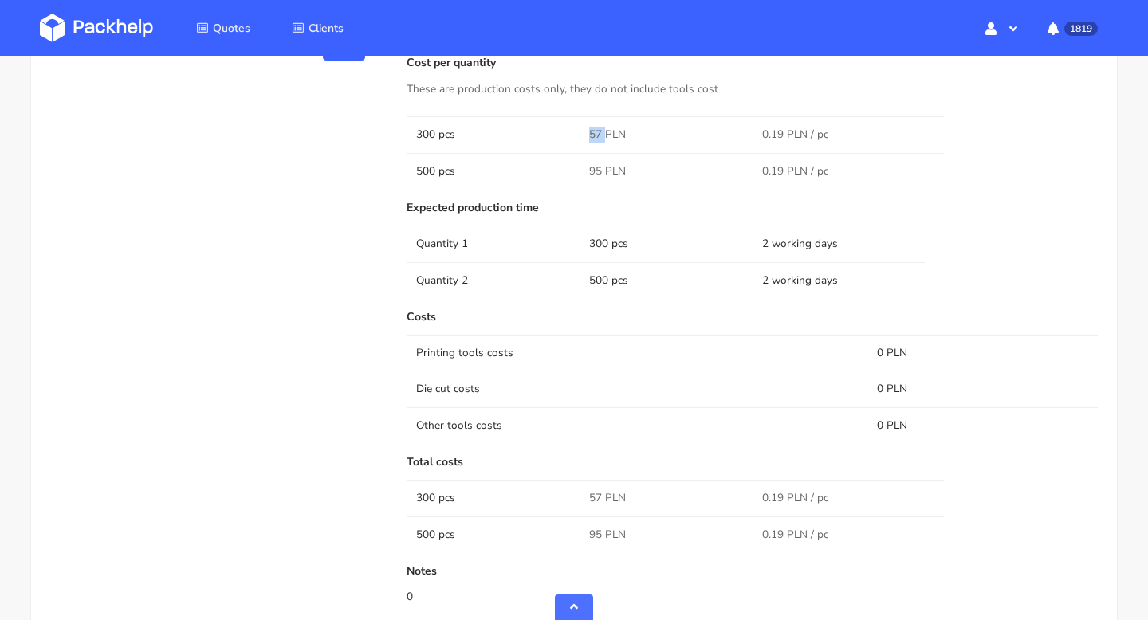
scroll to position [861, 0]
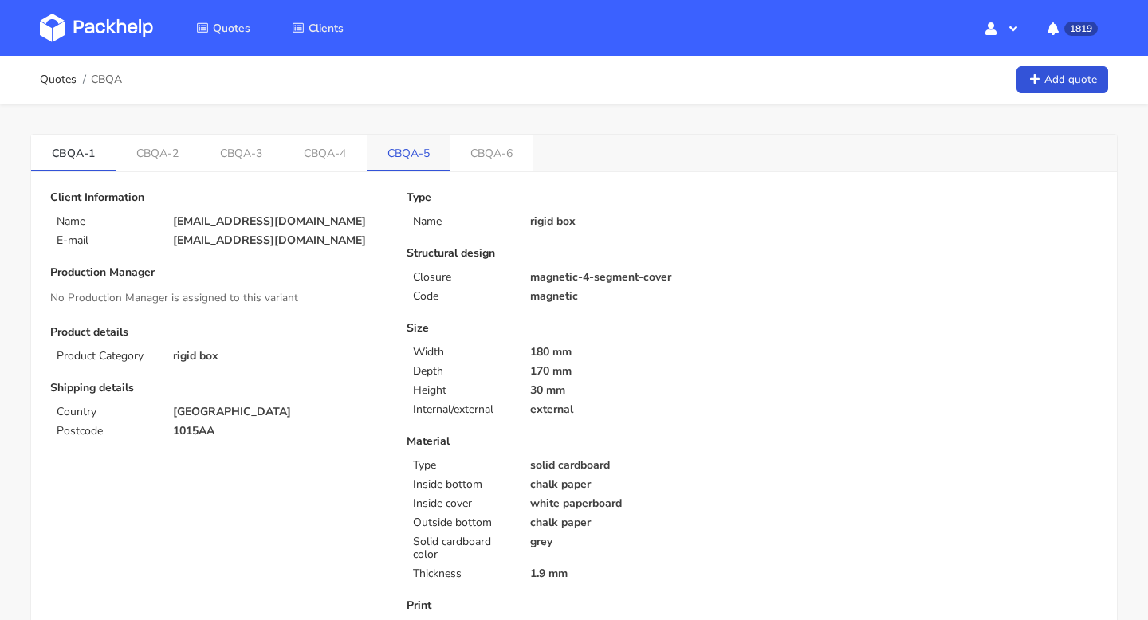
click at [422, 151] on link "CBQA-5" at bounding box center [409, 152] width 84 height 35
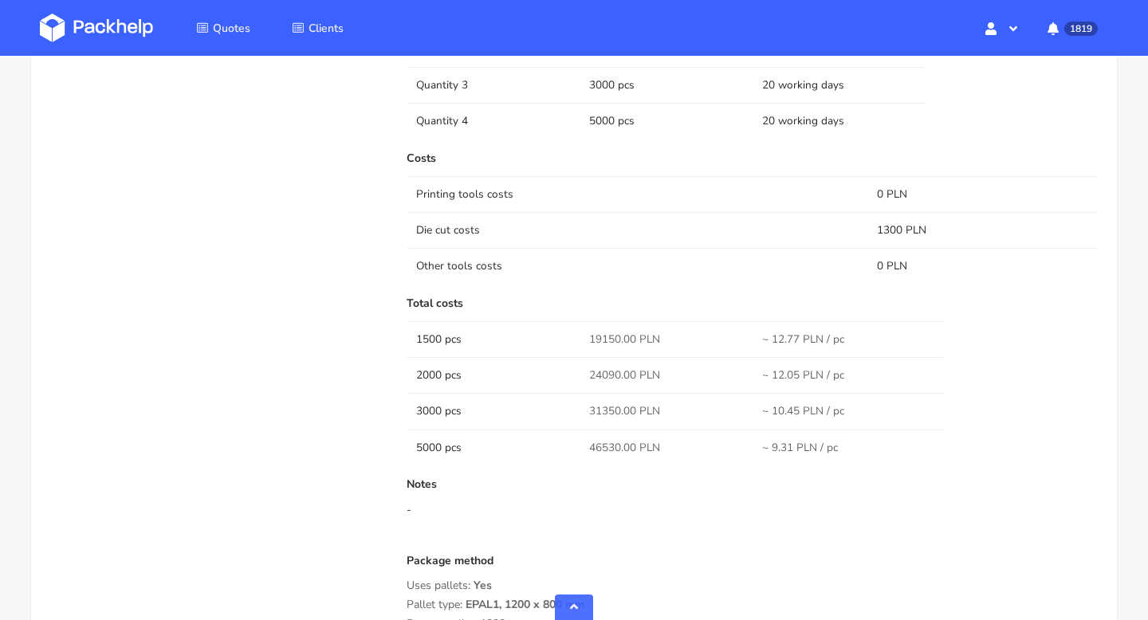
scroll to position [1399, 0]
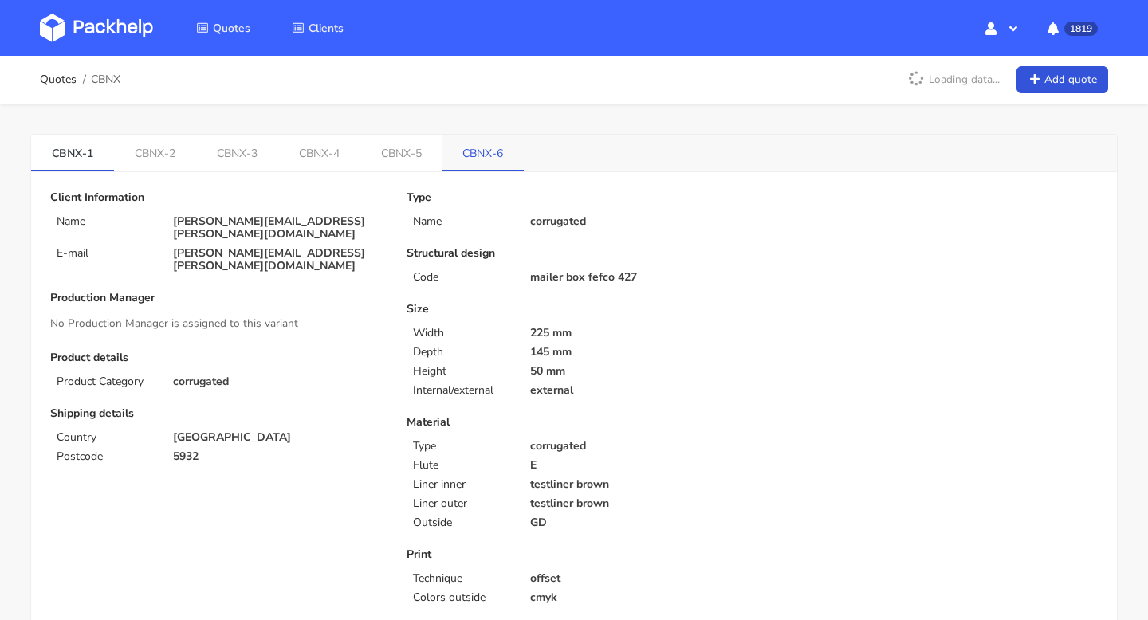
click at [489, 156] on link "CBNX-6" at bounding box center [483, 152] width 82 height 35
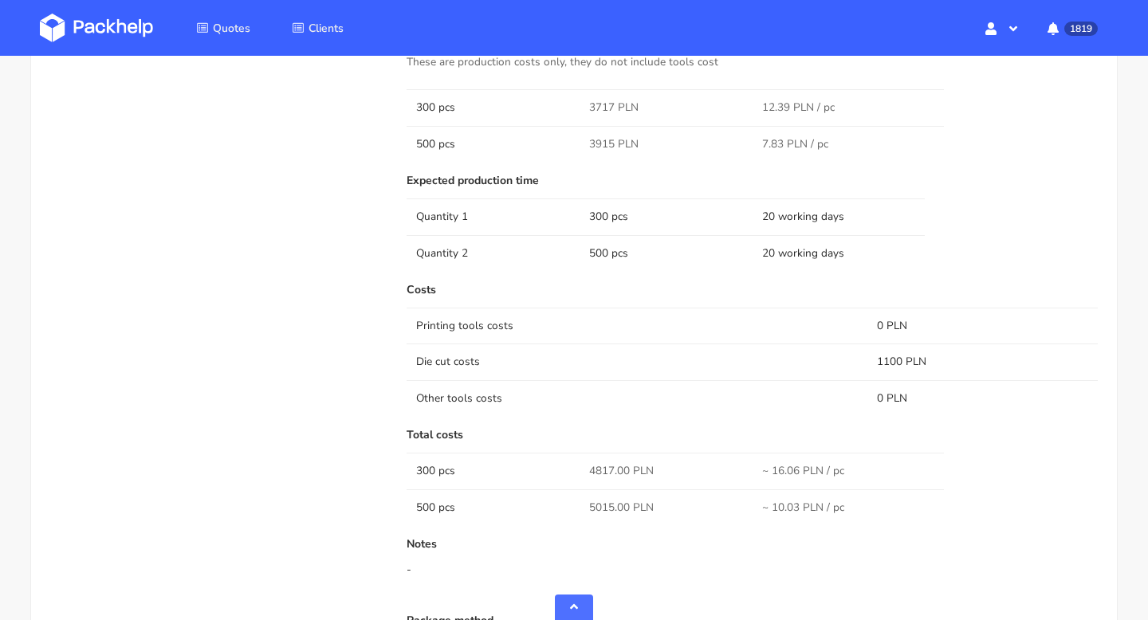
scroll to position [1450, 0]
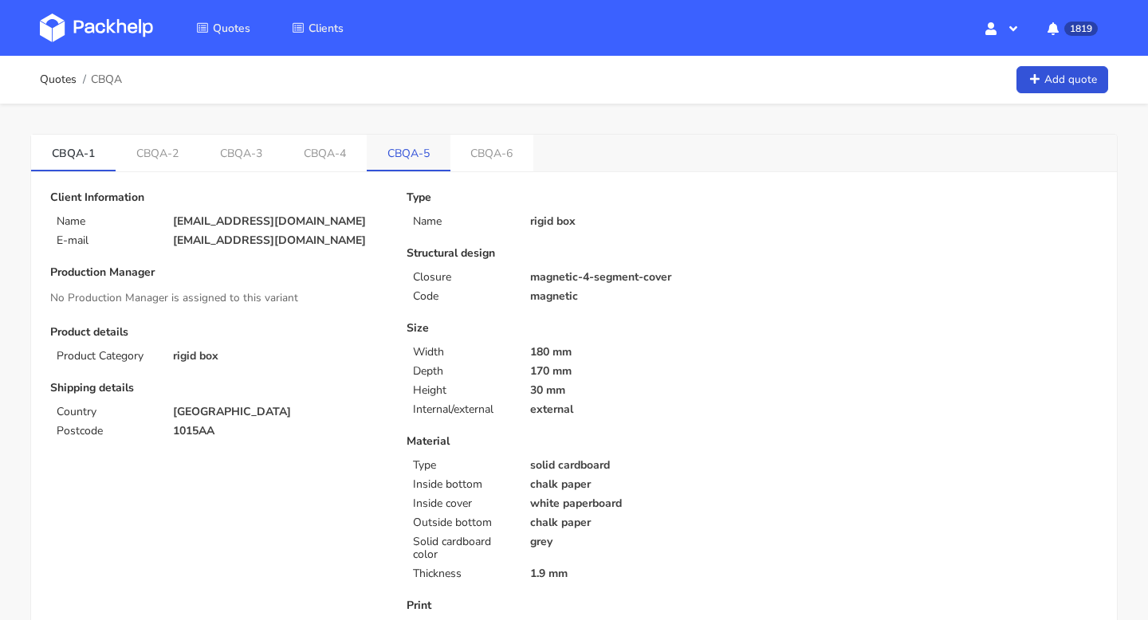
click at [413, 159] on link "CBQA-5" at bounding box center [409, 152] width 84 height 35
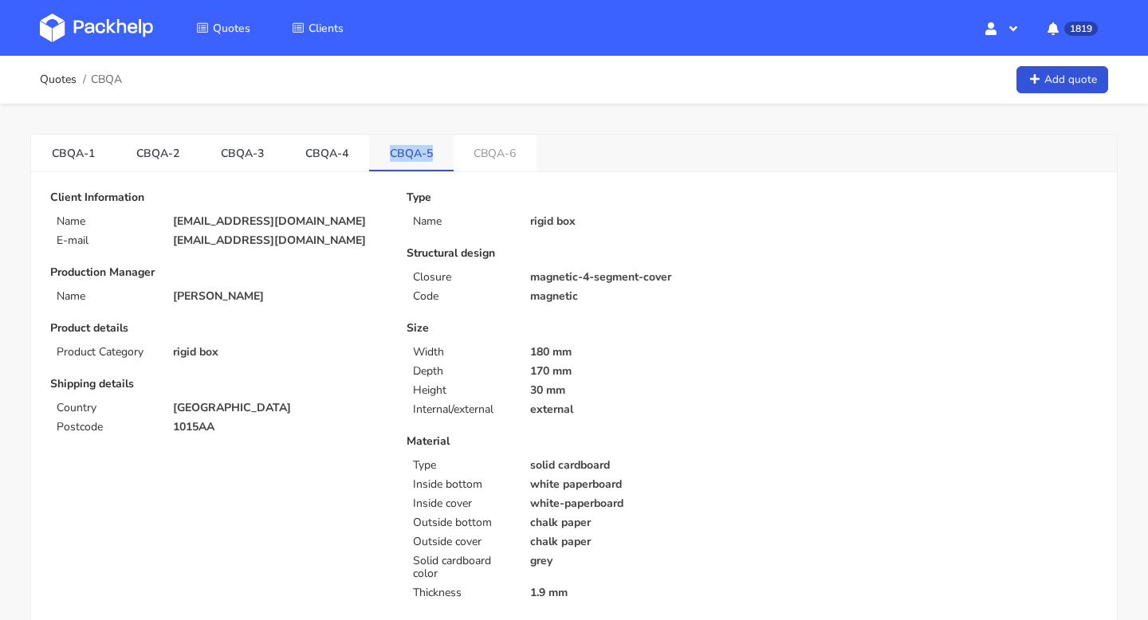
drag, startPoint x: 434, startPoint y: 154, endPoint x: 388, endPoint y: 155, distance: 46.2
click at [388, 155] on link "CBQA-5" at bounding box center [411, 152] width 84 height 35
copy link "CBQA-5"
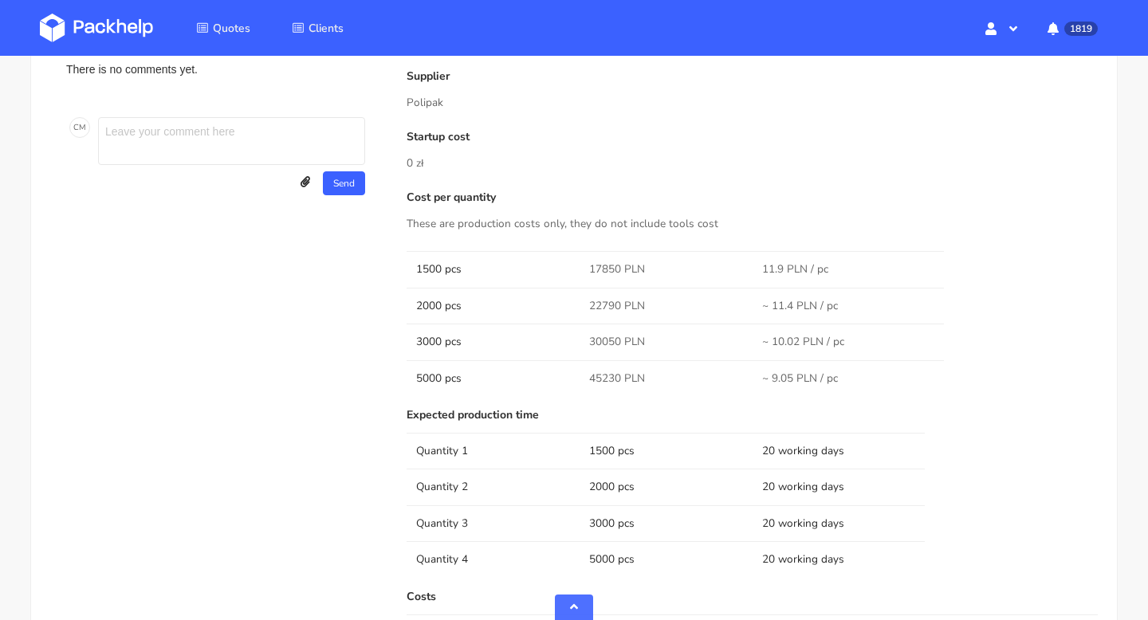
scroll to position [963, 0]
drag, startPoint x: 616, startPoint y: 267, endPoint x: 581, endPoint y: 269, distance: 35.1
click at [581, 268] on td "17850 PLN" at bounding box center [665, 267] width 173 height 36
drag, startPoint x: 617, startPoint y: 265, endPoint x: 575, endPoint y: 265, distance: 41.4
click at [575, 265] on tr "1500 pcs 17850 PLN 11.9 PLN / pc" at bounding box center [751, 267] width 691 height 36
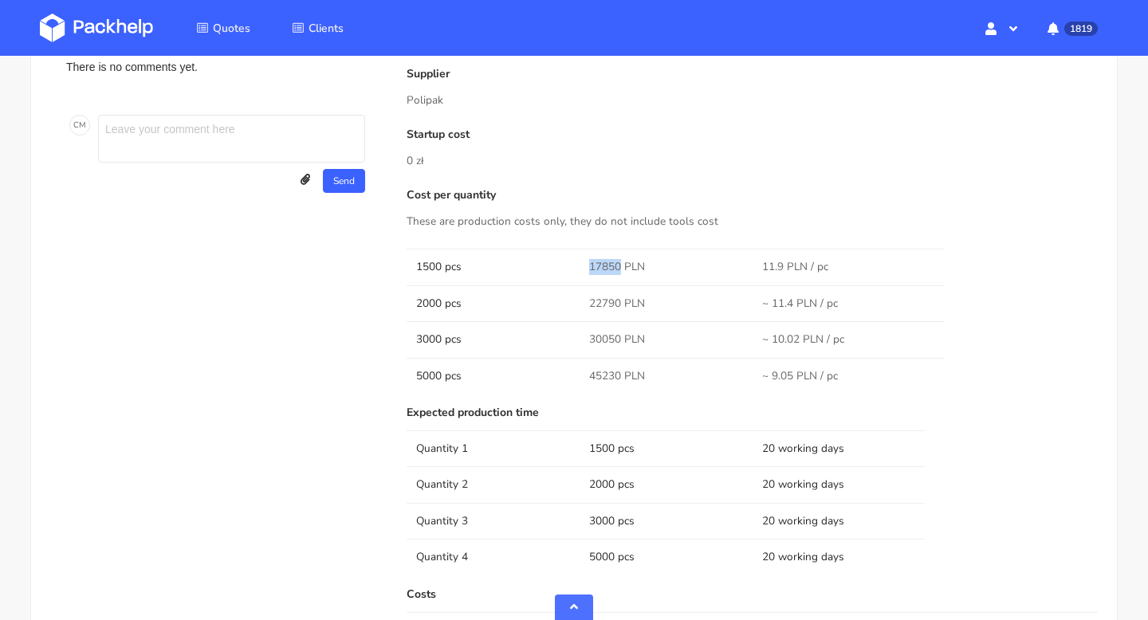
copy tr "17850"
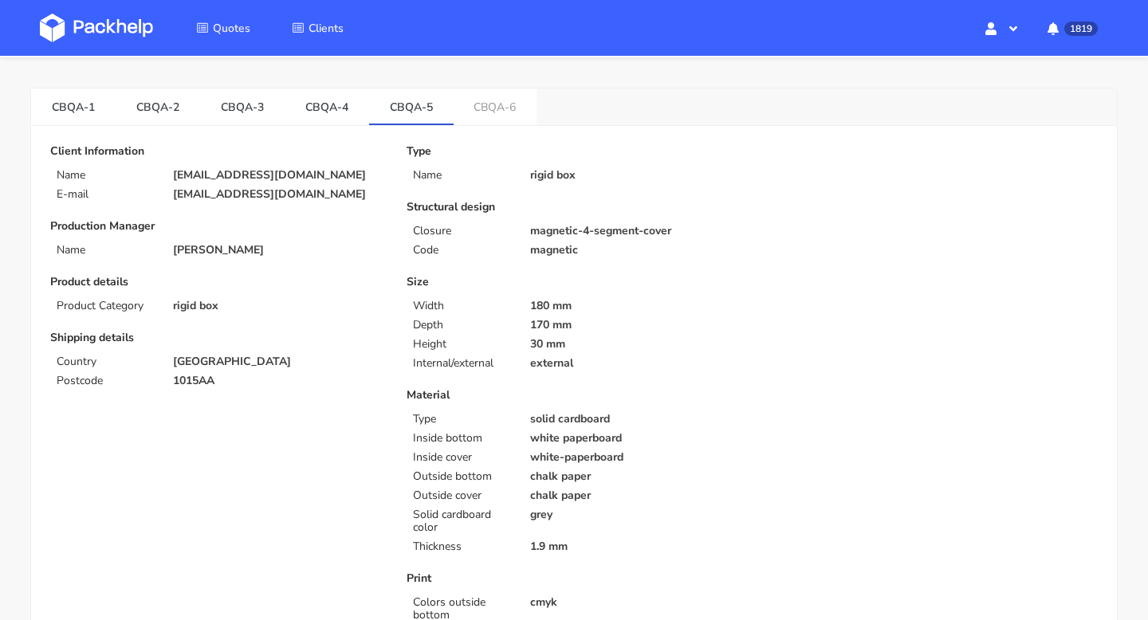
scroll to position [43, 0]
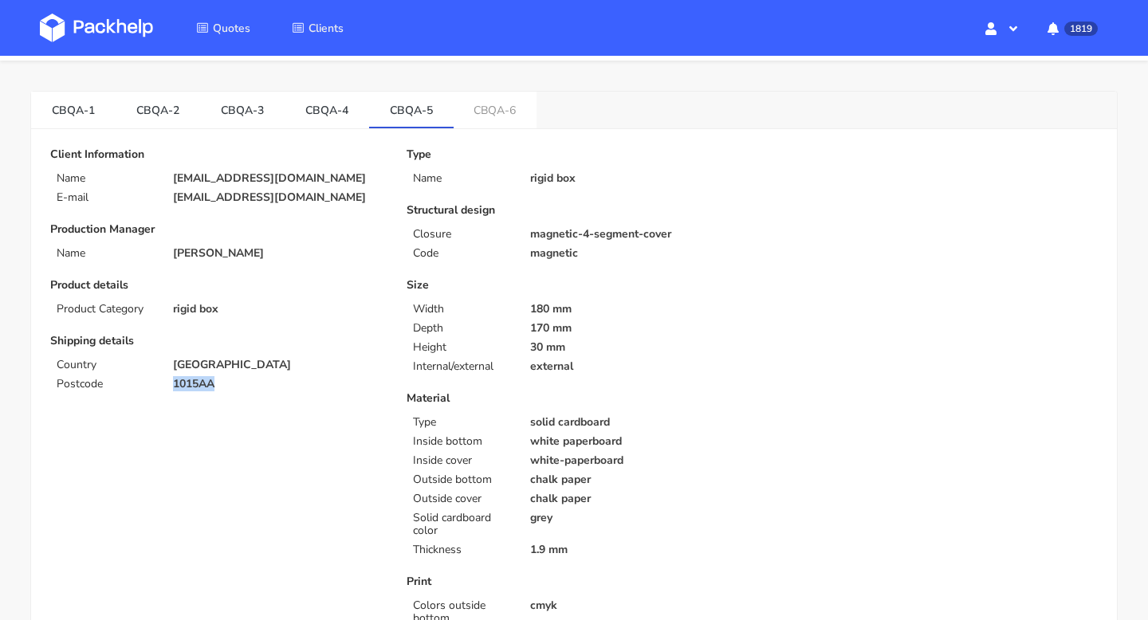
drag, startPoint x: 221, startPoint y: 387, endPoint x: 163, endPoint y: 387, distance: 57.4
click at [163, 387] on div "1015AA" at bounding box center [278, 384] width 233 height 13
copy p "1015AA"
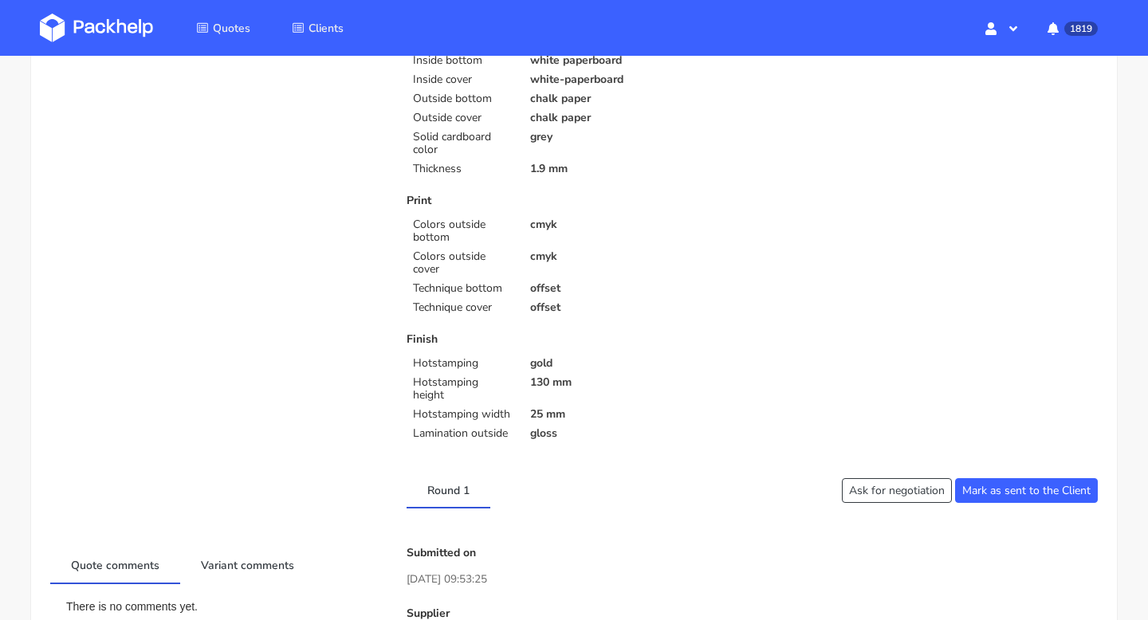
scroll to position [0, 0]
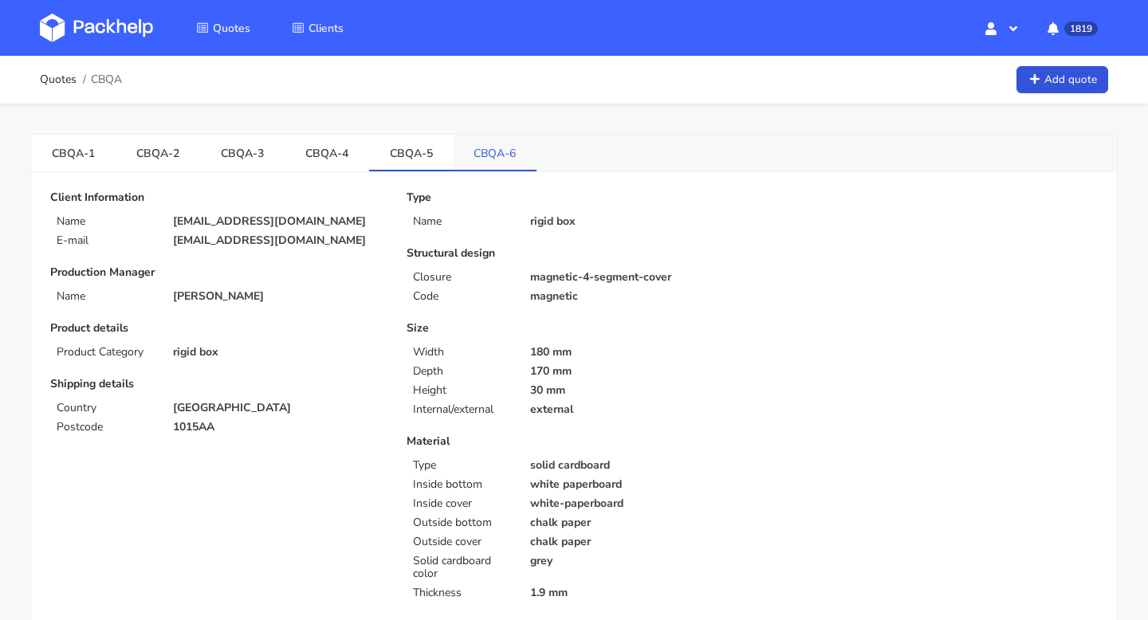
click at [476, 147] on link "CBQA-6" at bounding box center [495, 152] width 84 height 35
click at [303, 158] on link "CBQA-4" at bounding box center [326, 152] width 84 height 35
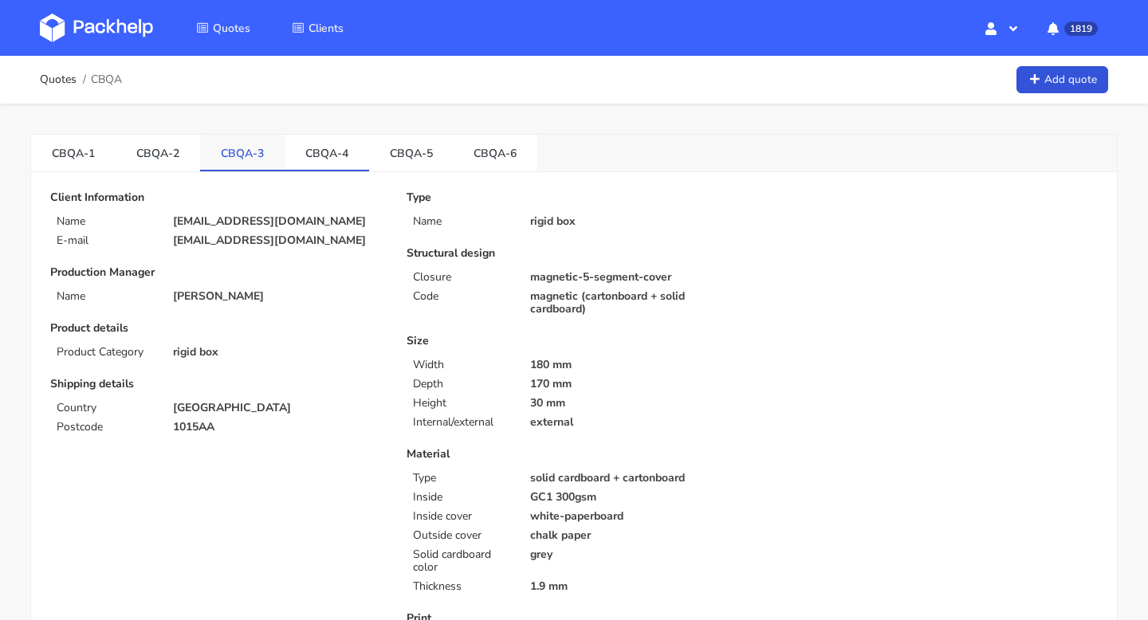
click at [245, 151] on link "CBQA-3" at bounding box center [242, 152] width 84 height 35
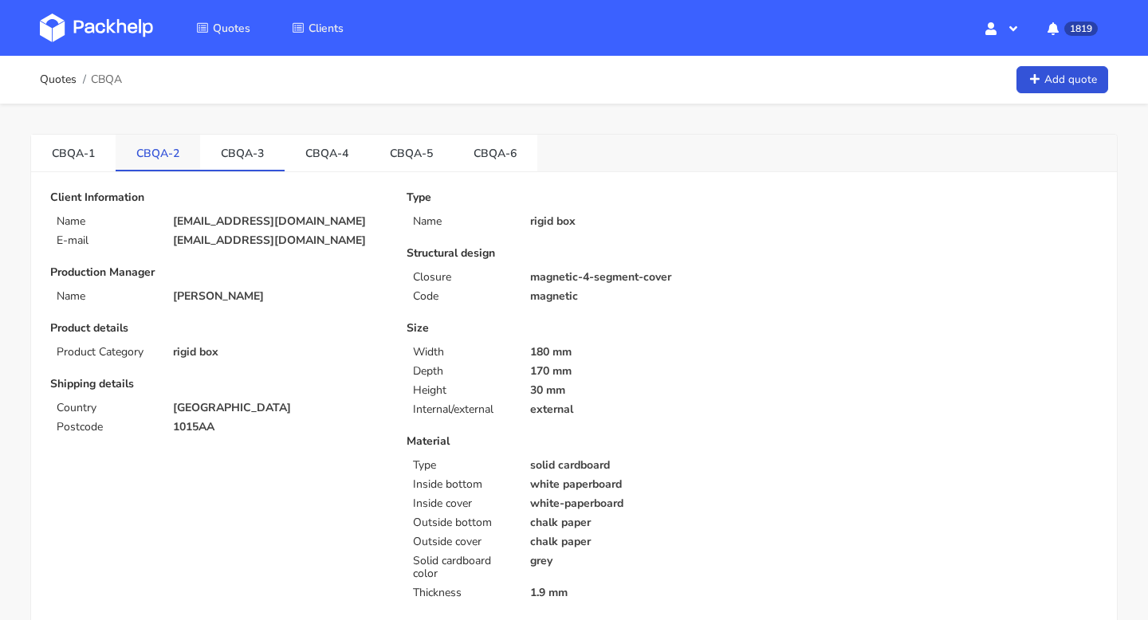
click at [152, 143] on link "CBQA-2" at bounding box center [158, 152] width 84 height 35
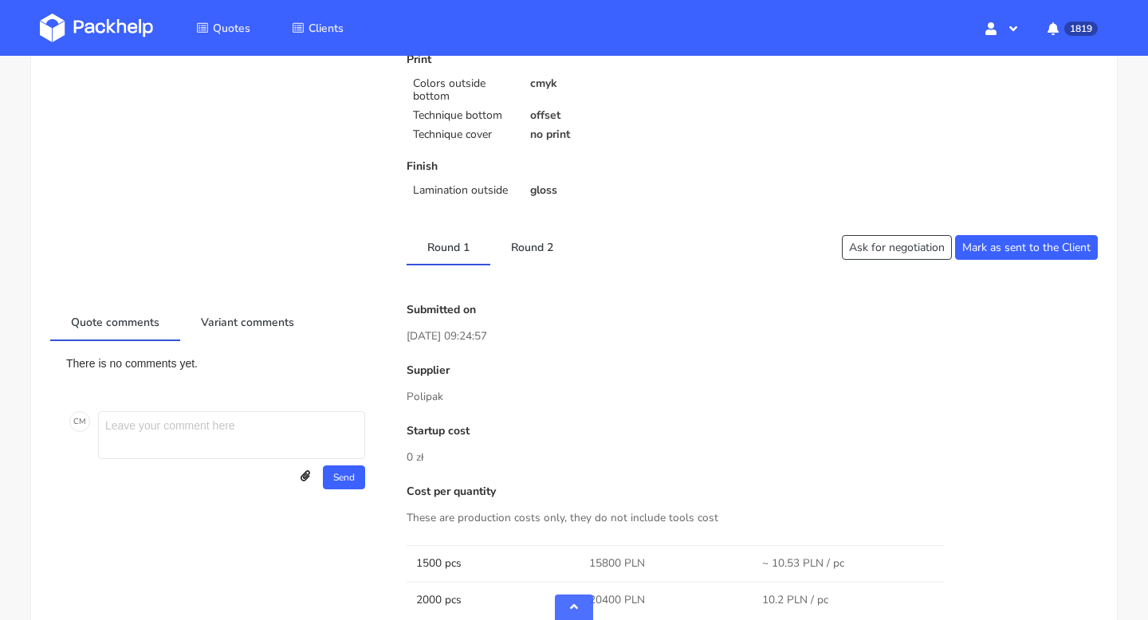
scroll to position [490, 0]
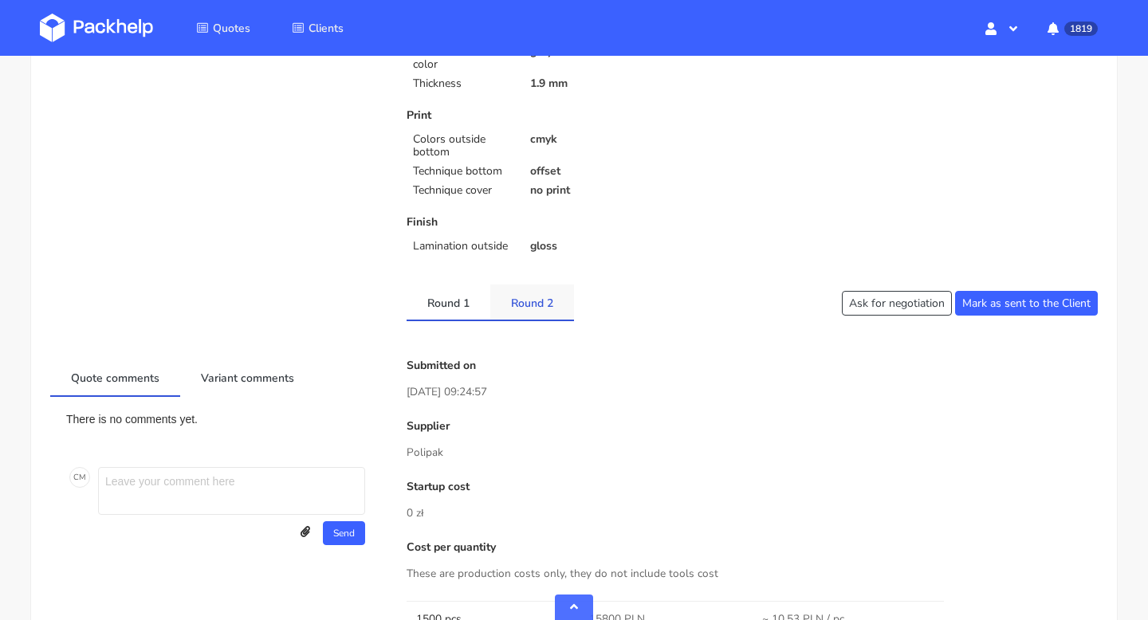
click at [528, 304] on link "Round 2" at bounding box center [532, 301] width 84 height 35
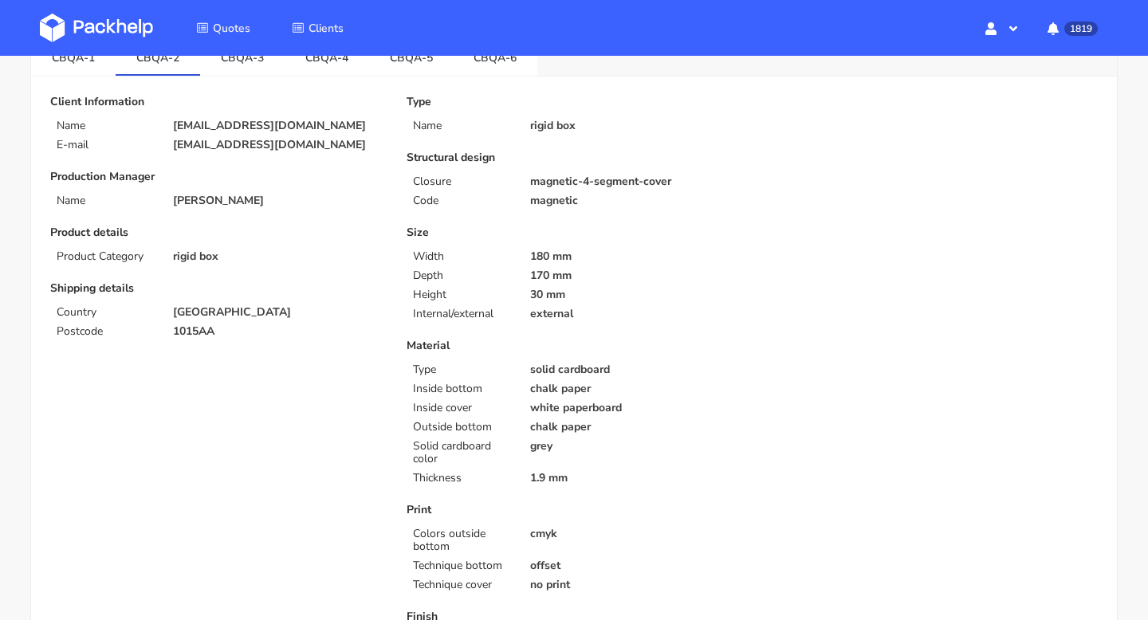
scroll to position [0, 0]
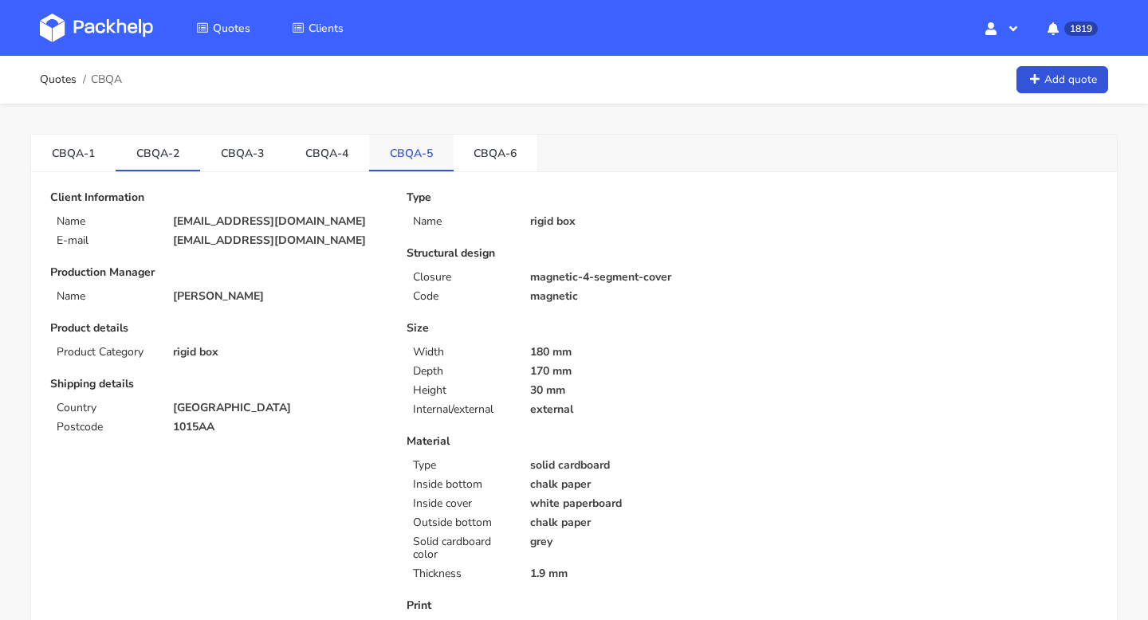
click at [417, 151] on link "CBQA-5" at bounding box center [411, 152] width 84 height 35
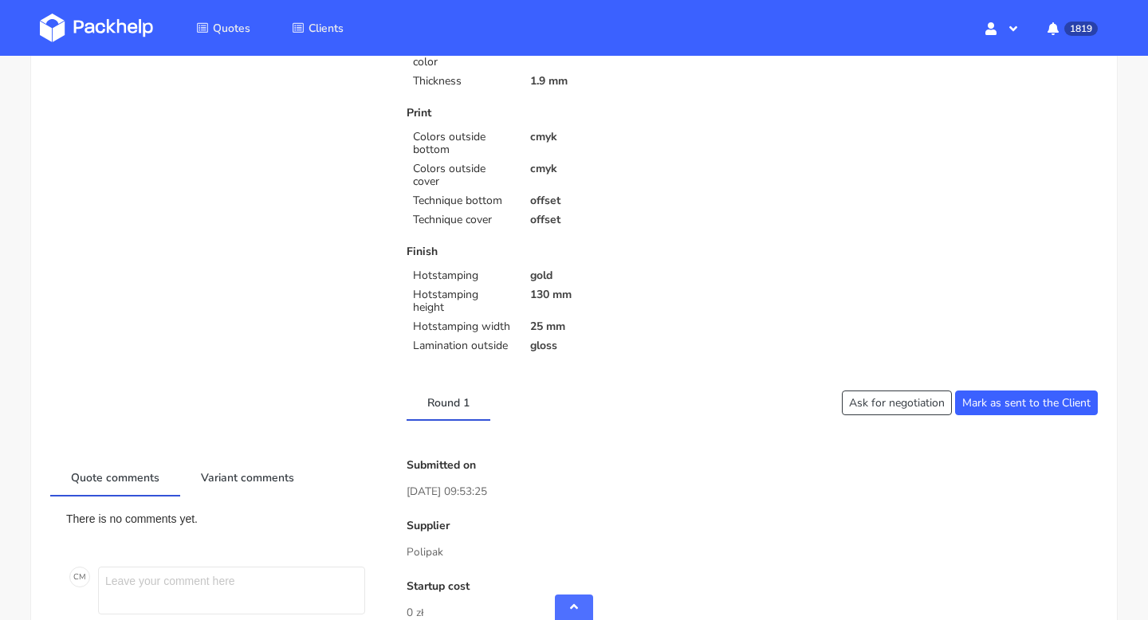
scroll to position [124, 0]
